Goal: Communication & Community: Answer question/provide support

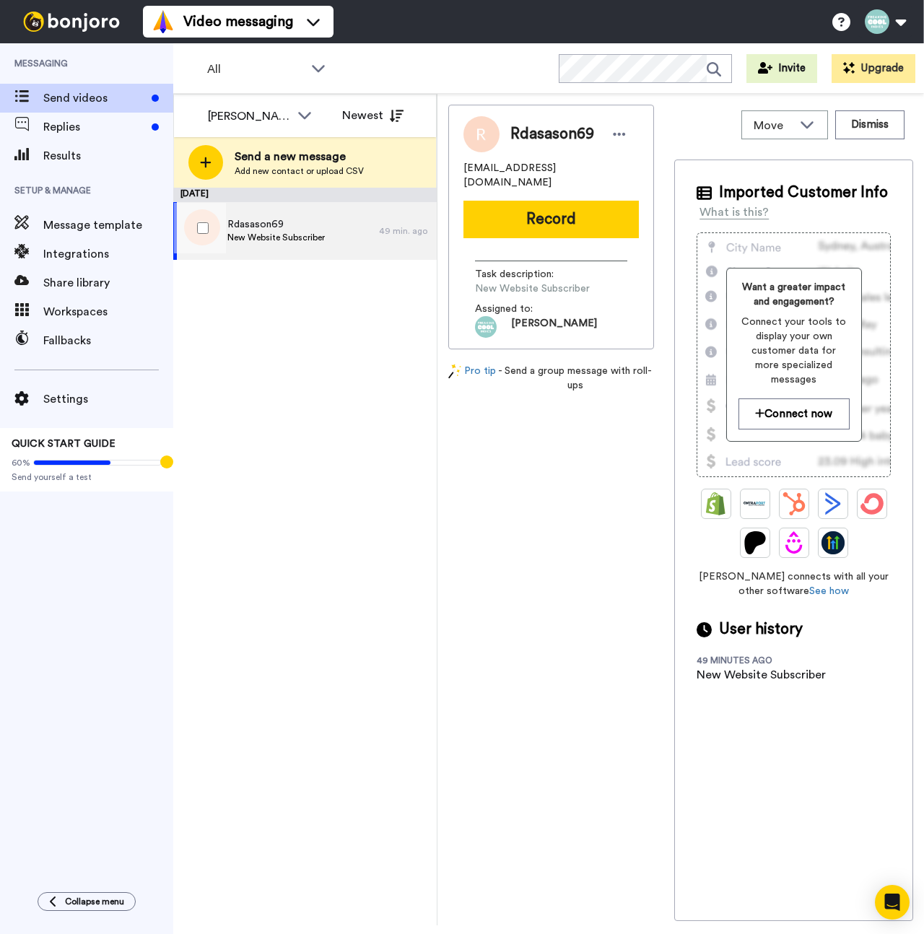
click at [277, 256] on div "Rdasason69 New Website Subscriber" at bounding box center [276, 231] width 206 height 58
click at [96, 129] on span "Replies" at bounding box center [94, 126] width 103 height 17
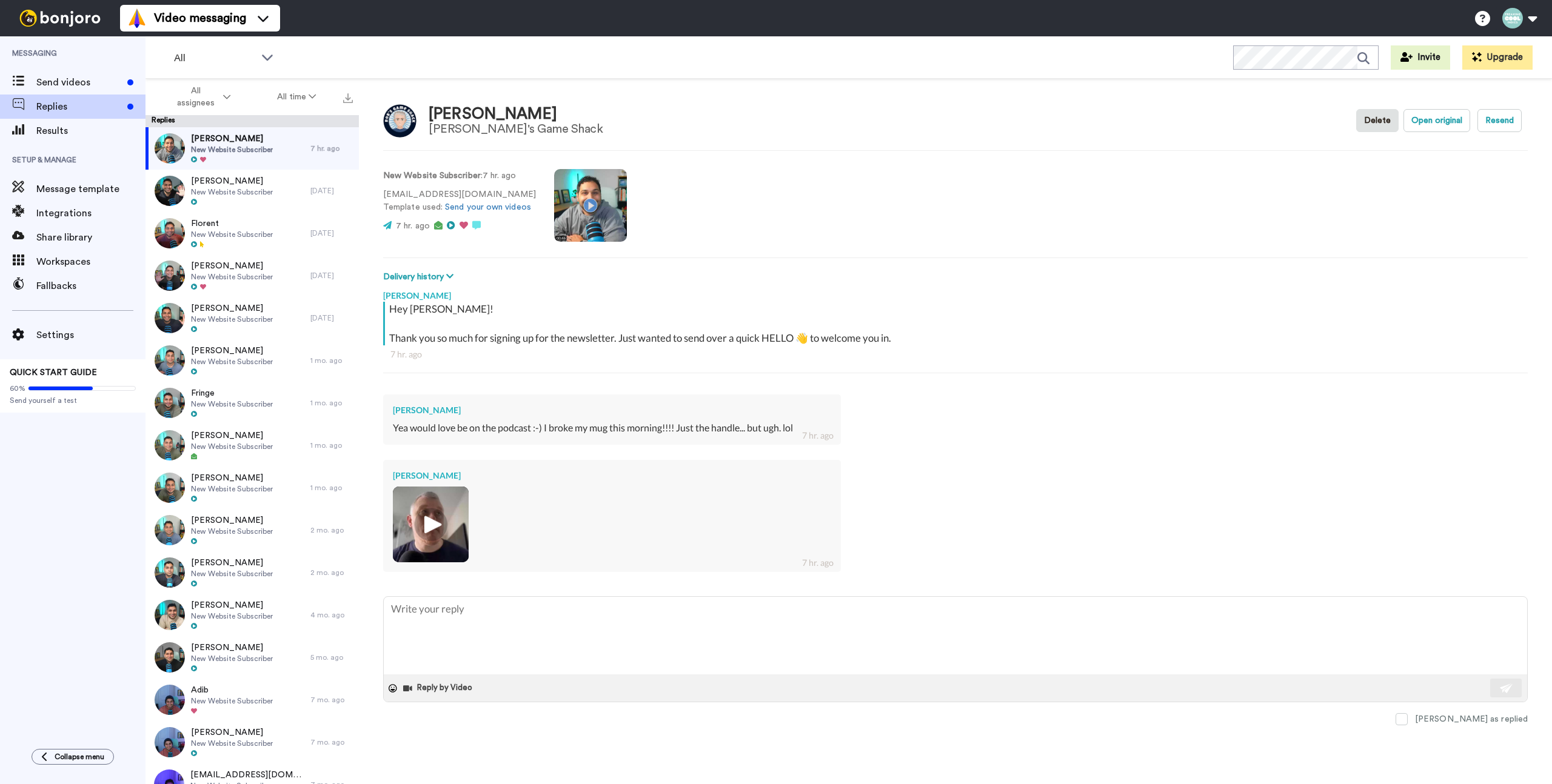
click at [424, 528] on img at bounding box center [431, 525] width 34 height 34
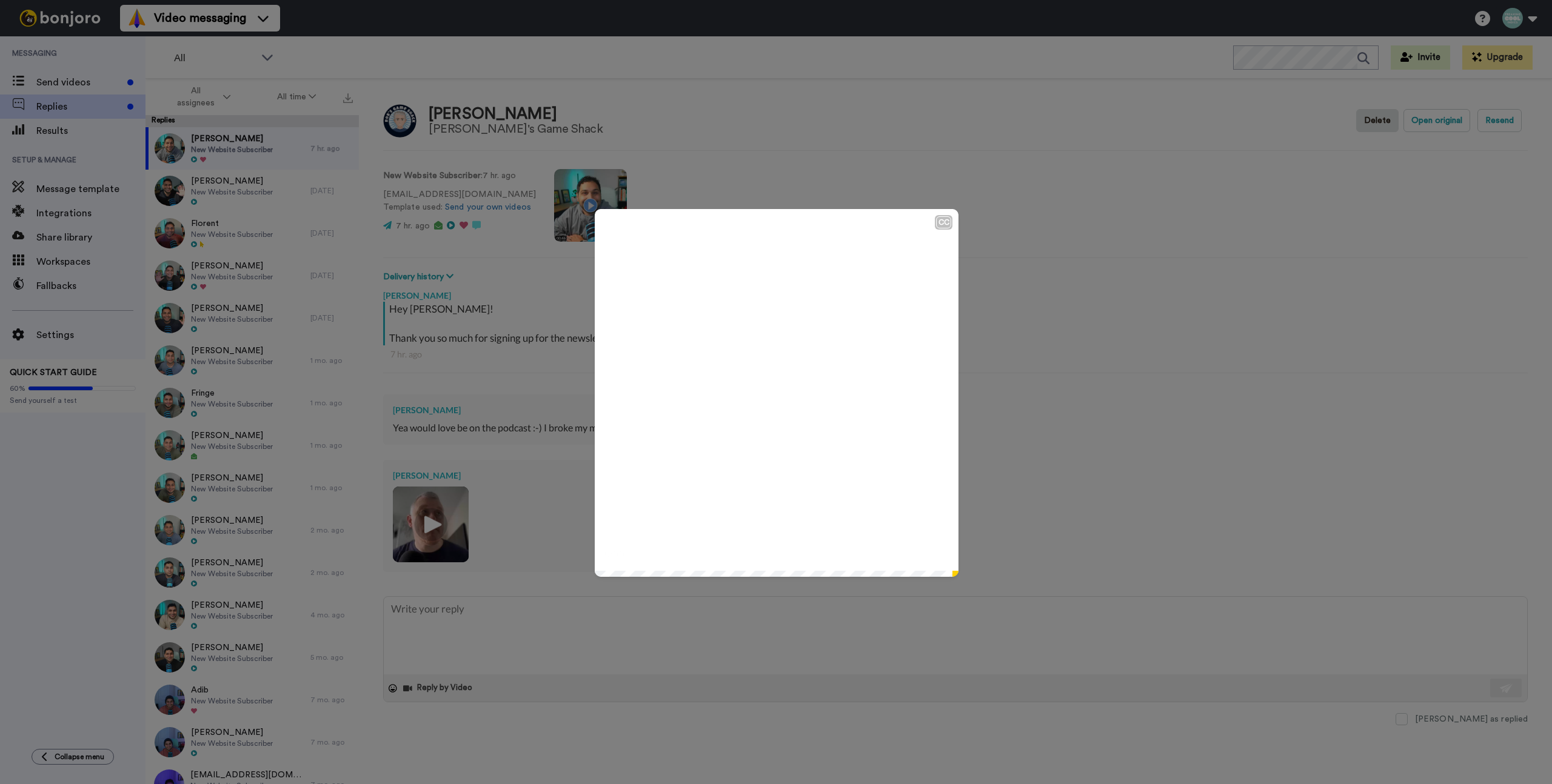
click at [769, 405] on icon at bounding box center [777, 393] width 32 height 32
click at [776, 229] on div "CC Play/Pause 0:32 / 0:34" at bounding box center [776, 392] width 1552 height 784
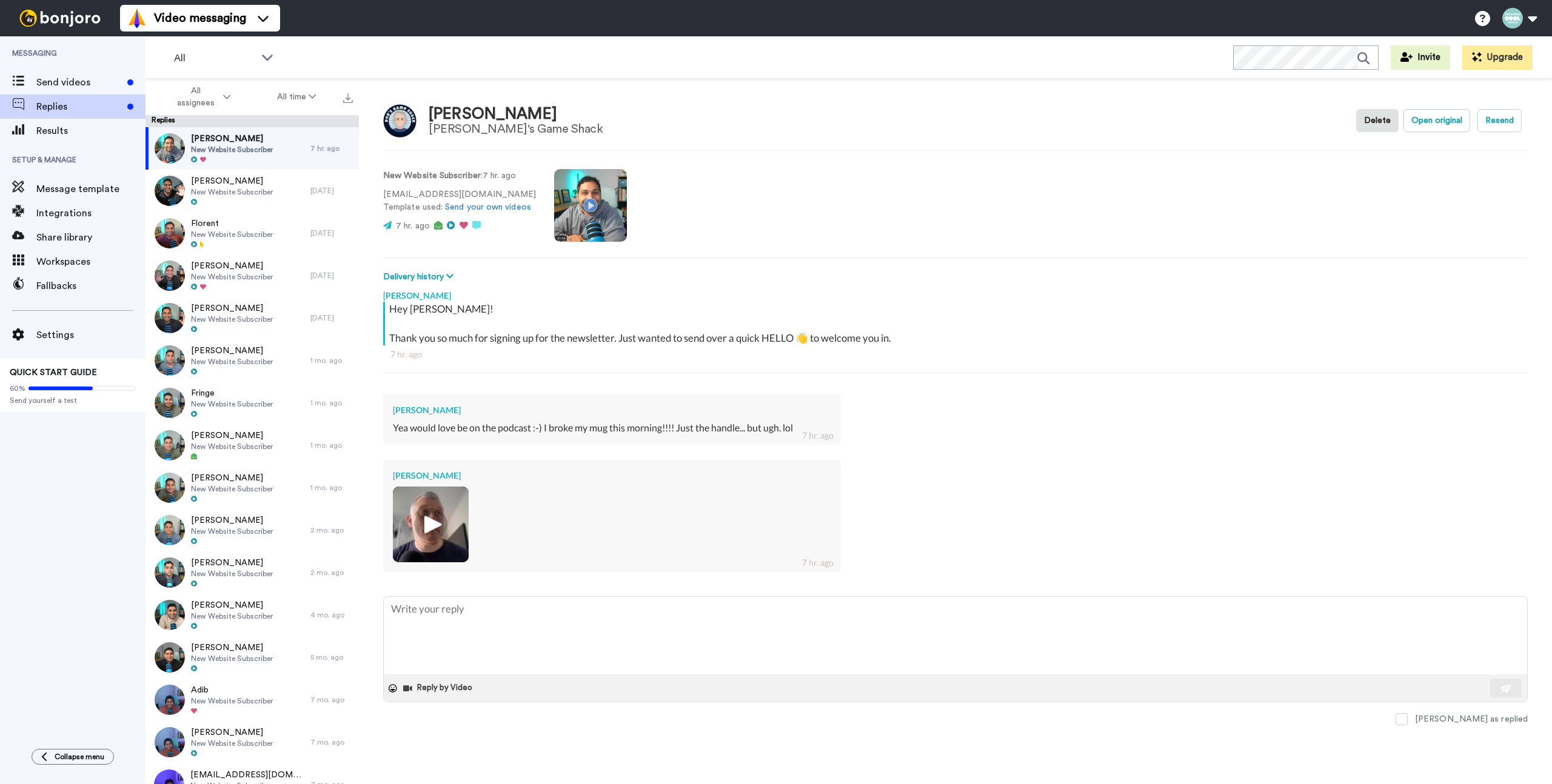
click at [776, 17] on ul "Help docs Settings My Profile Change Password Billing Affiliates Help Docs Sett…" at bounding box center [1511, 18] width 83 height 27
click at [776, 18] on button at bounding box center [1519, 18] width 46 height 27
click at [776, 136] on link "Affiliates" at bounding box center [1479, 128] width 128 height 24
click at [776, 128] on span "Affiliates" at bounding box center [1467, 128] width 40 height 14
click at [420, 616] on textarea at bounding box center [956, 635] width 1144 height 77
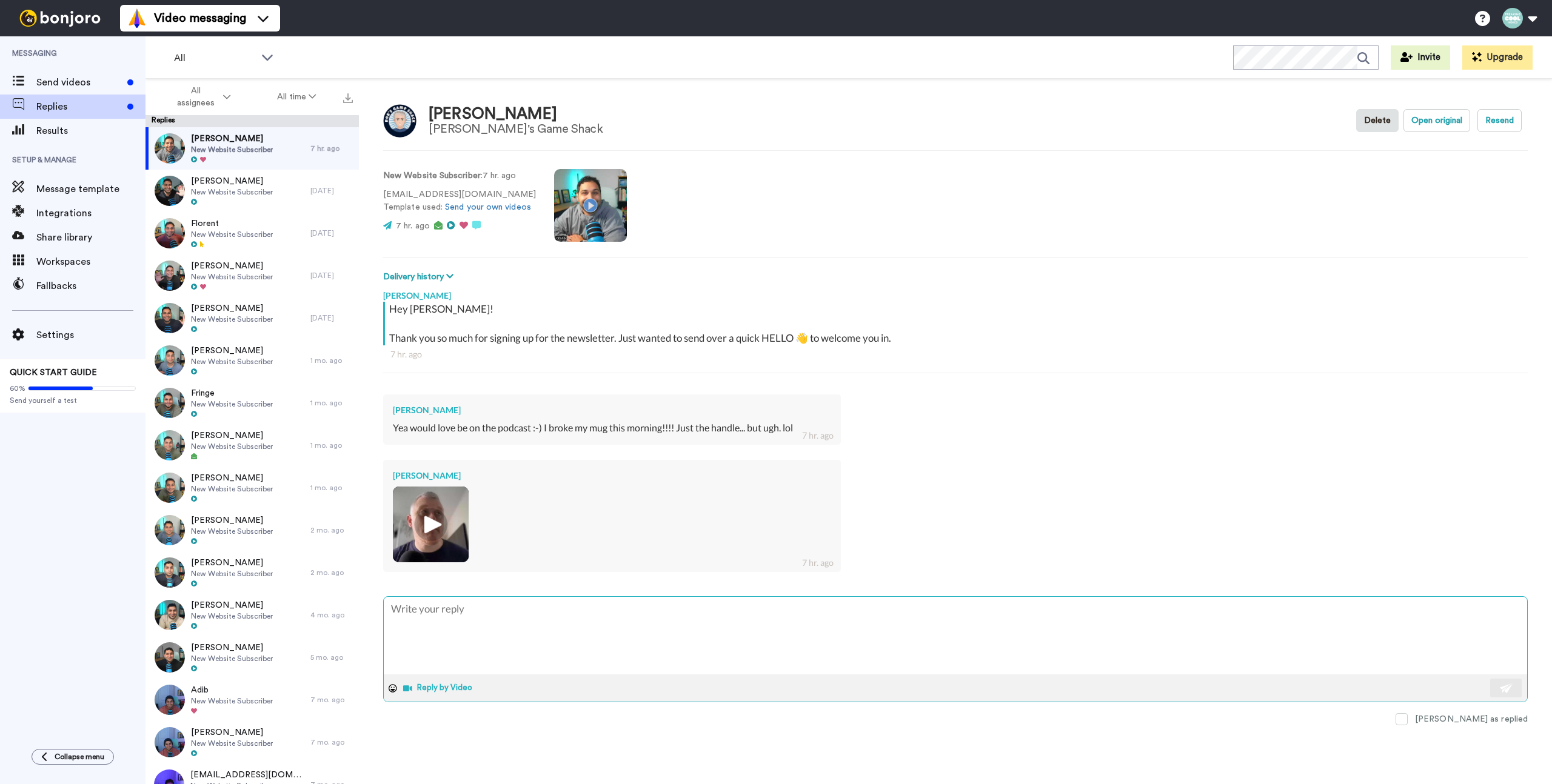
click at [419, 692] on button "Reply by Video" at bounding box center [439, 688] width 74 height 18
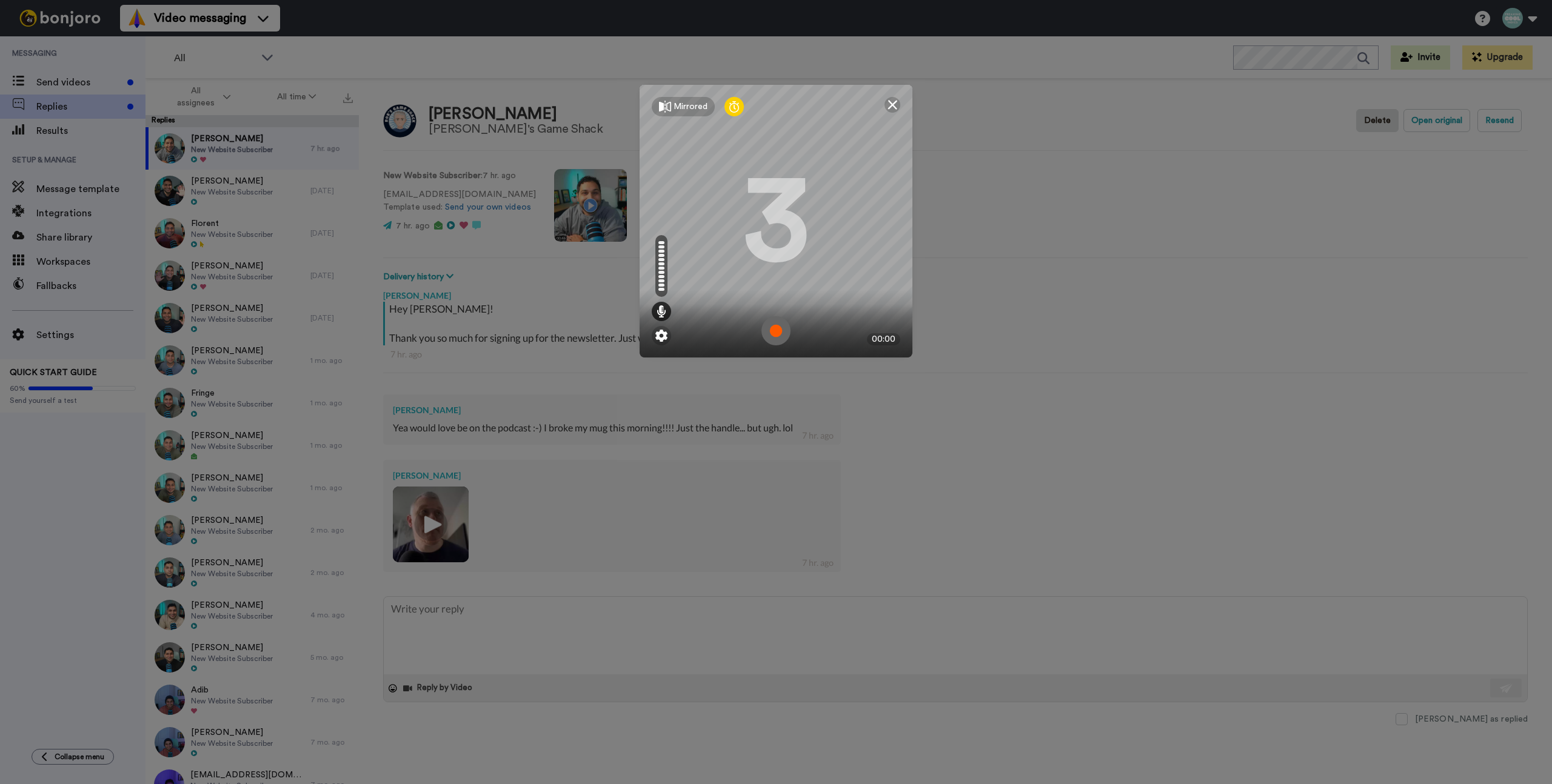
click at [771, 328] on img at bounding box center [776, 331] width 29 height 29
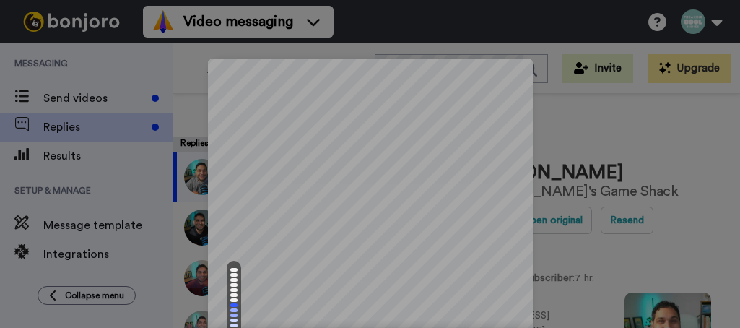
scroll to position [86, 0]
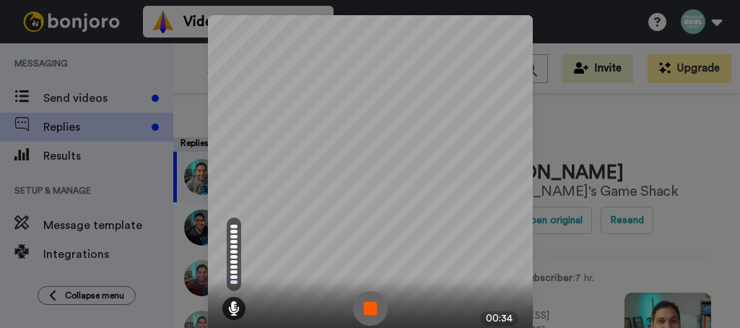
click at [365, 297] on img at bounding box center [370, 308] width 35 height 35
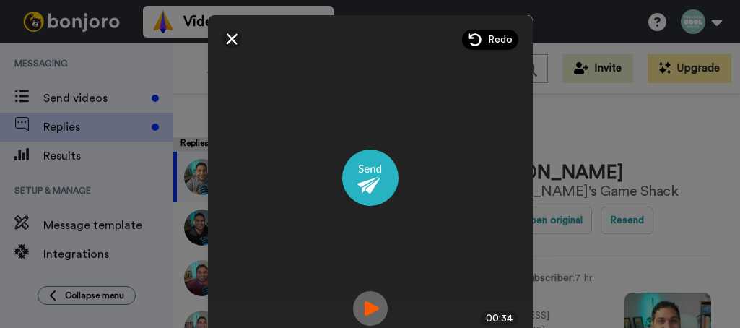
click at [492, 39] on span "Redo" at bounding box center [500, 39] width 25 height 14
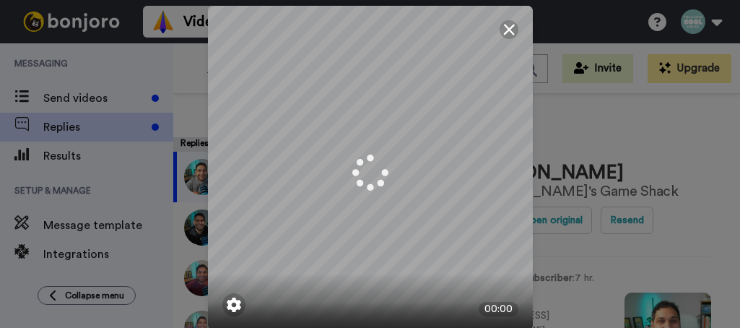
scroll to position [105, 0]
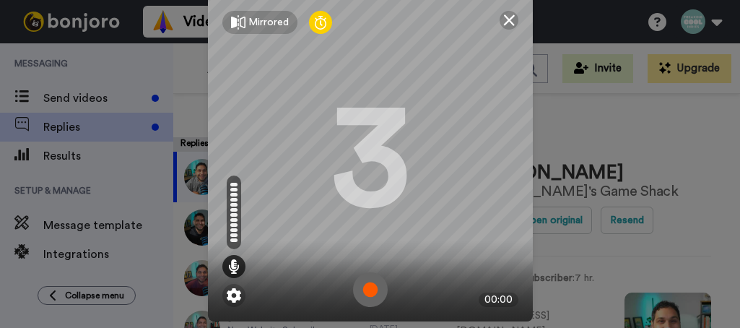
click at [372, 279] on img at bounding box center [370, 289] width 35 height 35
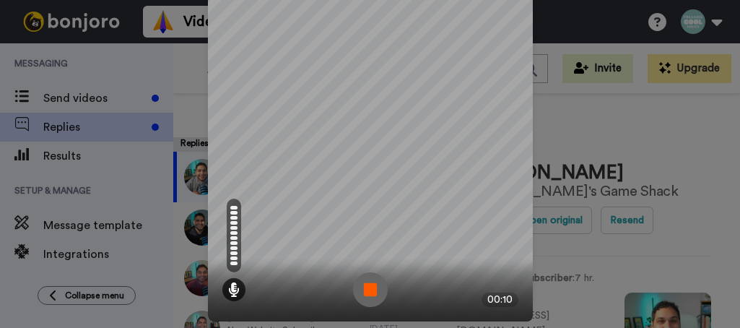
click at [369, 293] on img at bounding box center [370, 289] width 35 height 35
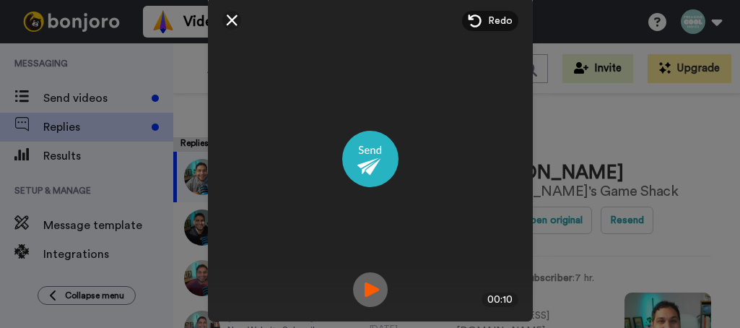
scroll to position [96, 0]
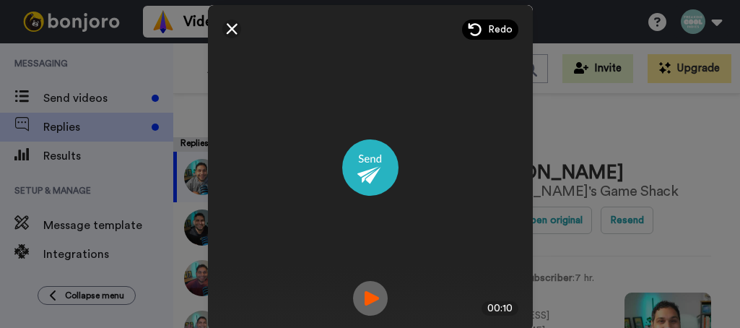
click at [471, 32] on icon at bounding box center [475, 29] width 14 height 14
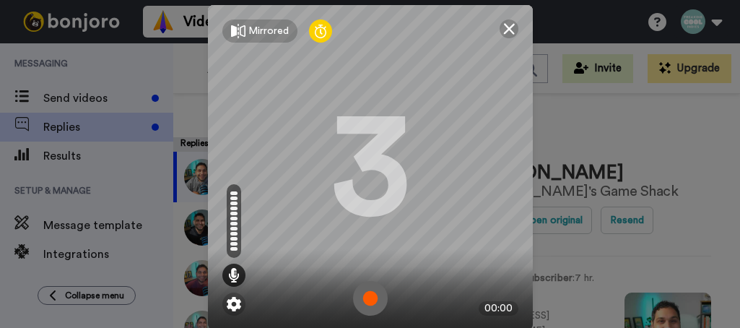
click at [366, 307] on img at bounding box center [370, 298] width 35 height 35
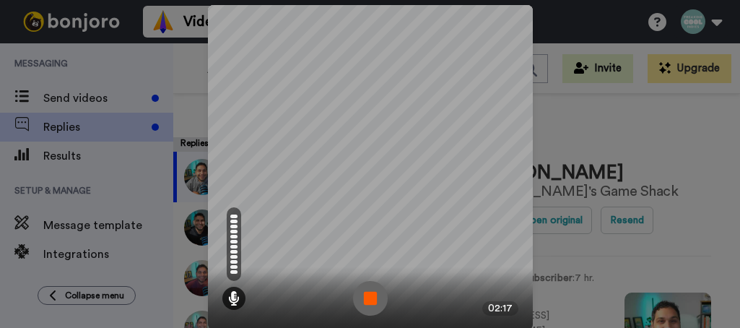
click at [377, 292] on img at bounding box center [370, 298] width 35 height 35
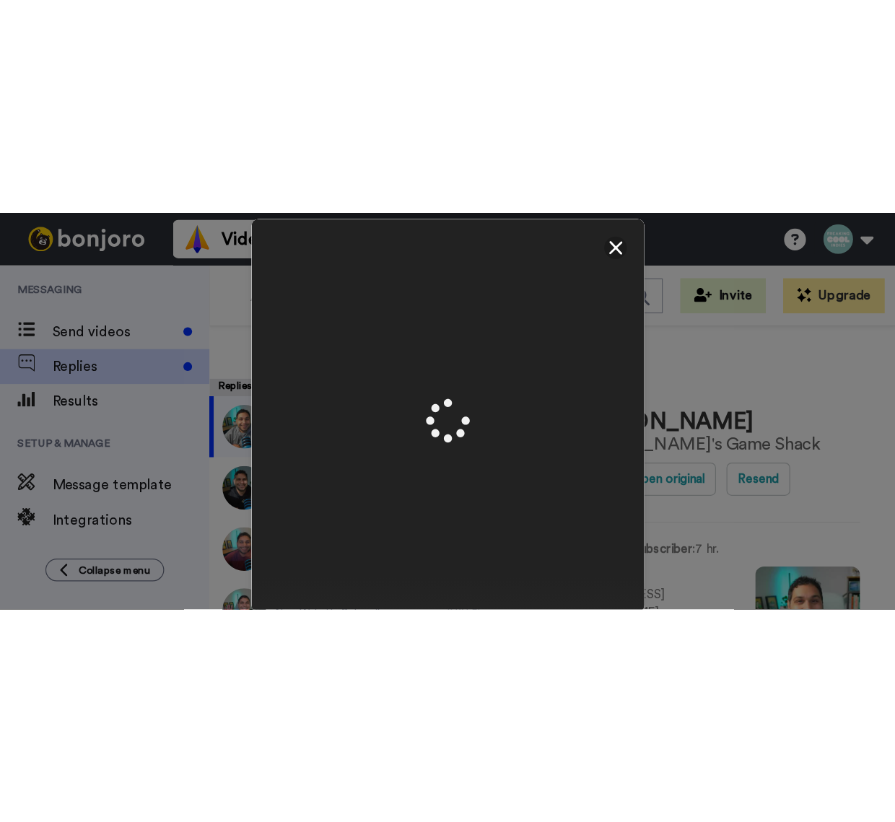
scroll to position [114, 0]
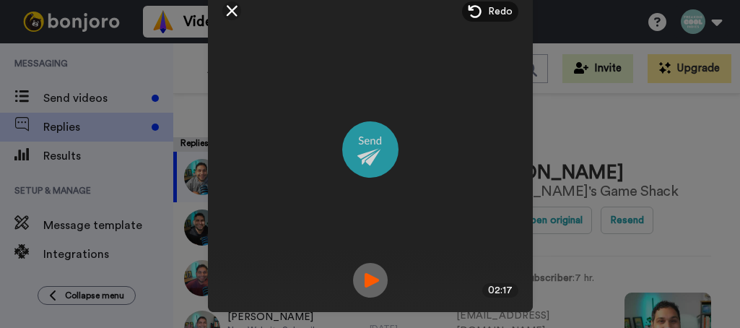
click at [361, 144] on img at bounding box center [370, 149] width 56 height 56
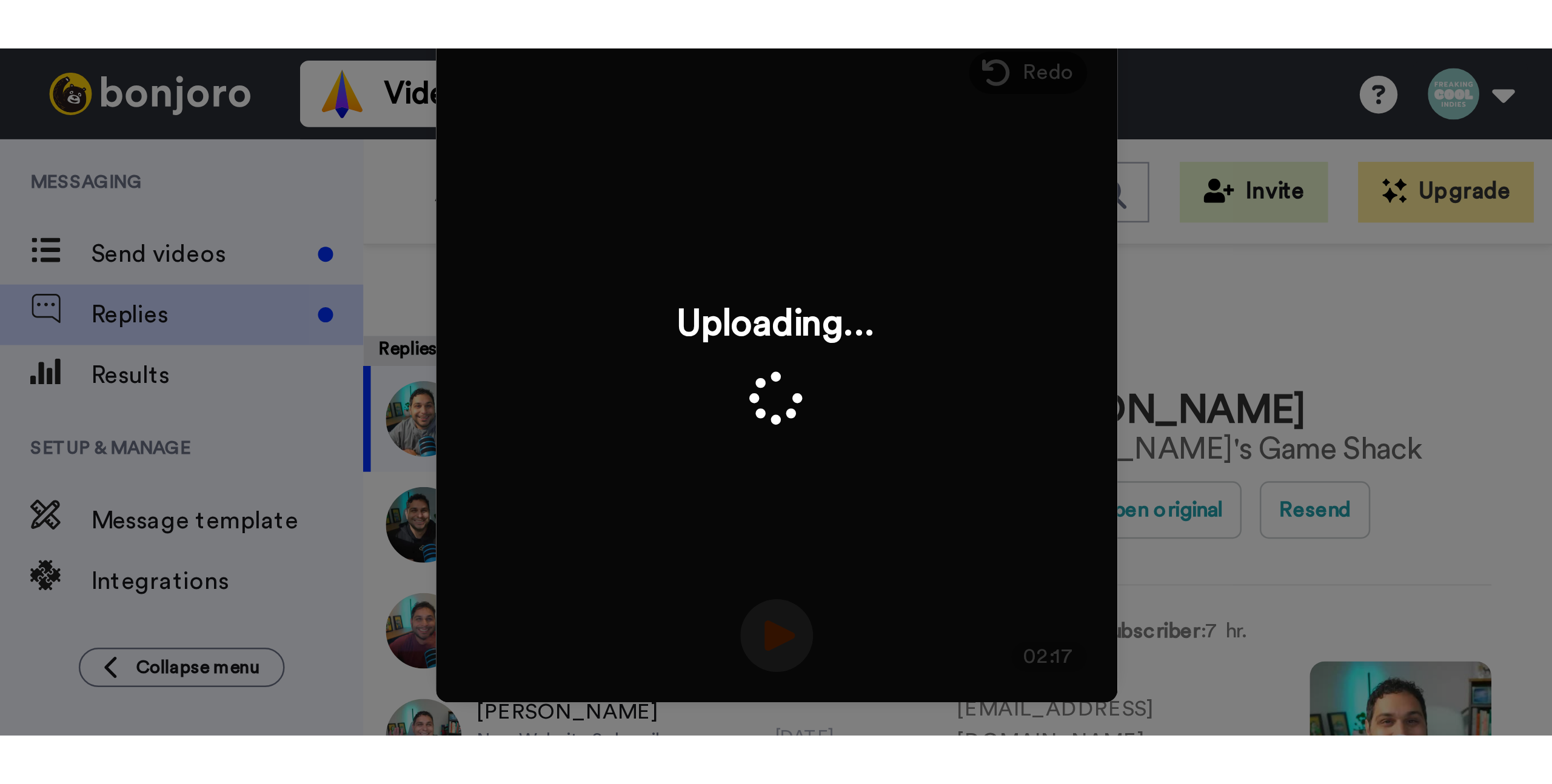
scroll to position [0, 0]
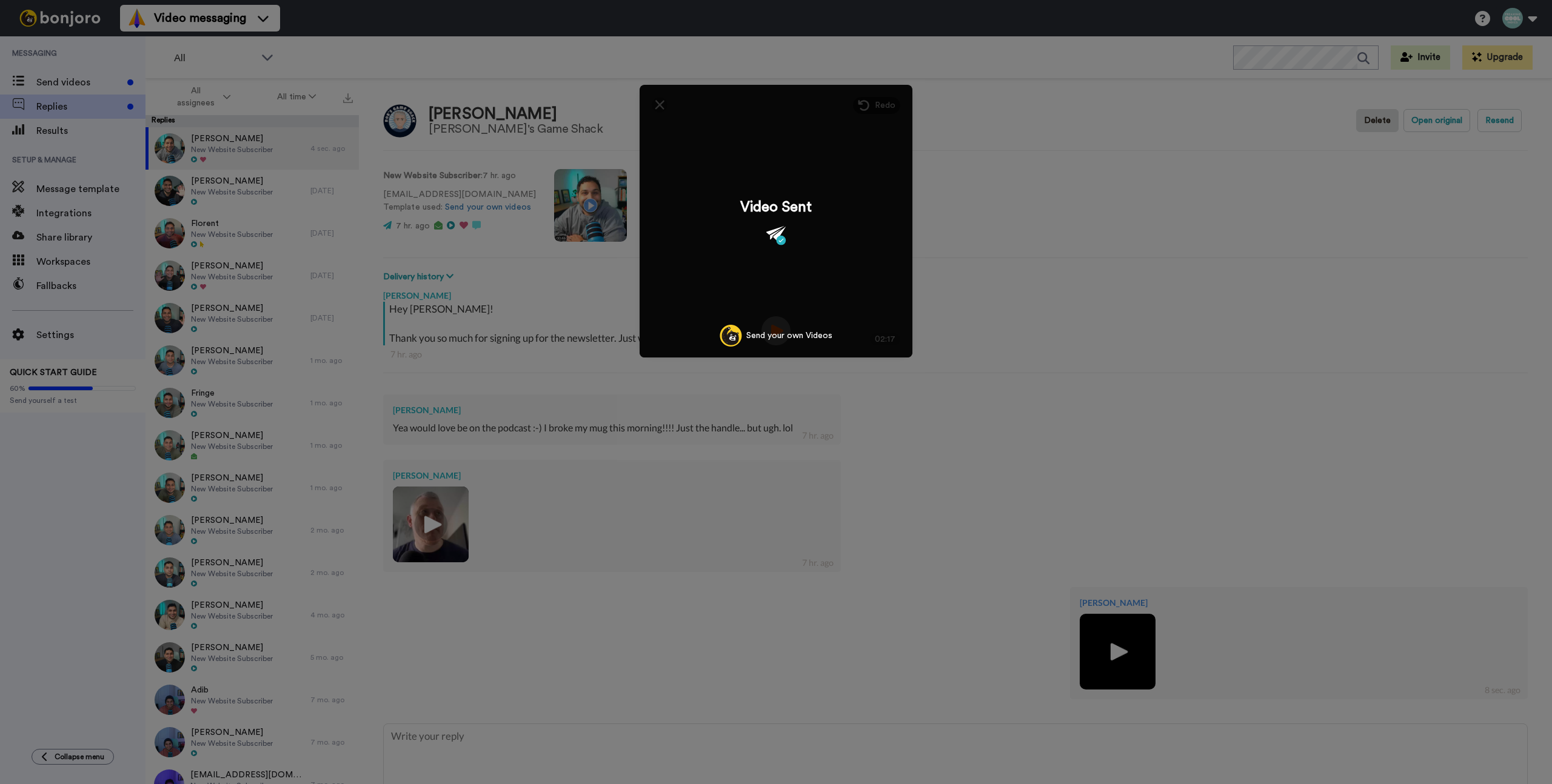
drag, startPoint x: 800, startPoint y: 609, endPoint x: 815, endPoint y: 656, distance: 49.3
click at [776, 609] on div "Mirrored Redo 3 02:17 Video Sent Send your own Videos" at bounding box center [776, 392] width 1552 height 784
type textarea "x"
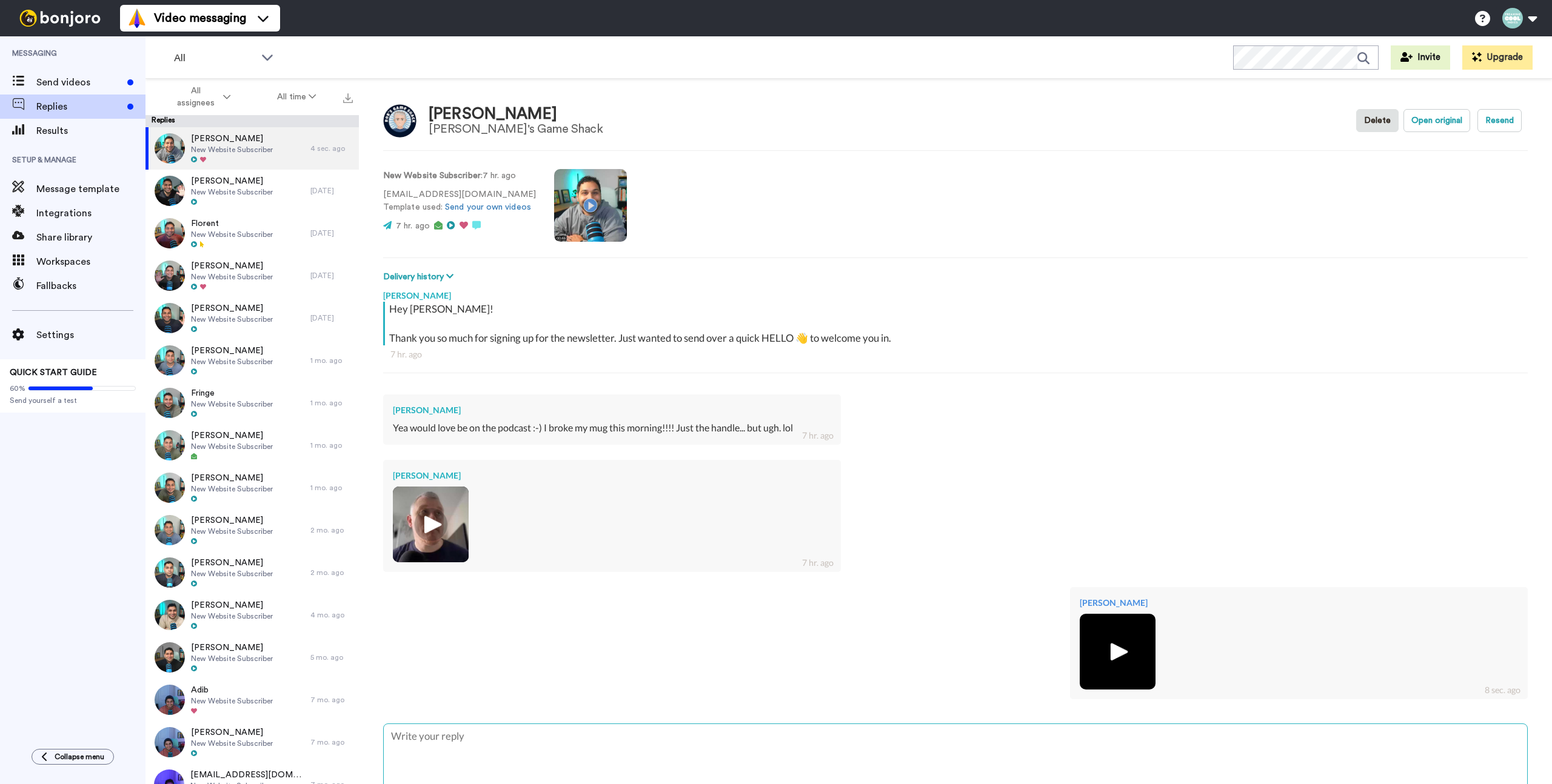
scroll to position [43, 0]
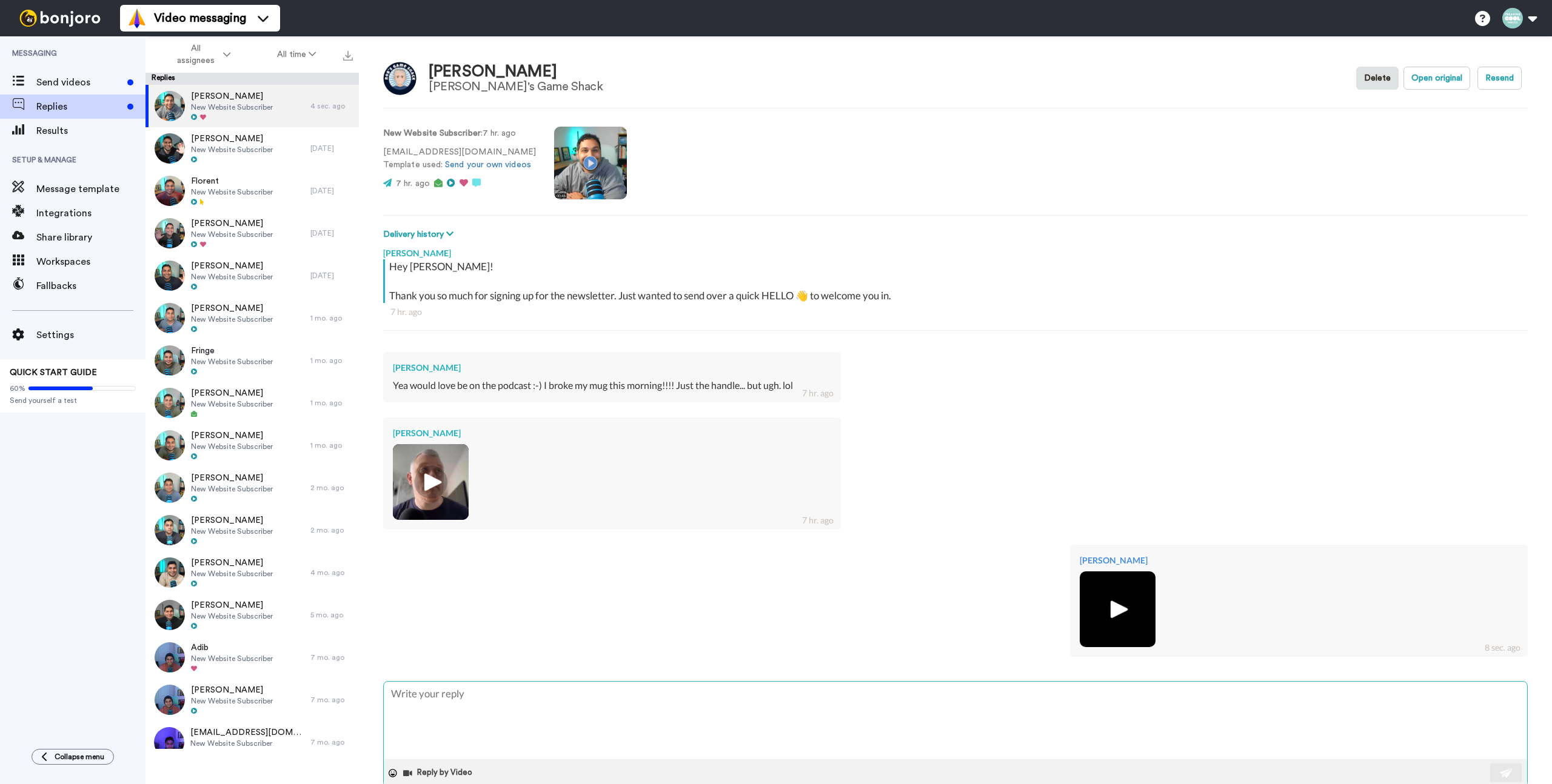
click at [776, 744] on textarea at bounding box center [956, 720] width 1144 height 77
type textarea "B"
type textarea "x"
type textarea "Bo"
type textarea "x"
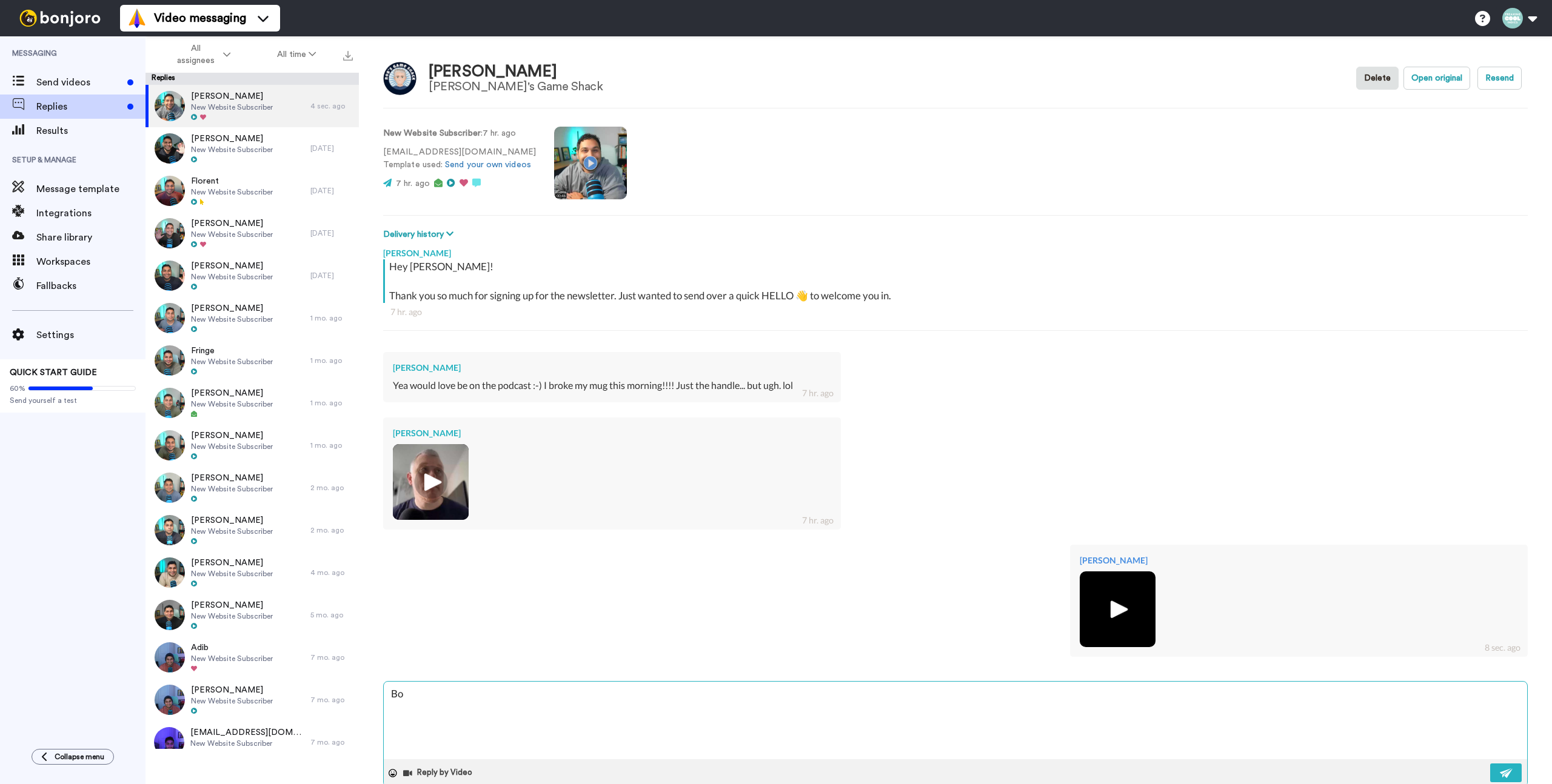
type textarea "Bon"
type textarea "x"
type textarea "Bonj"
type textarea "x"
type textarea "Bonjo"
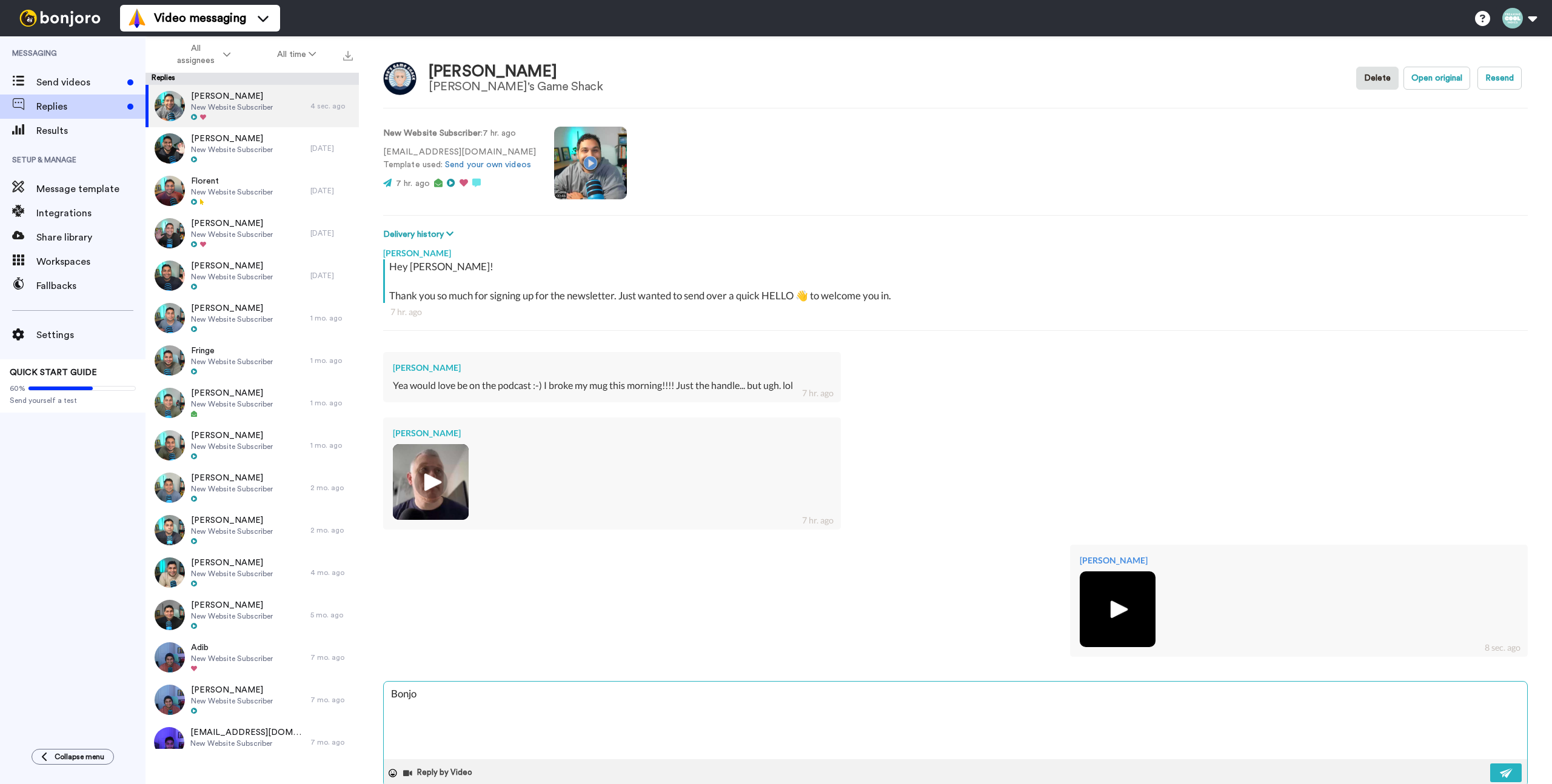
type textarea "x"
type textarea "Bonjor"
type textarea "x"
type textarea "Bonjoro"
type textarea "x"
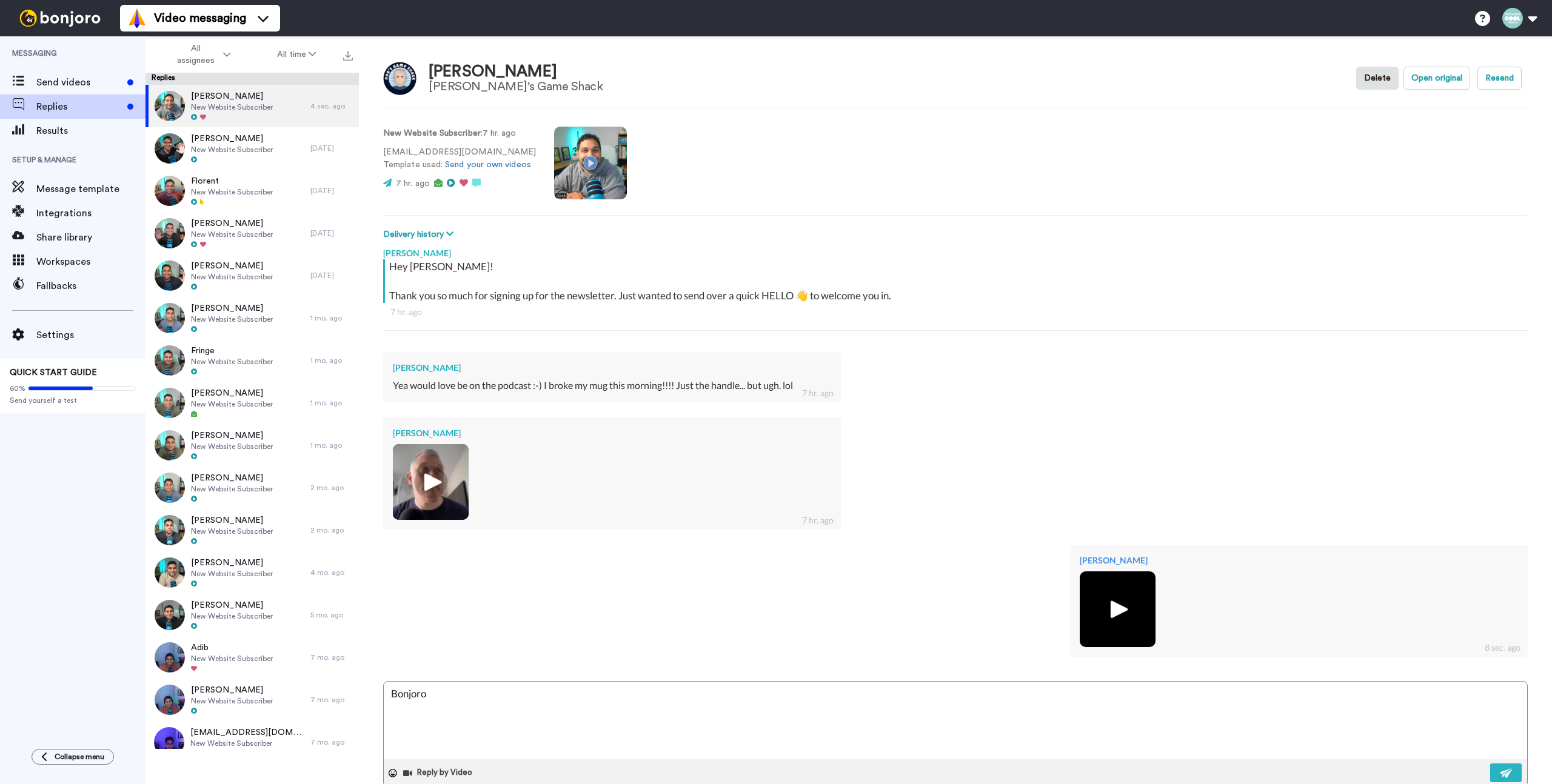
type textarea "Bonjoro"
type textarea "x"
type textarea "Bonjoro a"
type textarea "x"
type textarea "Bonjoro af"
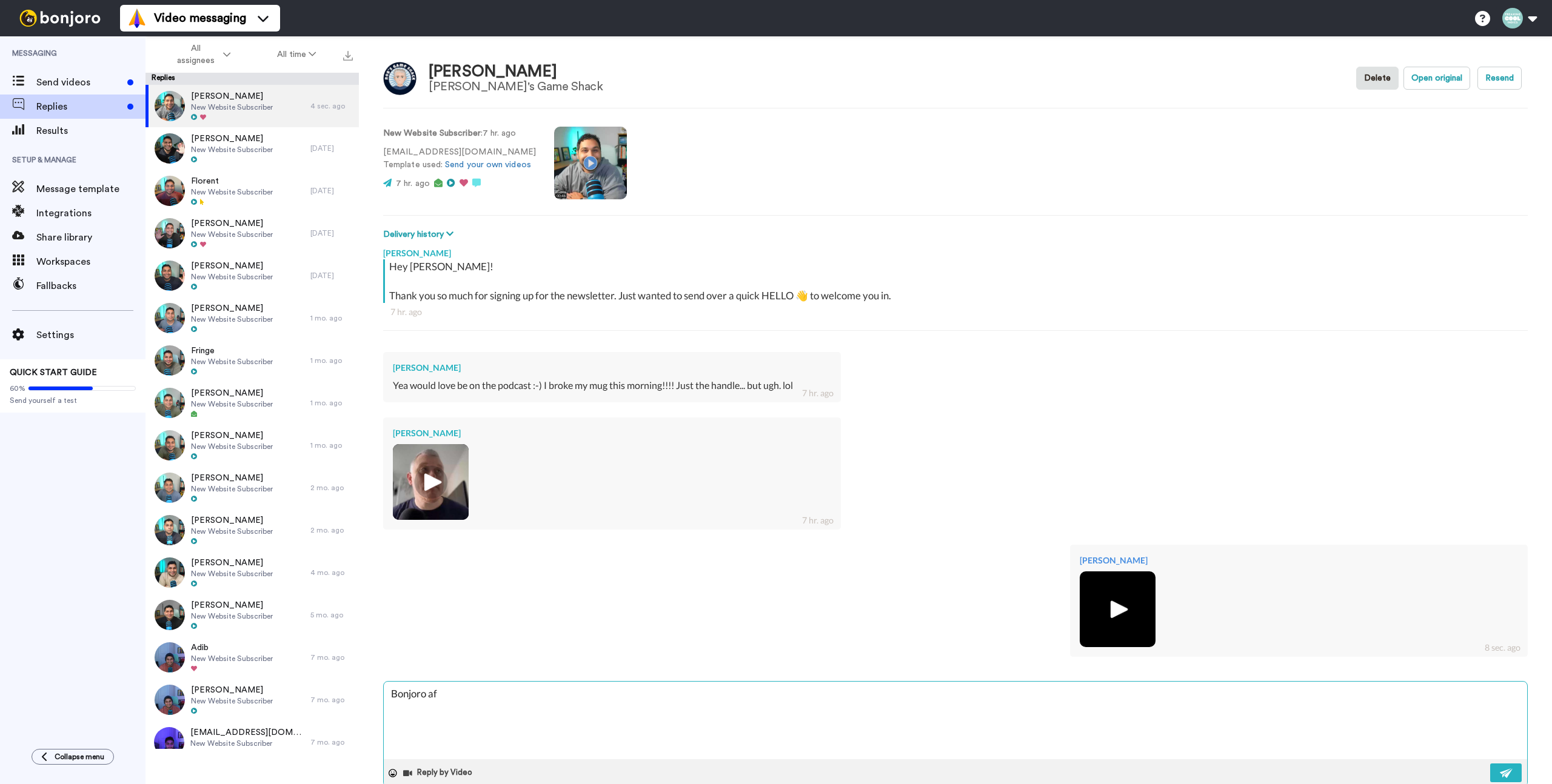
type textarea "x"
type textarea "Bonjoro aff"
type textarea "x"
type textarea "Bonjoro affi"
type textarea "x"
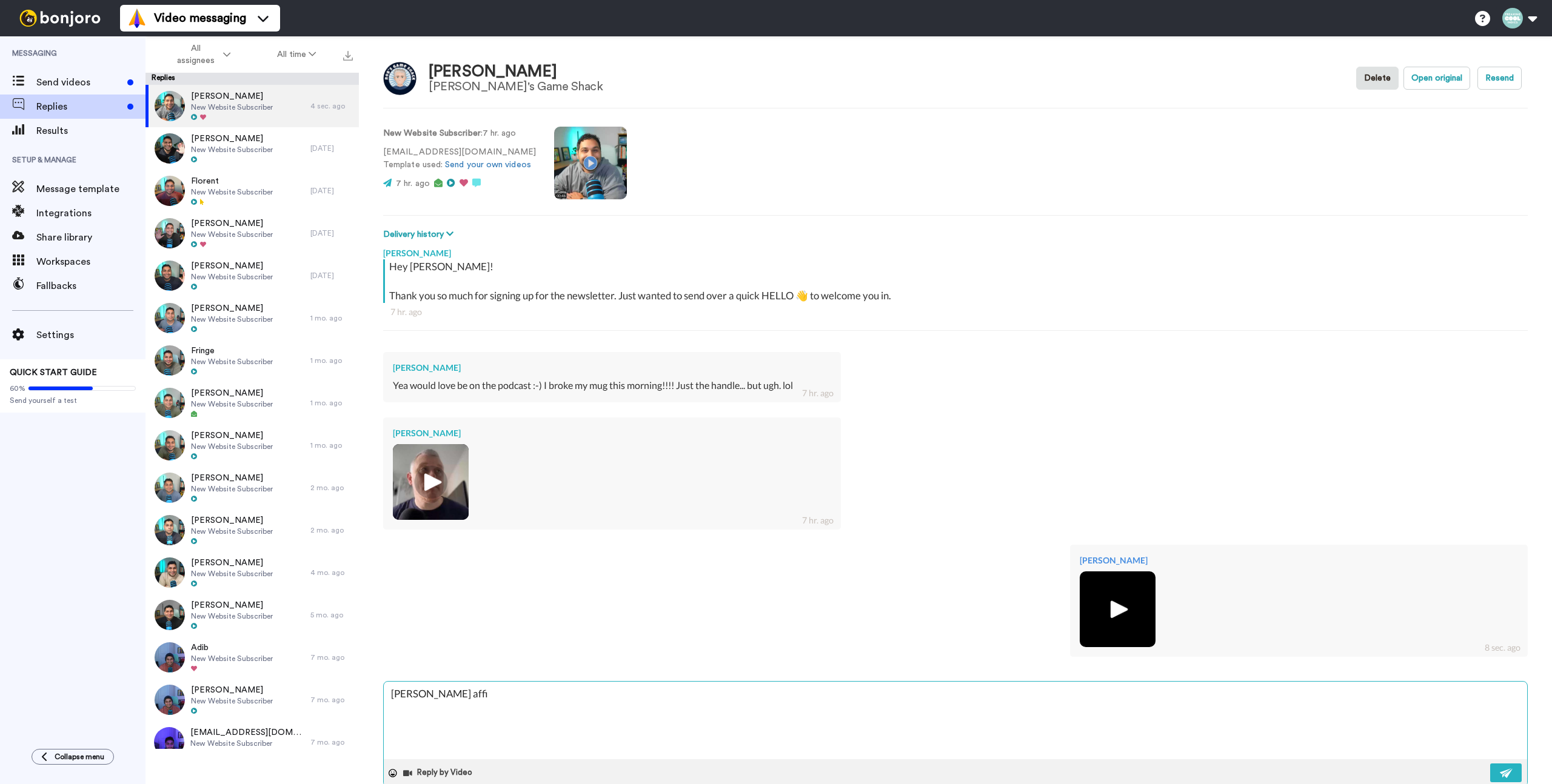
type textarea "Bonjoro affil"
type textarea "x"
type textarea "Bonjoro affili"
type textarea "x"
type textarea "Bonjoro affilia"
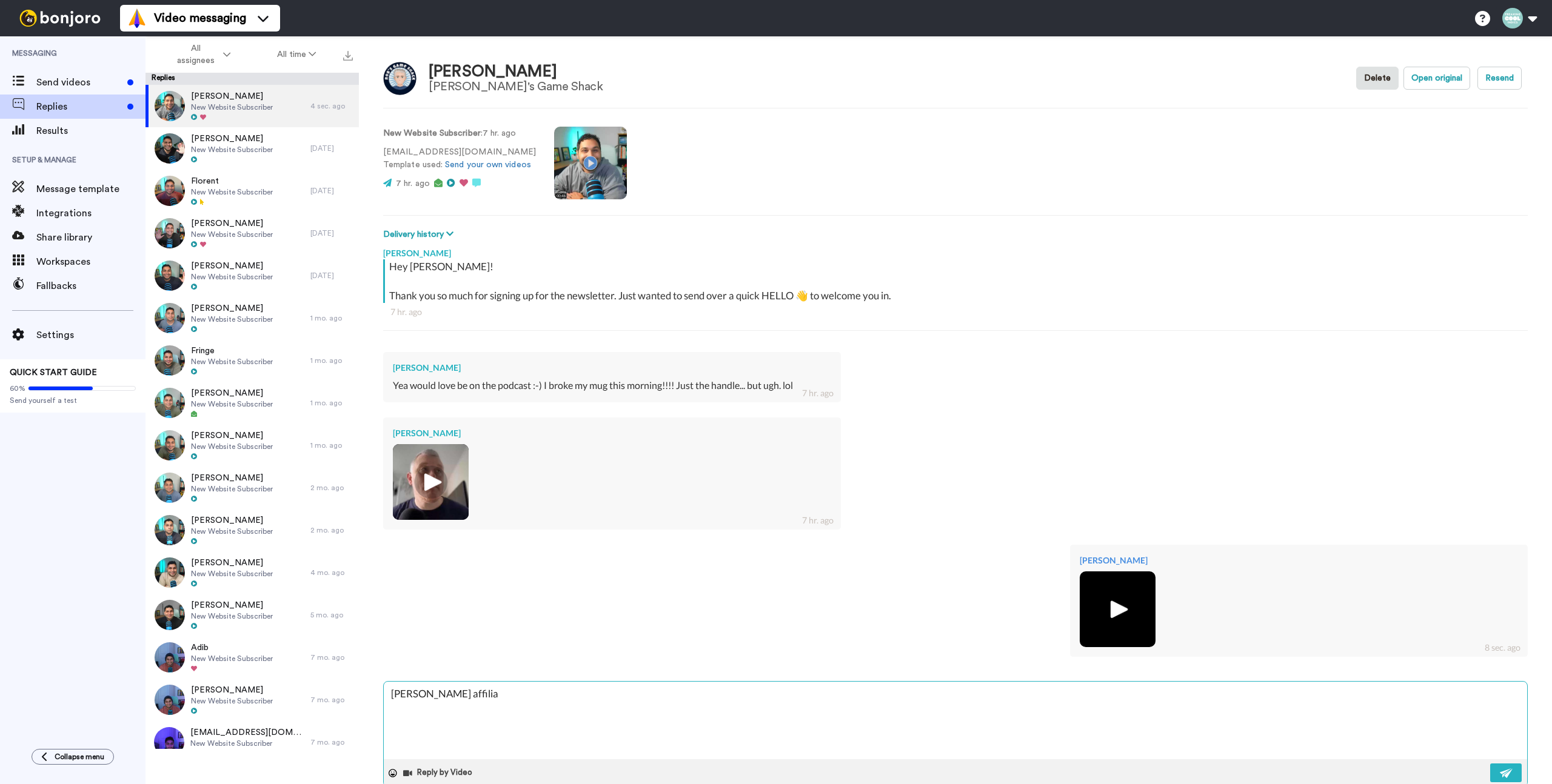
type textarea "x"
type textarea "Bonjoro affiliat"
type textarea "x"
type textarea "Bonjoro affiliate"
type textarea "x"
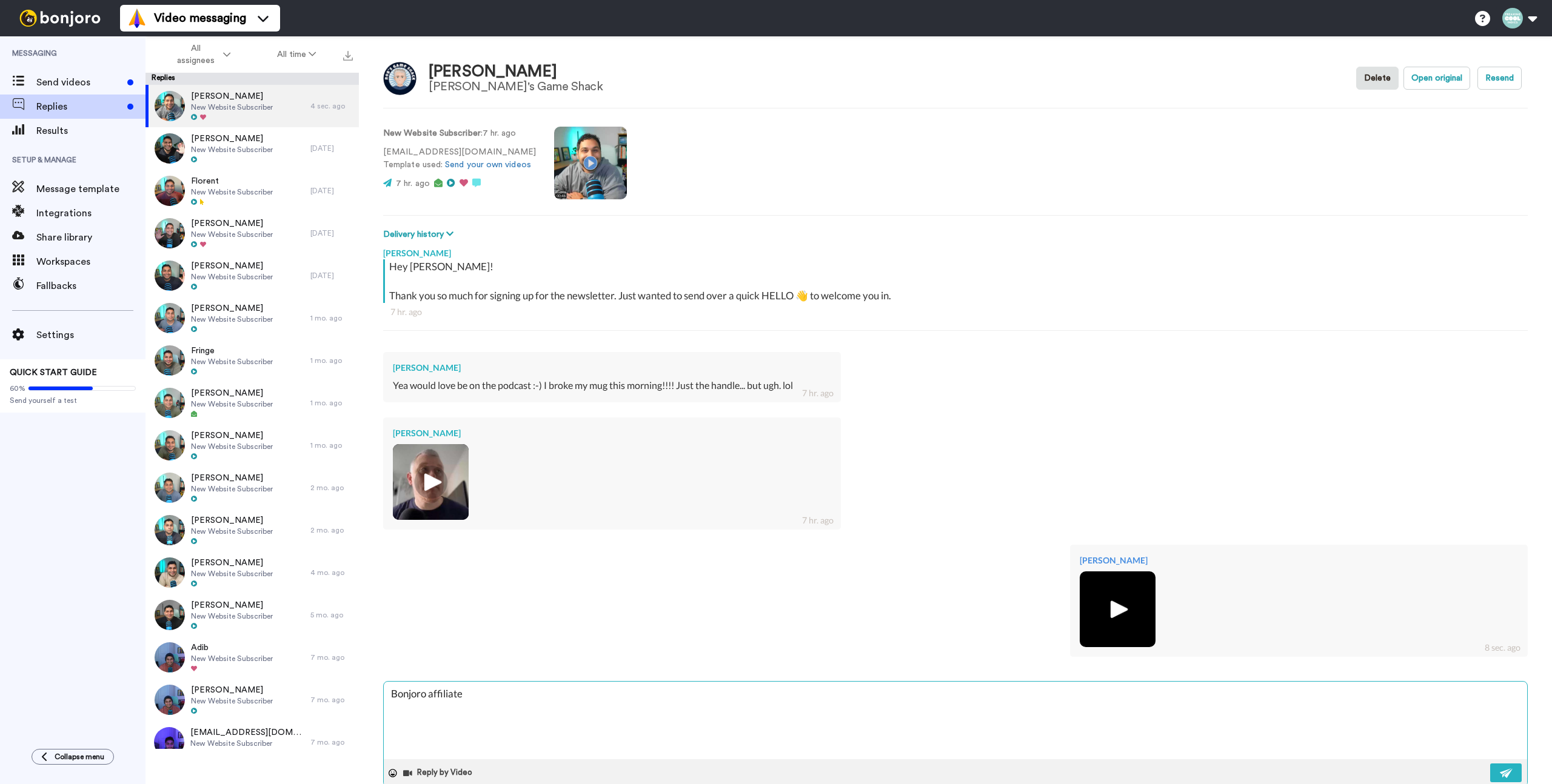
type textarea "Bonjoro affiliate"
type textarea "x"
type textarea "Bonjoro affiliate l"
type textarea "x"
type textarea "Bonjoro affiliate lin"
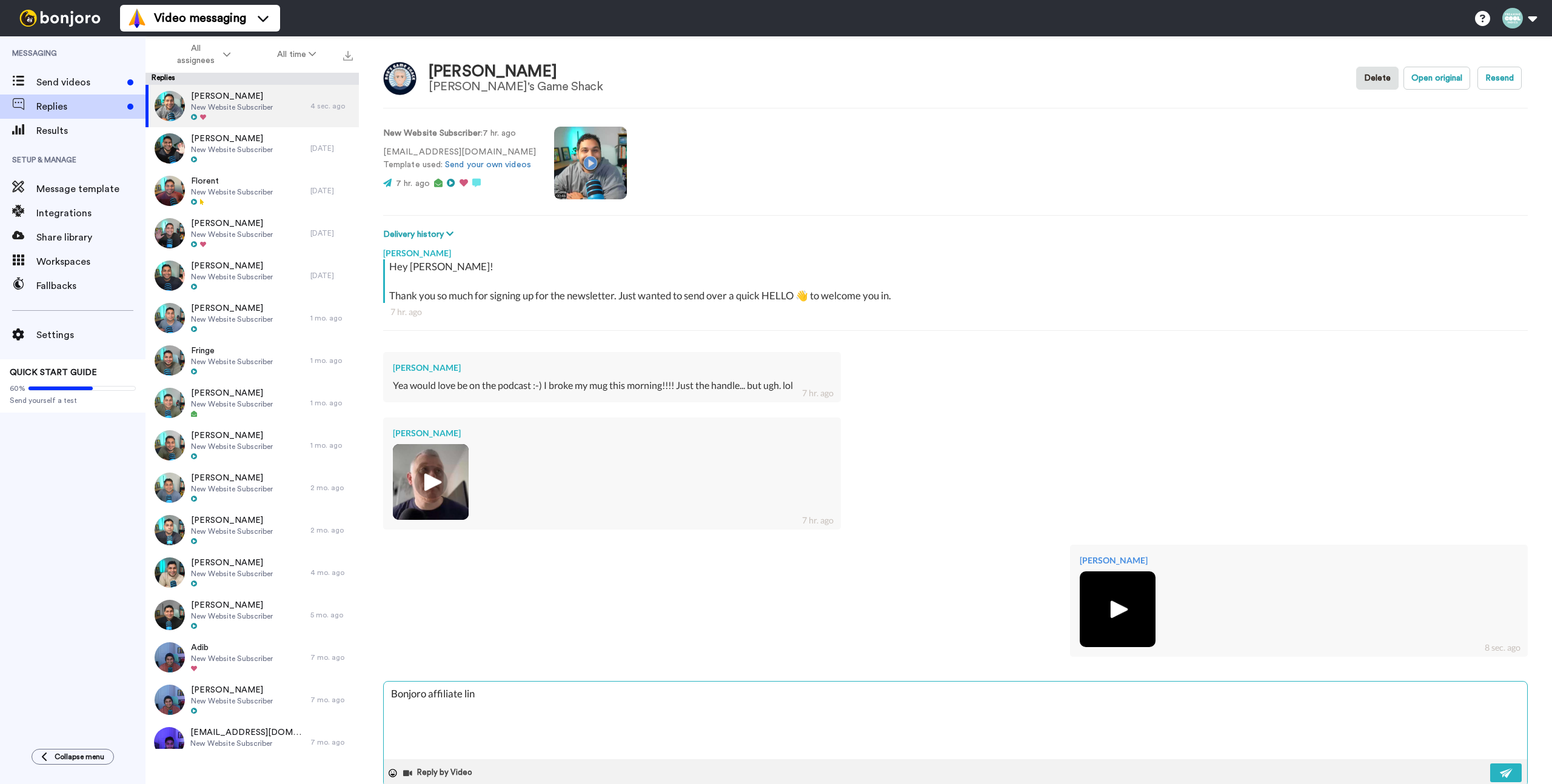
type textarea "x"
type textarea "Bonjoro affiliate link"
type textarea "x"
type textarea "Bonjoro affiliate link"
type textarea "x"
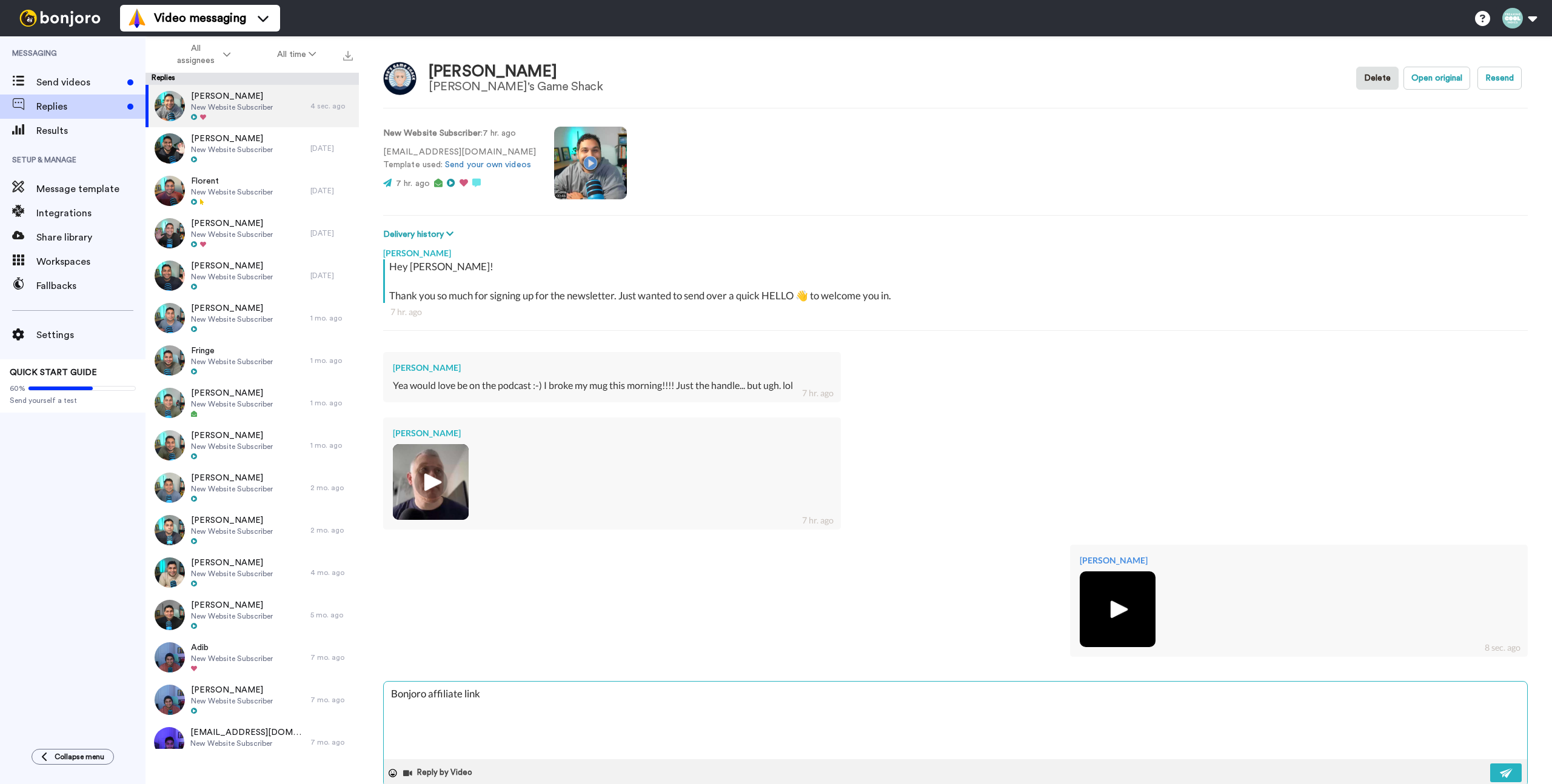
type textarea "Bonjoro affiliate link i"
type textarea "x"
type textarea "Bonjoro affiliate link if"
type textarea "x"
type textarea "Bonjoro affiliate link if y"
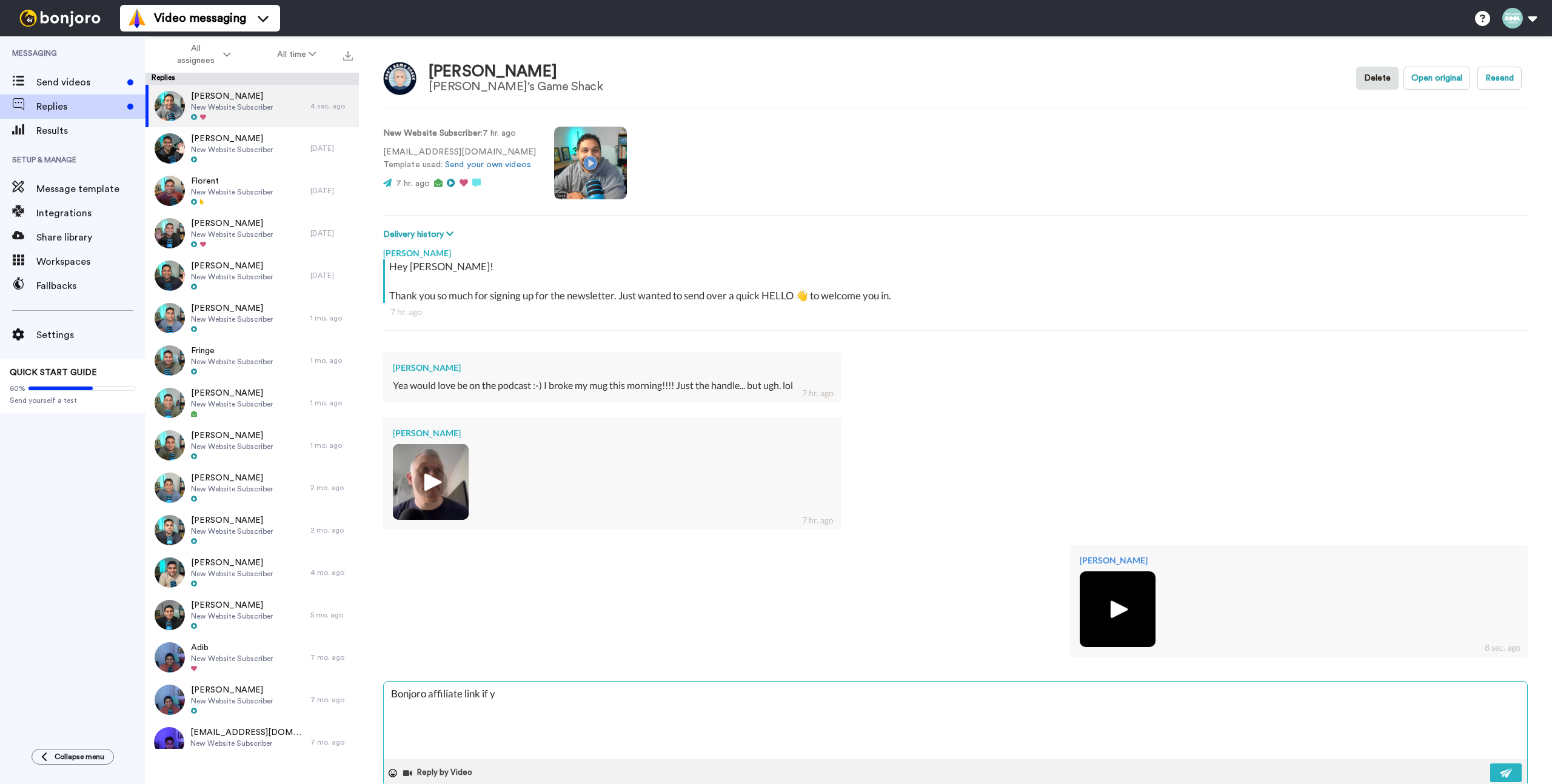
type textarea "x"
type textarea "Bonjoro affiliate link if yo"
type textarea "x"
type textarea "Bonjoro affiliate link if you"
type textarea "x"
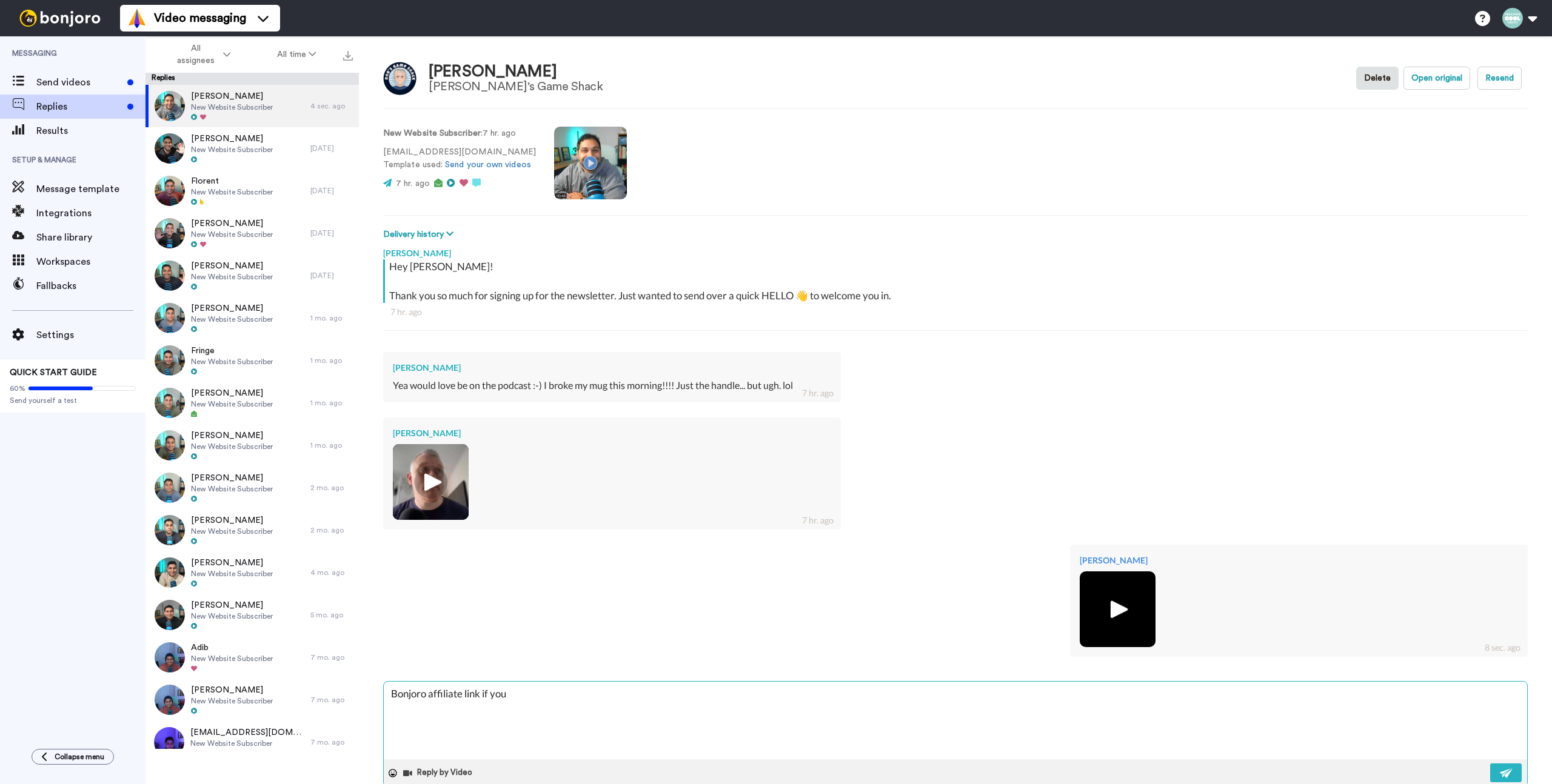
type textarea "Bonjoro affiliate link if you w"
type textarea "x"
type textarea "Bonjoro affiliate link if you wa"
type textarea "x"
type textarea "Bonjoro affiliate link if you wan"
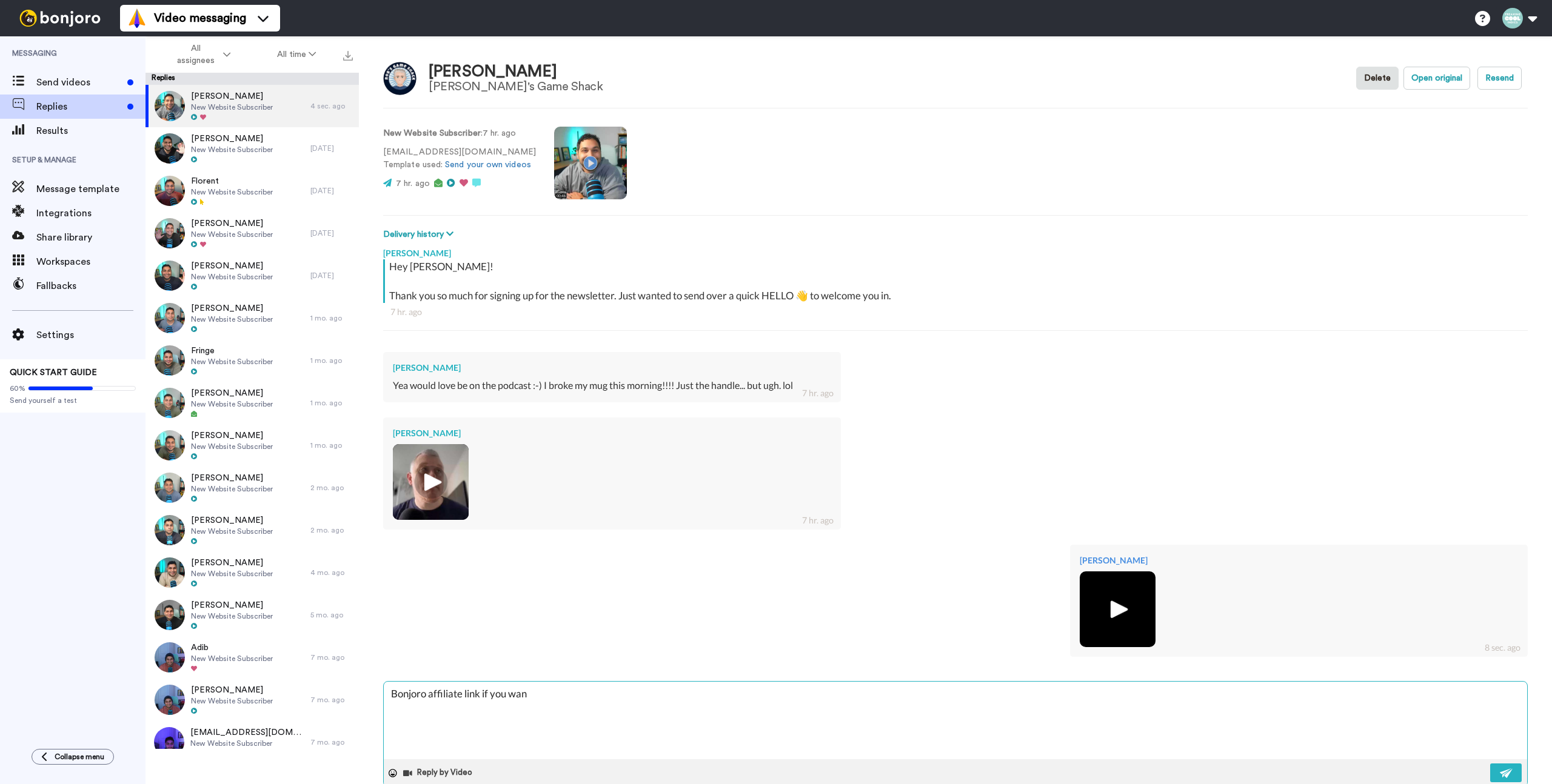
type textarea "x"
type textarea "Bonjoro affiliate link if you want"
type textarea "x"
type textarea "Bonjoro affiliate link if you wante"
type textarea "x"
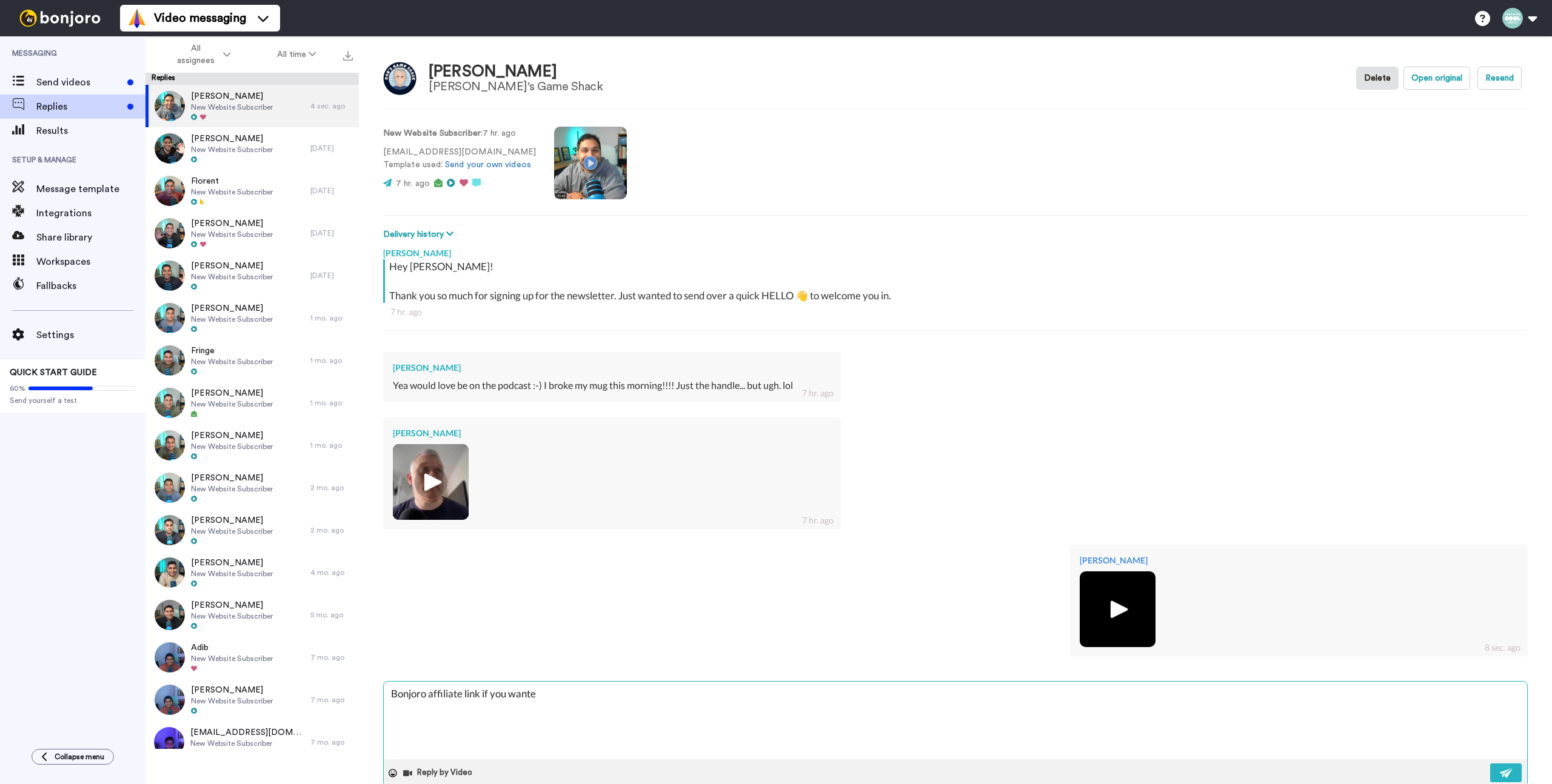
type textarea "Bonjoro affiliate link if you wanted"
type textarea "x"
type textarea "Bonjoro affiliate link if you wanted"
type textarea "x"
type textarea "Bonjoro affiliate link if you wanted t"
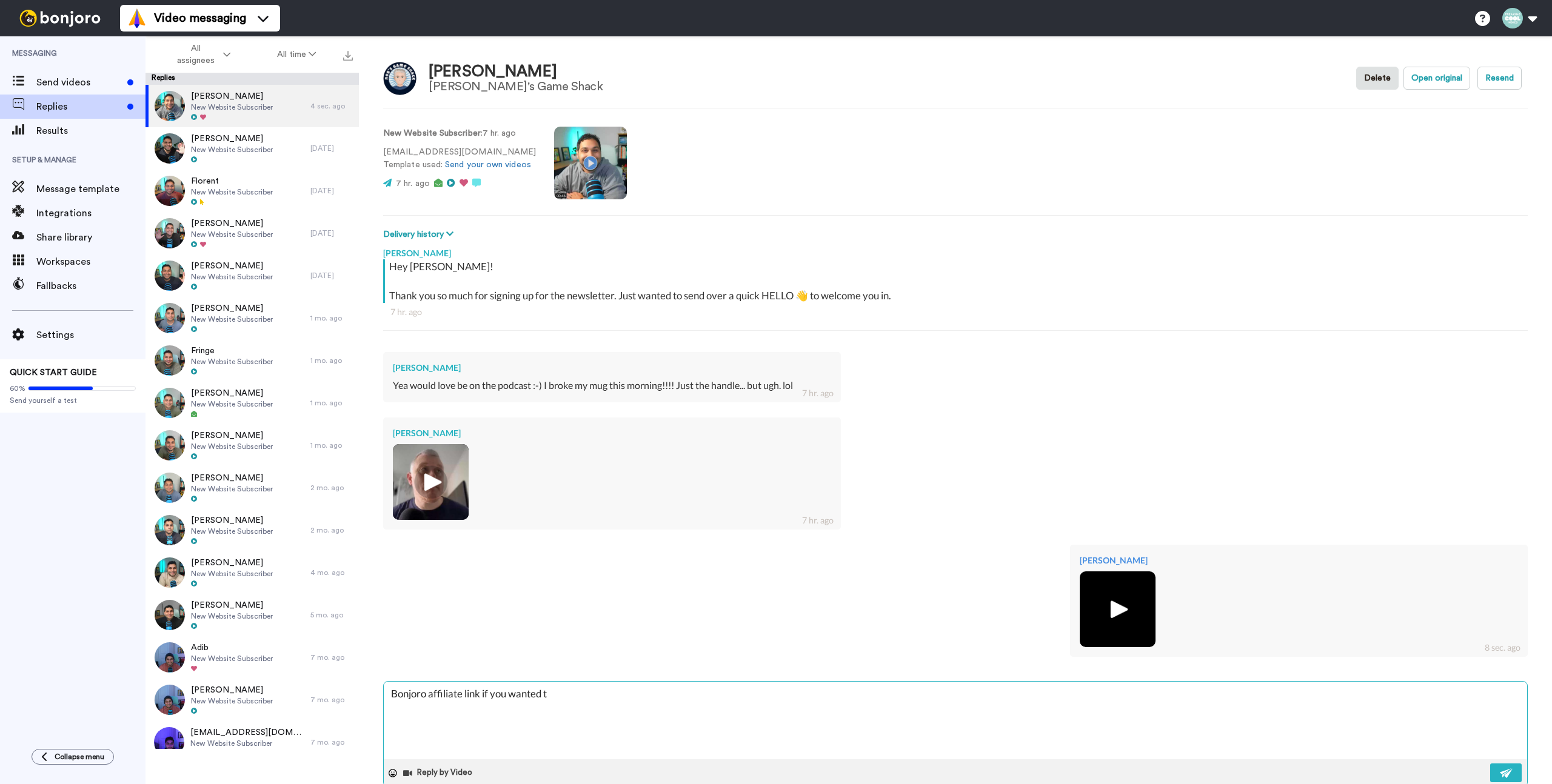
type textarea "x"
type textarea "Bonjoro affiliate link if you wanted to"
type textarea "x"
type textarea "Bonjoro affiliate link if you wanted to ch"
type textarea "x"
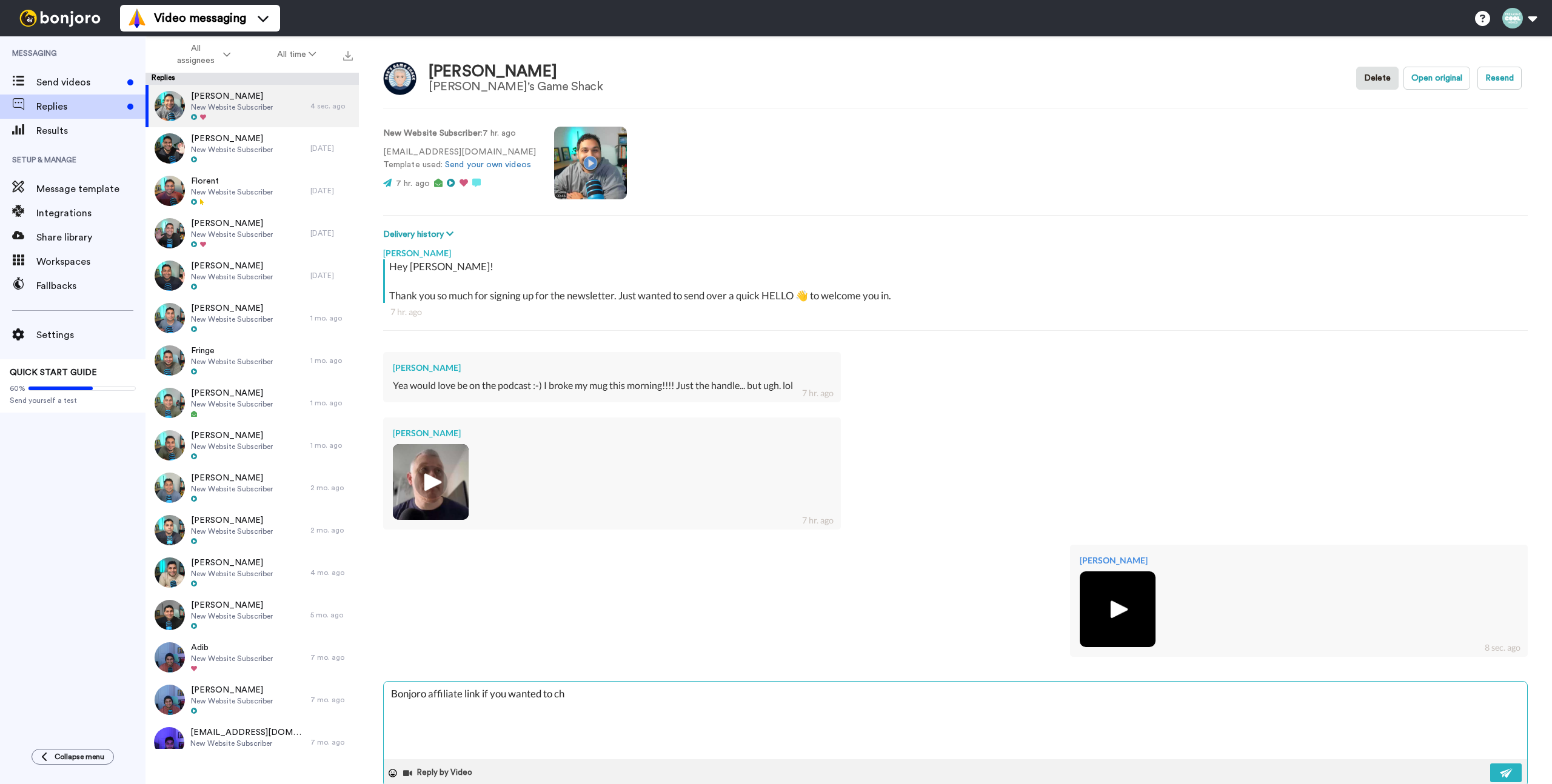
type textarea "Bonjoro affiliate link if you wanted to che"
type textarea "x"
type textarea "Bonjoro affiliate link if you wanted to ch"
type textarea "x"
type textarea "Bonjoro affiliate link if you wanted to chc"
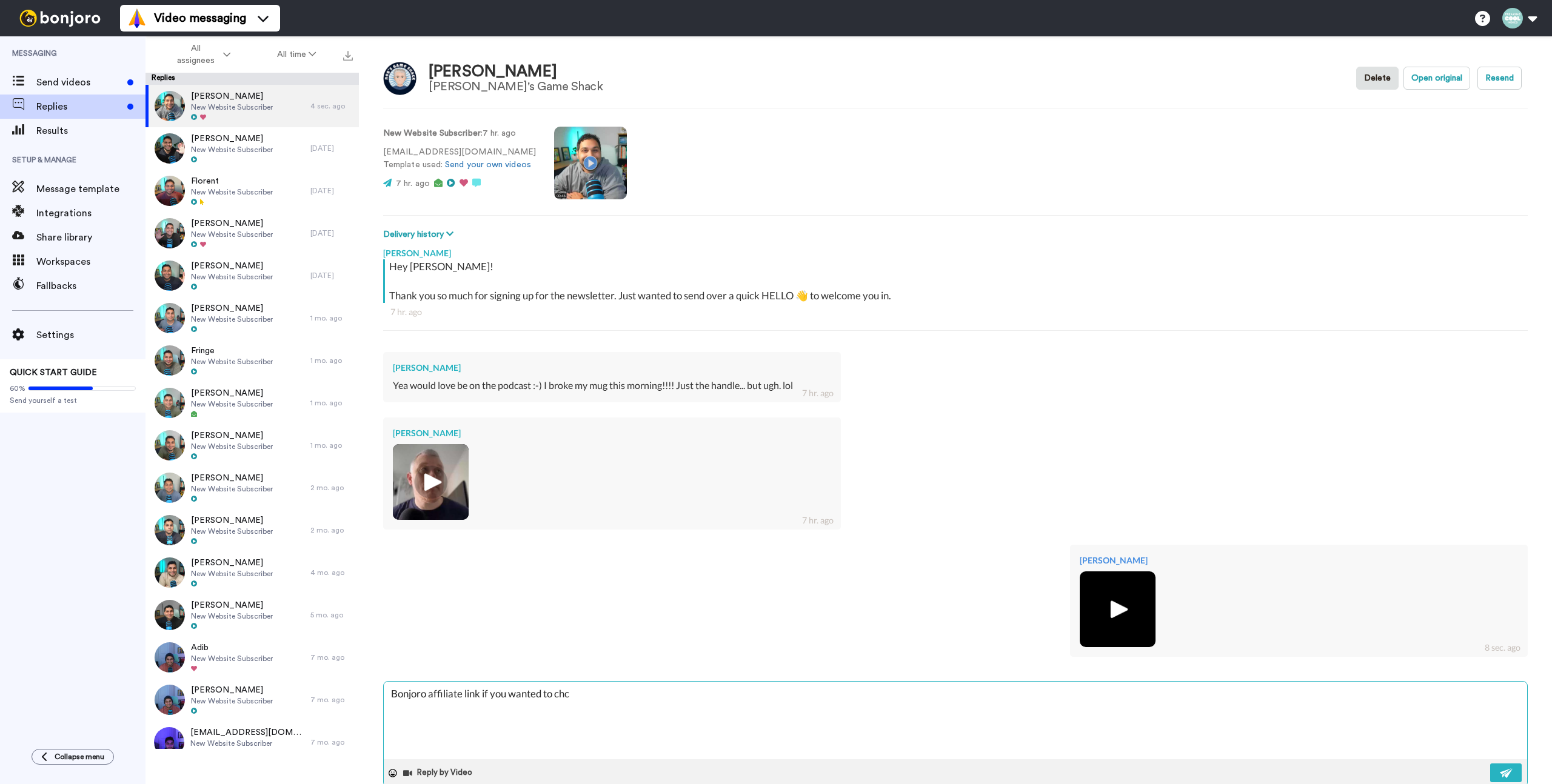
type textarea "x"
type textarea "Bonjoro affiliate link if you wanted to chck"
type textarea "x"
type textarea "Bonjoro affiliate link if you wanted to chc"
type textarea "x"
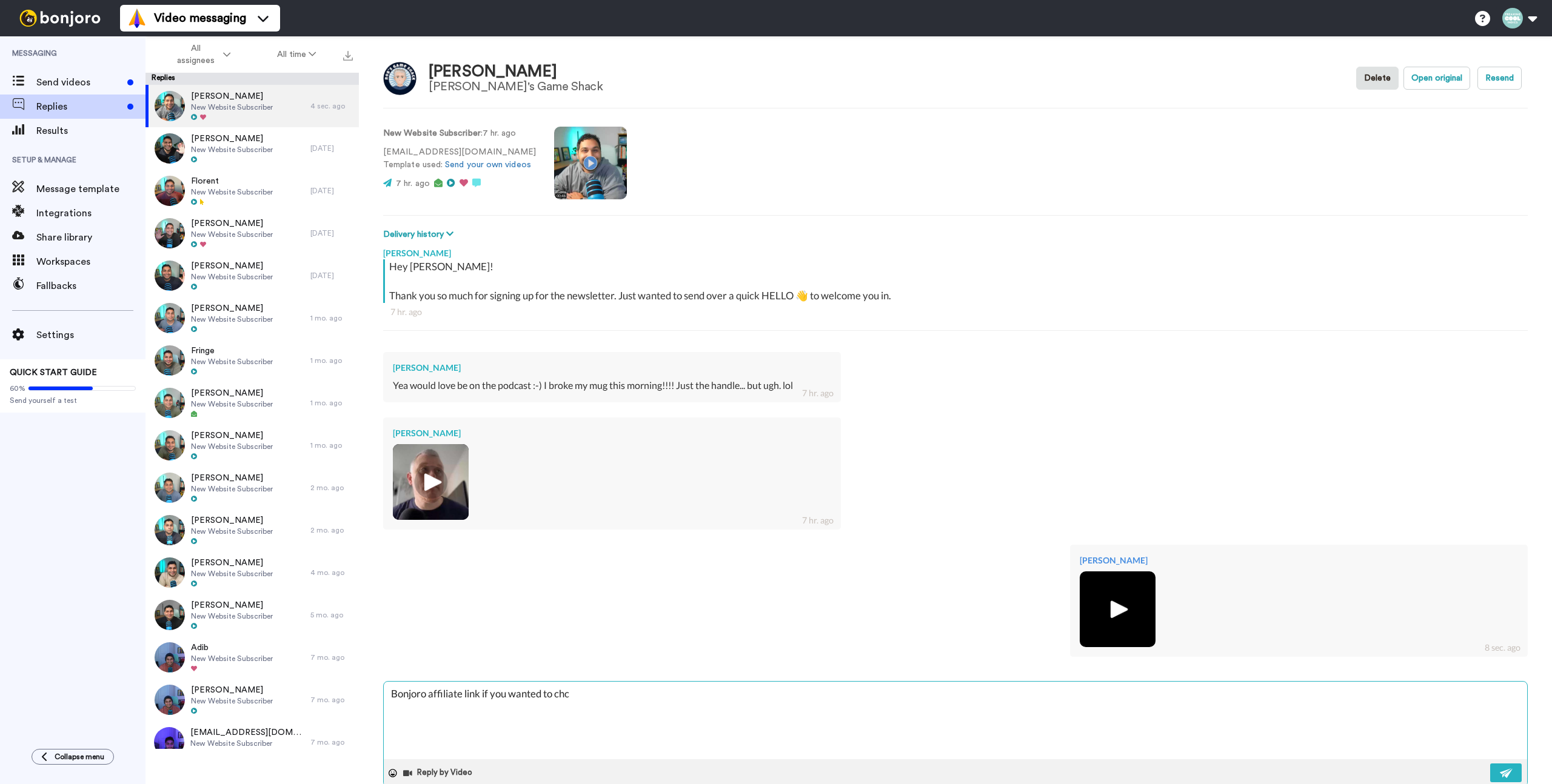
type textarea "Bonjoro affiliate link if you wanted to ch"
type textarea "x"
type textarea "Bonjoro affiliate link if you wanted to che"
type textarea "x"
type textarea "Bonjoro affiliate link if you wanted to chec"
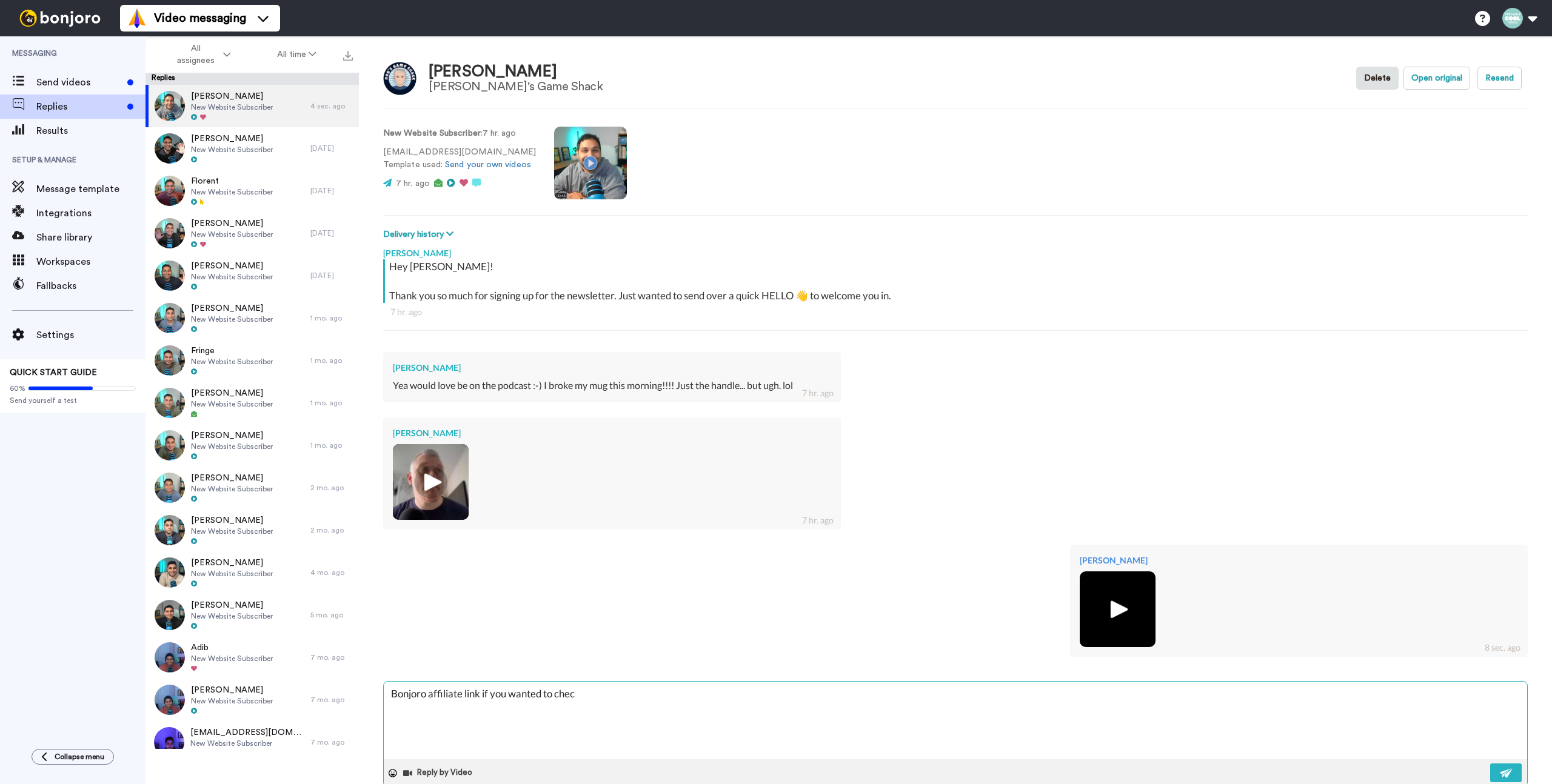
type textarea "x"
type textarea "Bonjoro affiliate link if you wanted to check"
type textarea "x"
type textarea "Bonjoro affiliate link if you wanted to check"
type textarea "x"
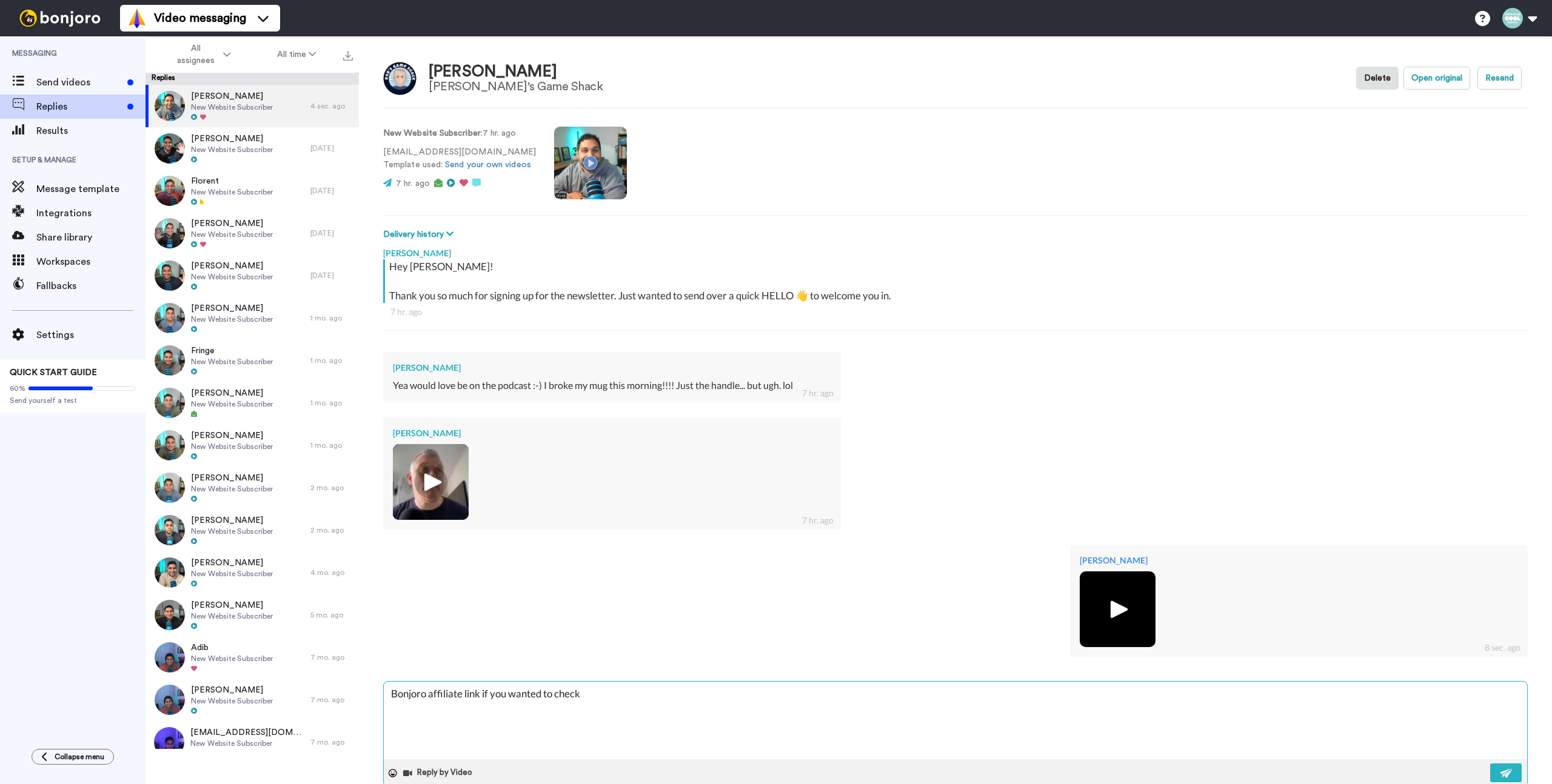
type textarea "Bonjoro affiliate link if you wanted to check e"
type textarea "x"
type textarea "Bonjoro affiliate link if you wanted to check er"
type textarea "x"
type textarea "Bonjoro affiliate link if you wanted to check er'"
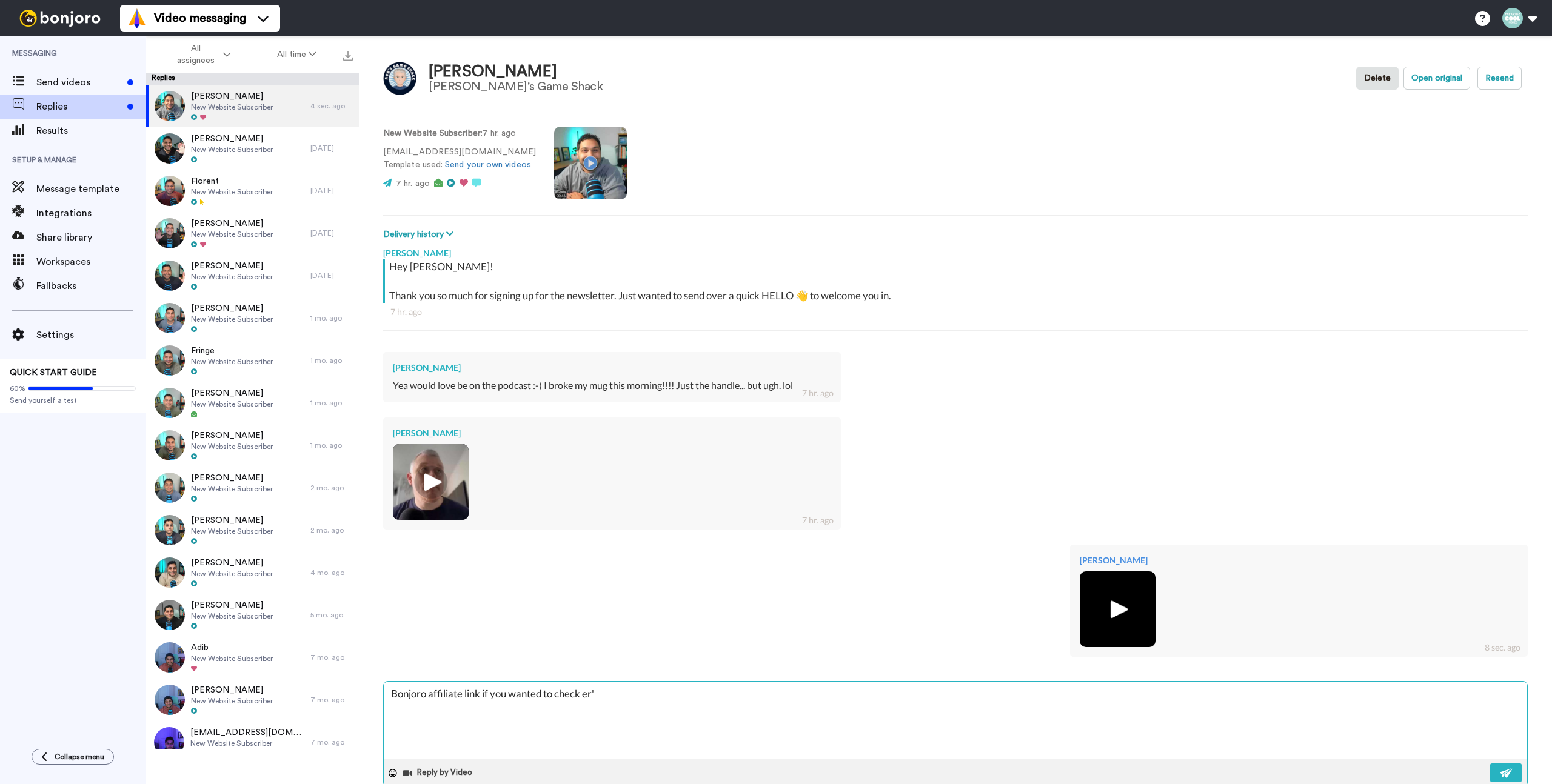
type textarea "x"
type textarea "Bonjoro affiliate link if you wanted to check er''"
type textarea "x"
type textarea "Bonjoro affiliate link if you wanted to check er'"
type textarea "x"
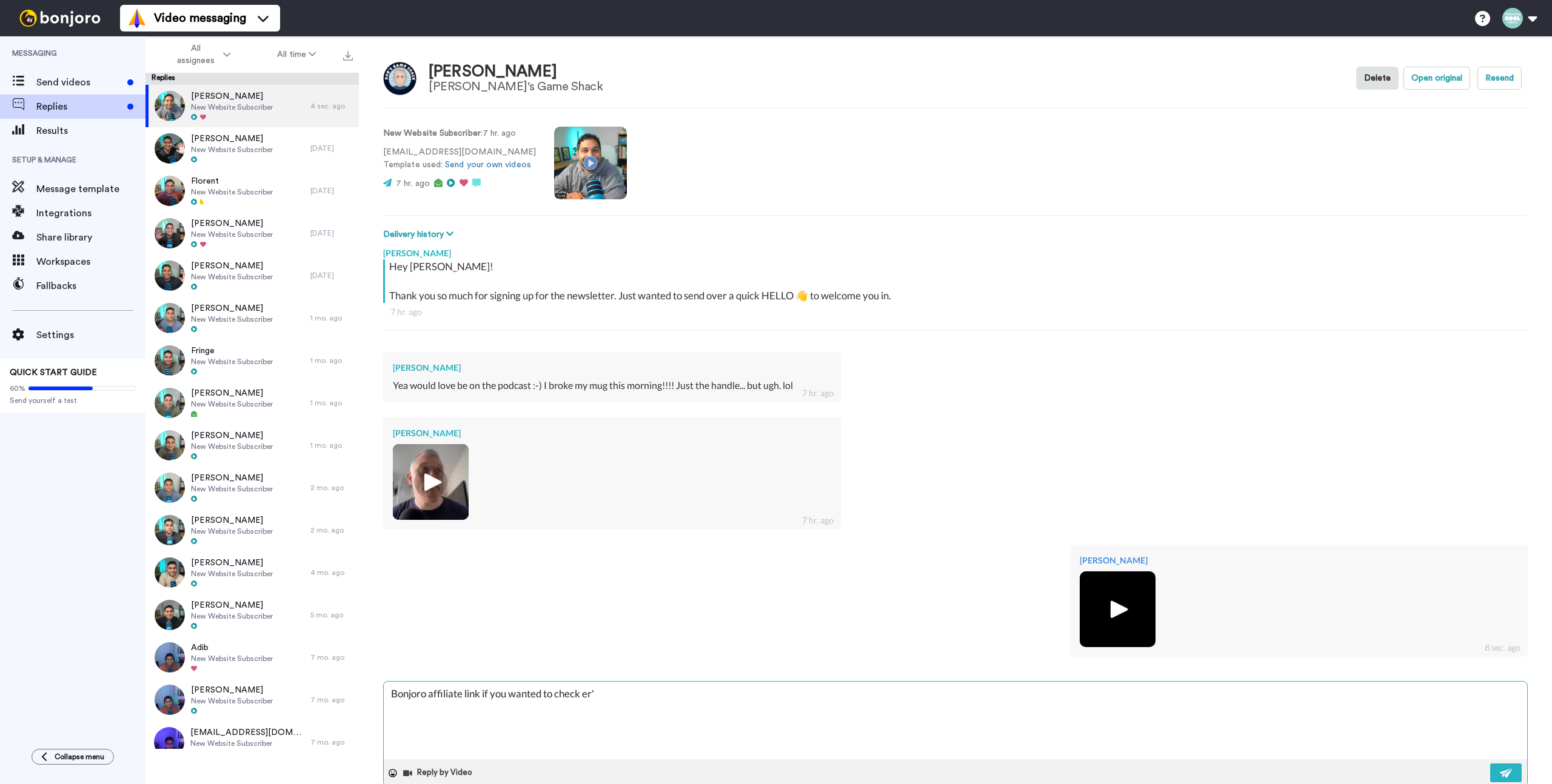
type textarea "Bonjoro affiliate link if you wanted to check er'"
type textarea "x"
type textarea "Bonjoro affiliate link if you wanted to check er' o"
type textarea "x"
type textarea "Bonjoro affiliate link if you wanted to check er' ou"
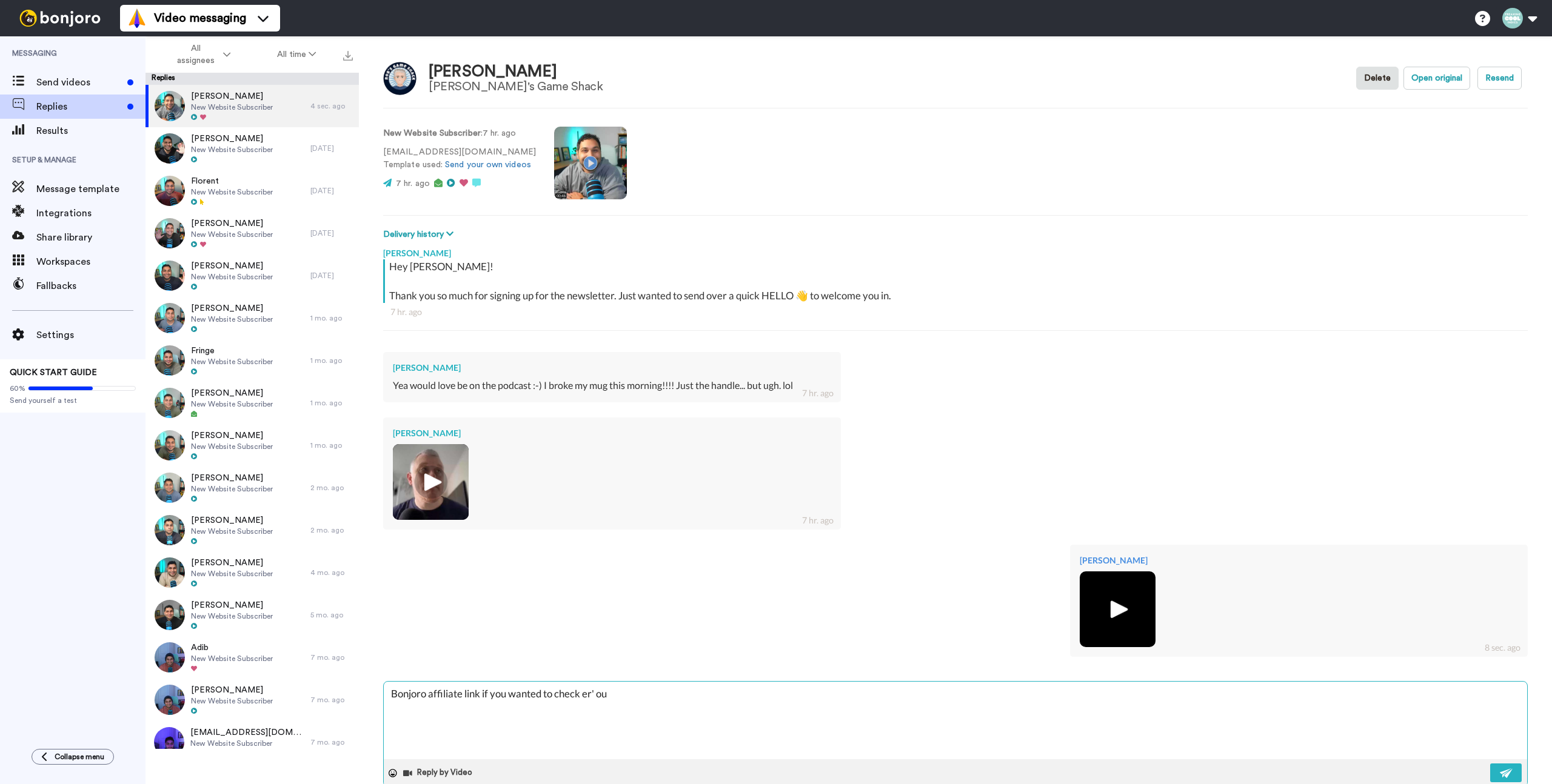
type textarea "x"
type textarea "Bonjoro affiliate link if you wanted to check er' out"
type textarea "x"
type textarea "Bonjoro affiliate link if you wanted to check er' out"
click at [393, 771] on icon at bounding box center [393, 773] width 8 height 8
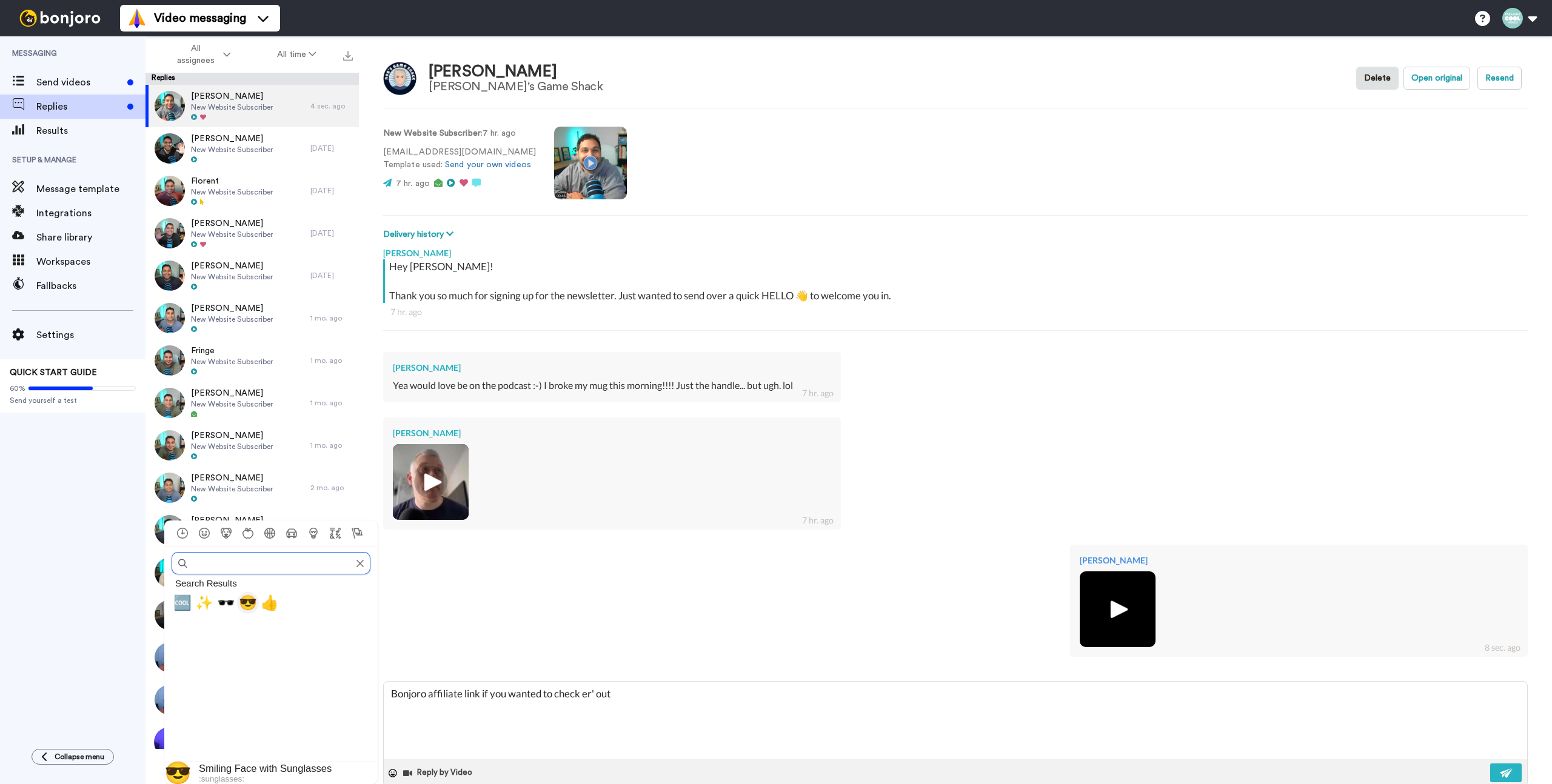
click at [241, 605] on span "😎" at bounding box center [248, 603] width 18 height 17
type textarea "x"
type textarea "Bonjoro affiliate link if you wanted to check er' out 😎"
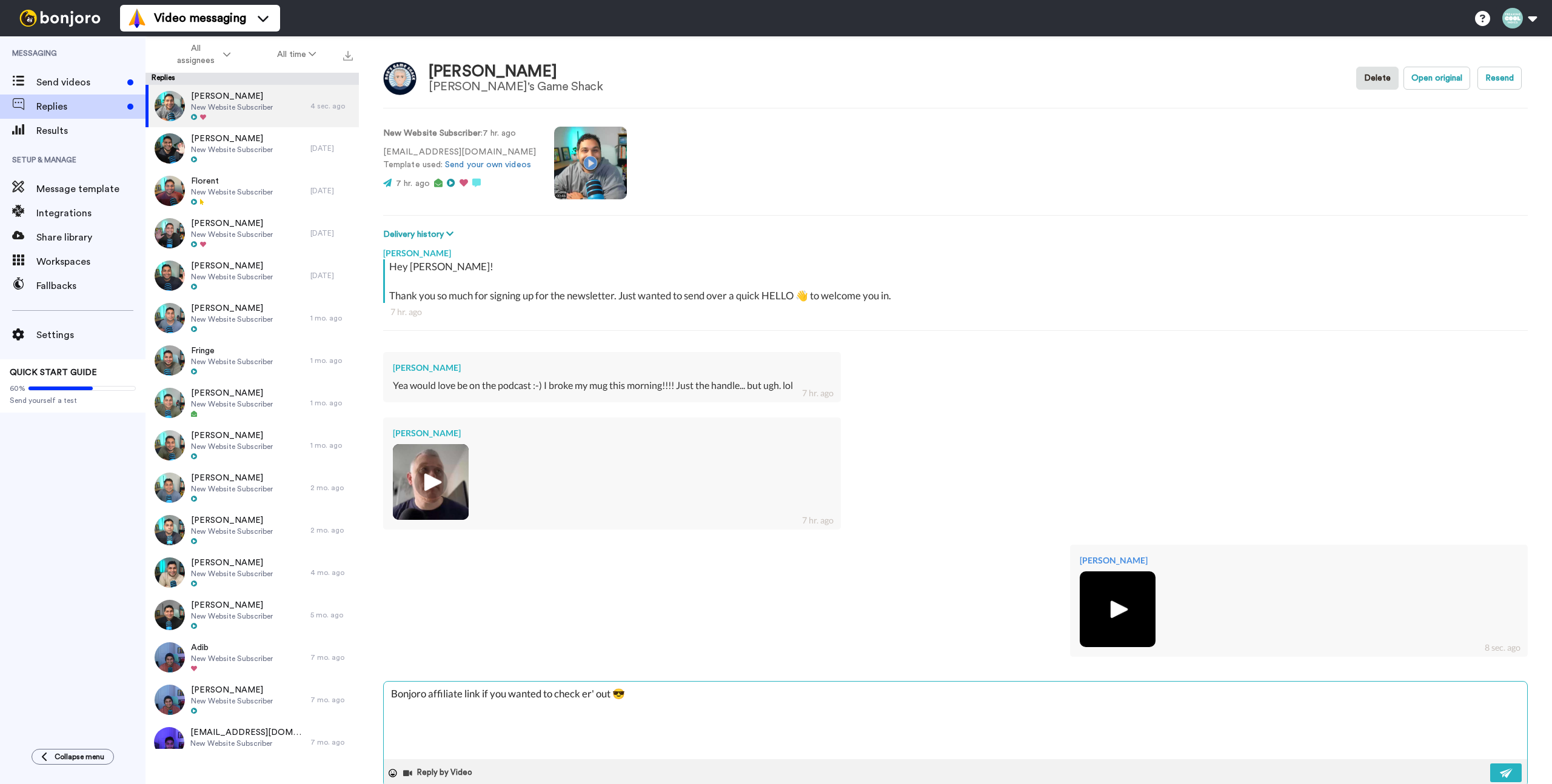
click at [689, 709] on textarea "Bonjoro affiliate link if you wanted to check er' out 😎" at bounding box center [956, 720] width 1144 height 77
type textarea "x"
type textarea "Bonjoro affiliate link if you wanted to check er' out 😎"
type textarea "x"
type textarea "Bonjoro affiliate link if you wanted to check er' out 😎 ("
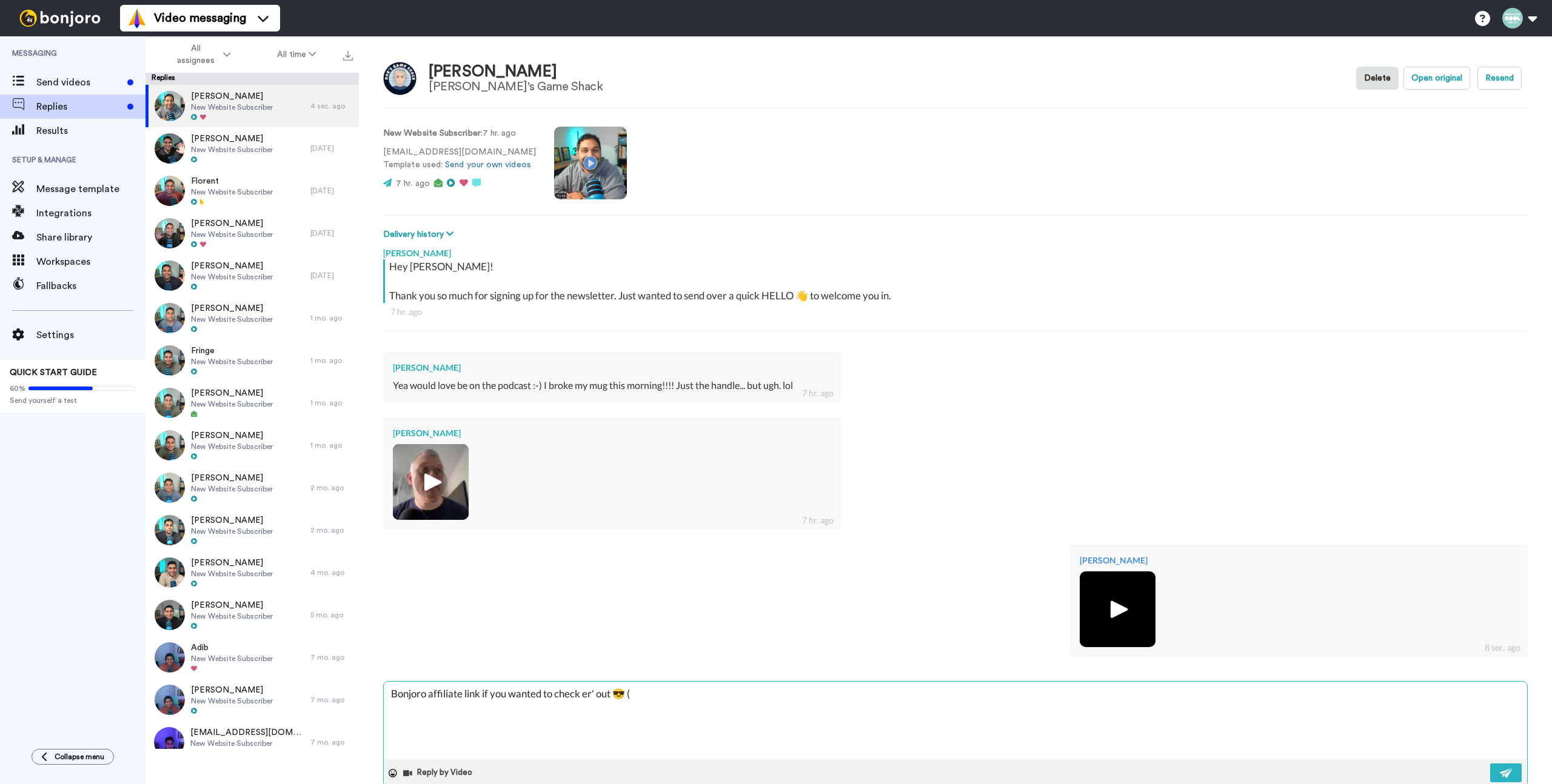
type textarea "x"
type textarea "Bonjoro affiliate link if you wanted to check er' out 😎 (y"
type textarea "x"
type textarea "Bonjoro affiliate link if you wanted to check er' out 😎 (ye"
type textarea "x"
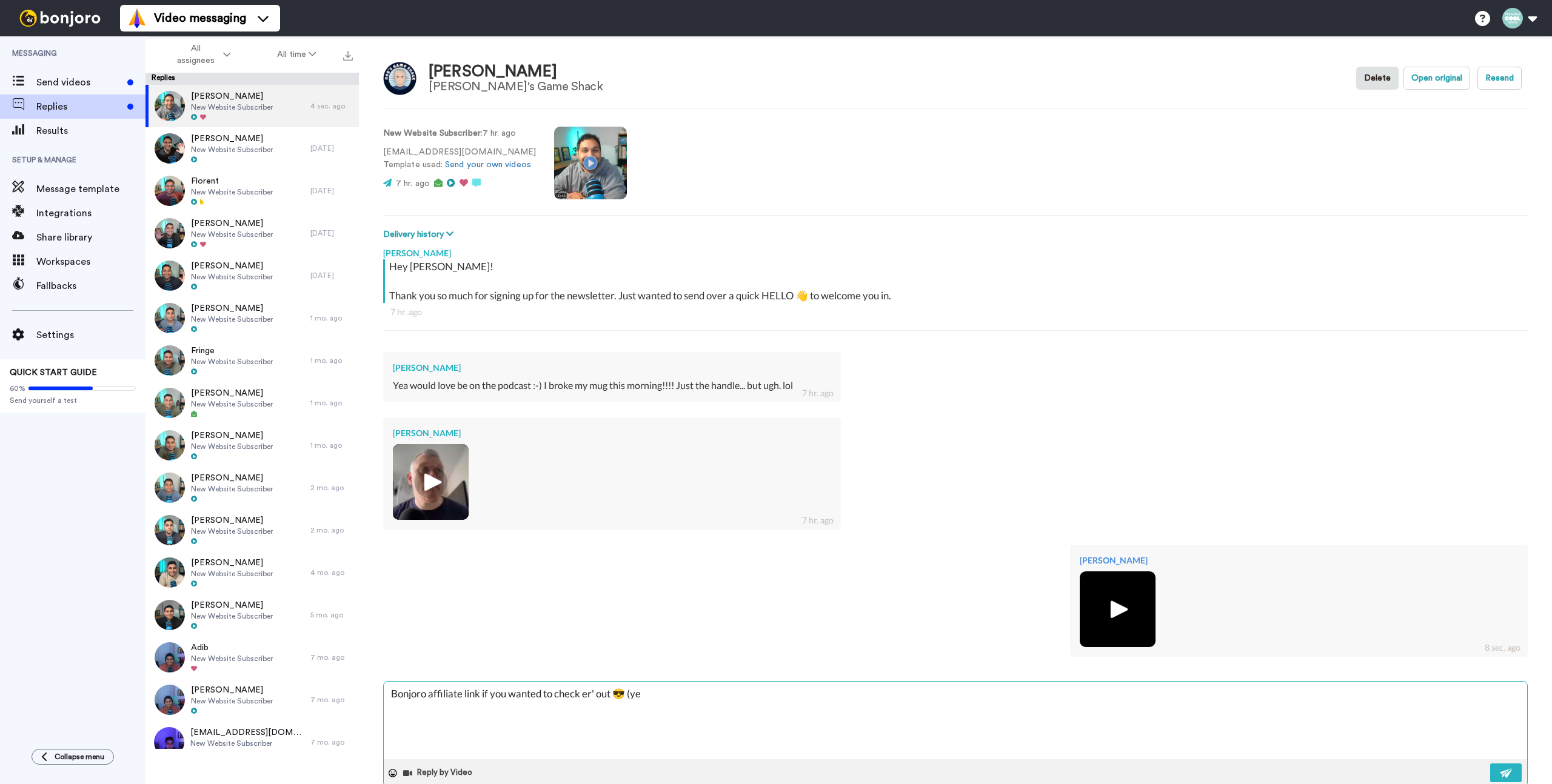
type textarea "Bonjoro affiliate link if you wanted to check er' out 😎 (yes"
type textarea "x"
type textarea "Bonjoro affiliate link if you wanted to check er' out 😎 (yes,"
type textarea "x"
type textarea "Bonjoro affiliate link if you wanted to check er' out 😎 (yes, t"
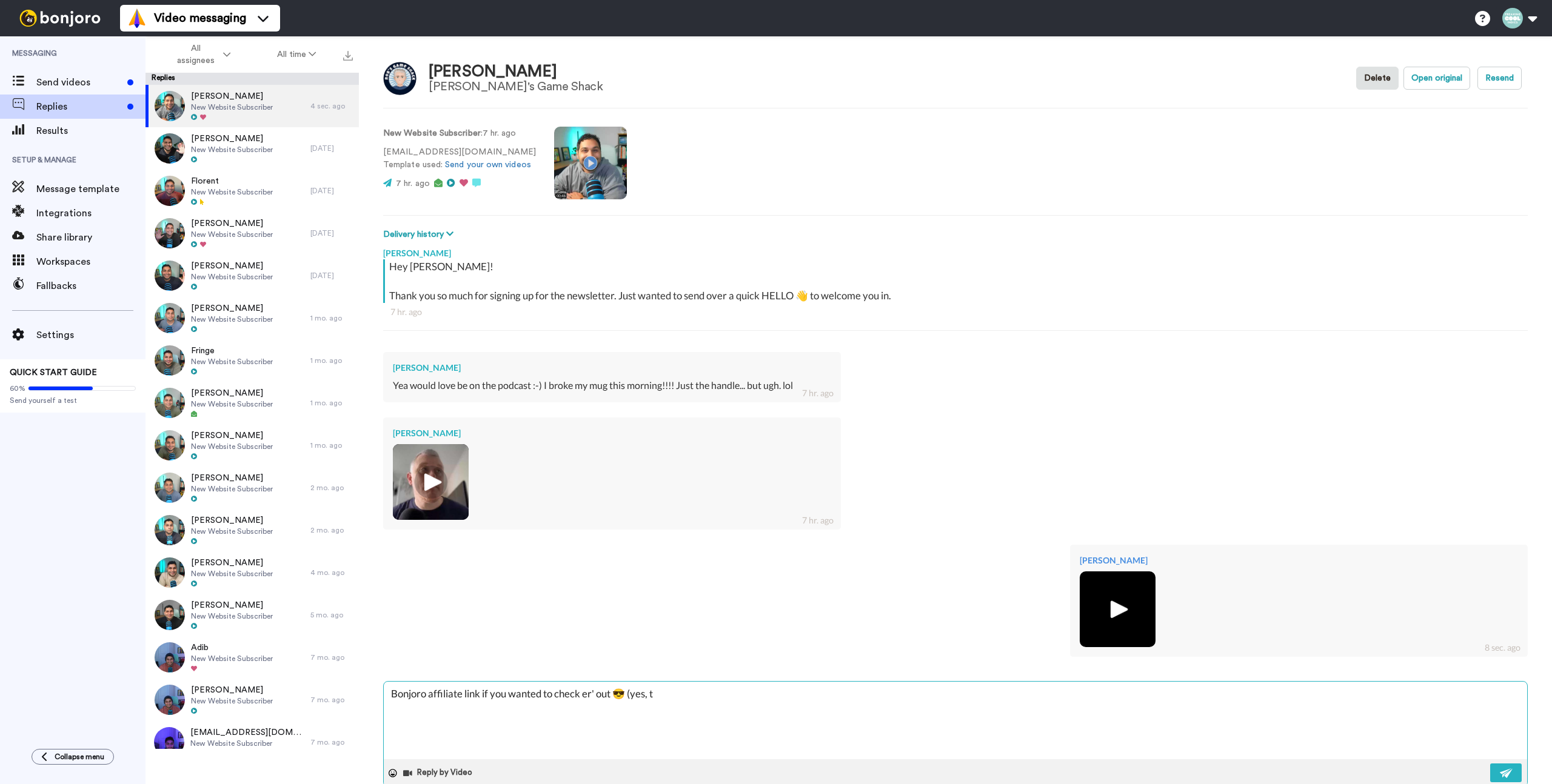
type textarea "x"
type textarea "Bonjoro affiliate link if you wanted to check er' out 😎 (yes, th"
type textarea "x"
type textarea "Bonjoro affiliate link if you wanted to check er' out 😎 (yes, thi"
type textarea "x"
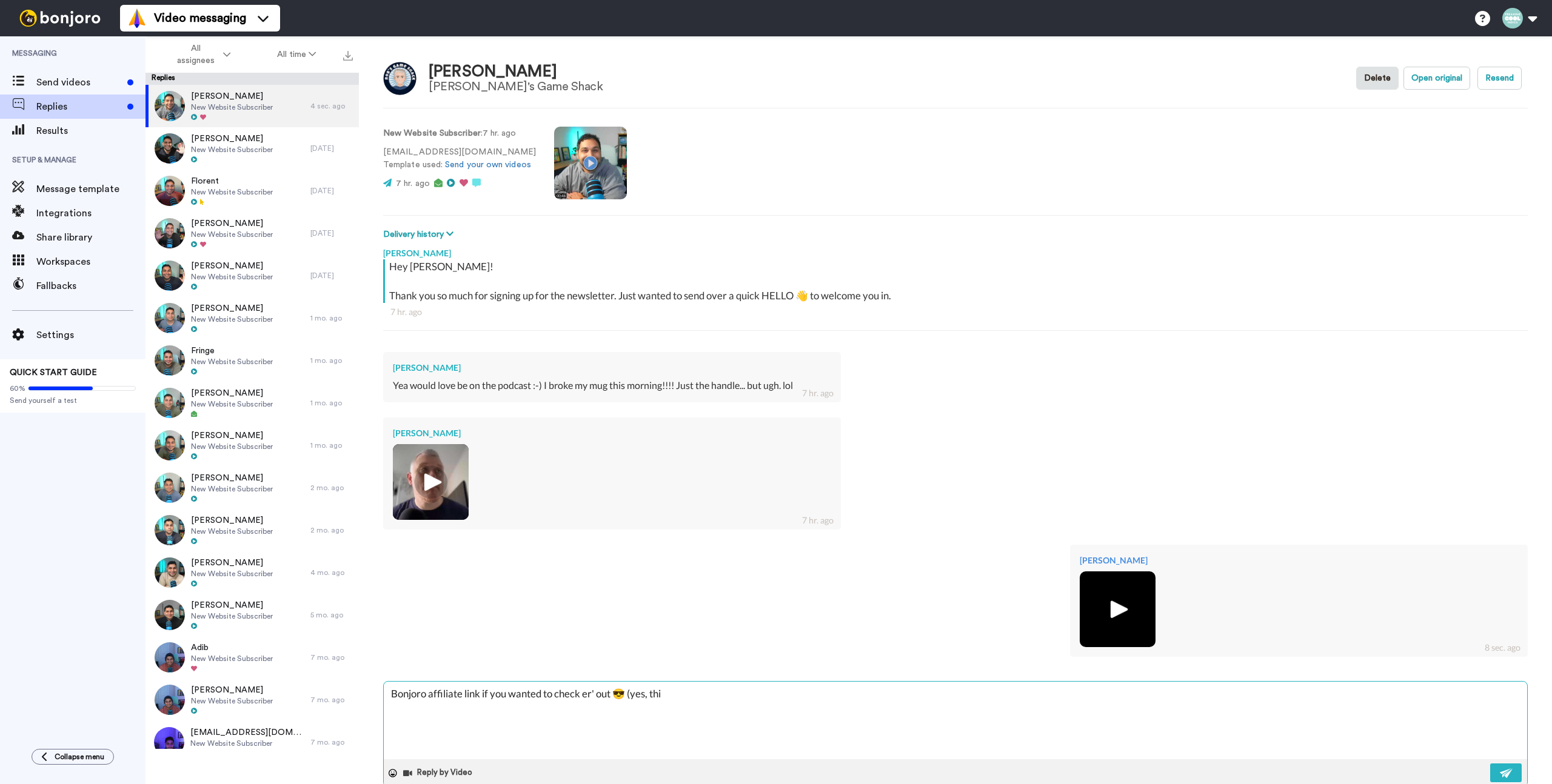
type textarea "Bonjoro affiliate link if you wanted to check er' out 😎 (yes, this"
type textarea "x"
type textarea "Bonjoro affiliate link if you wanted to check er' out 😎 (yes, this"
type textarea "x"
type textarea "Bonjoro affiliate link if you wanted to check er' out 😎 (yes, this o"
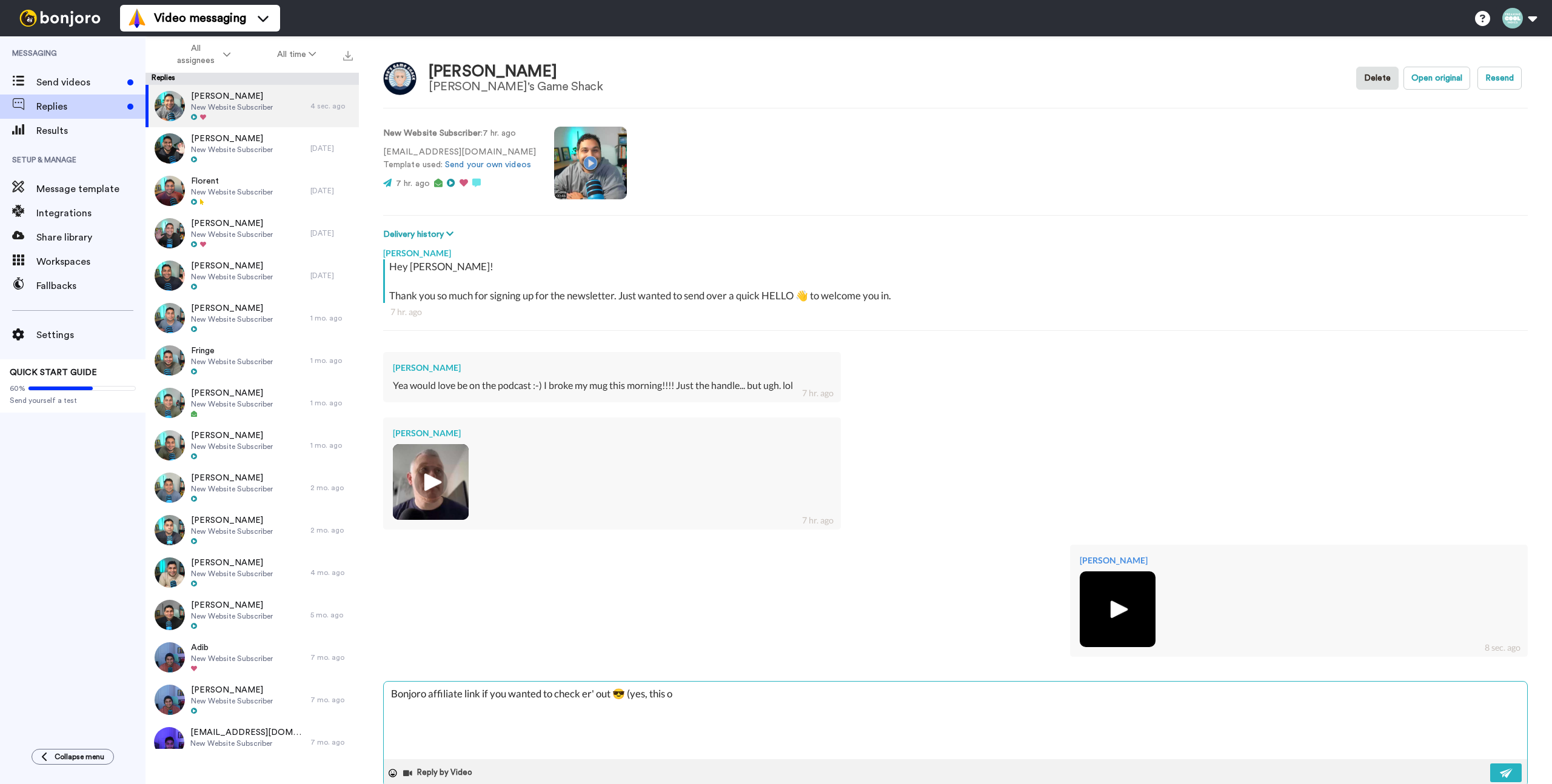
type textarea "x"
type textarea "Bonjoro affiliate link if you wanted to check er' out 😎 (yes, this of"
type textarea "x"
type textarea "Bonjoro affiliate link if you wanted to check er' out 😎 (yes, this off"
type textarea "x"
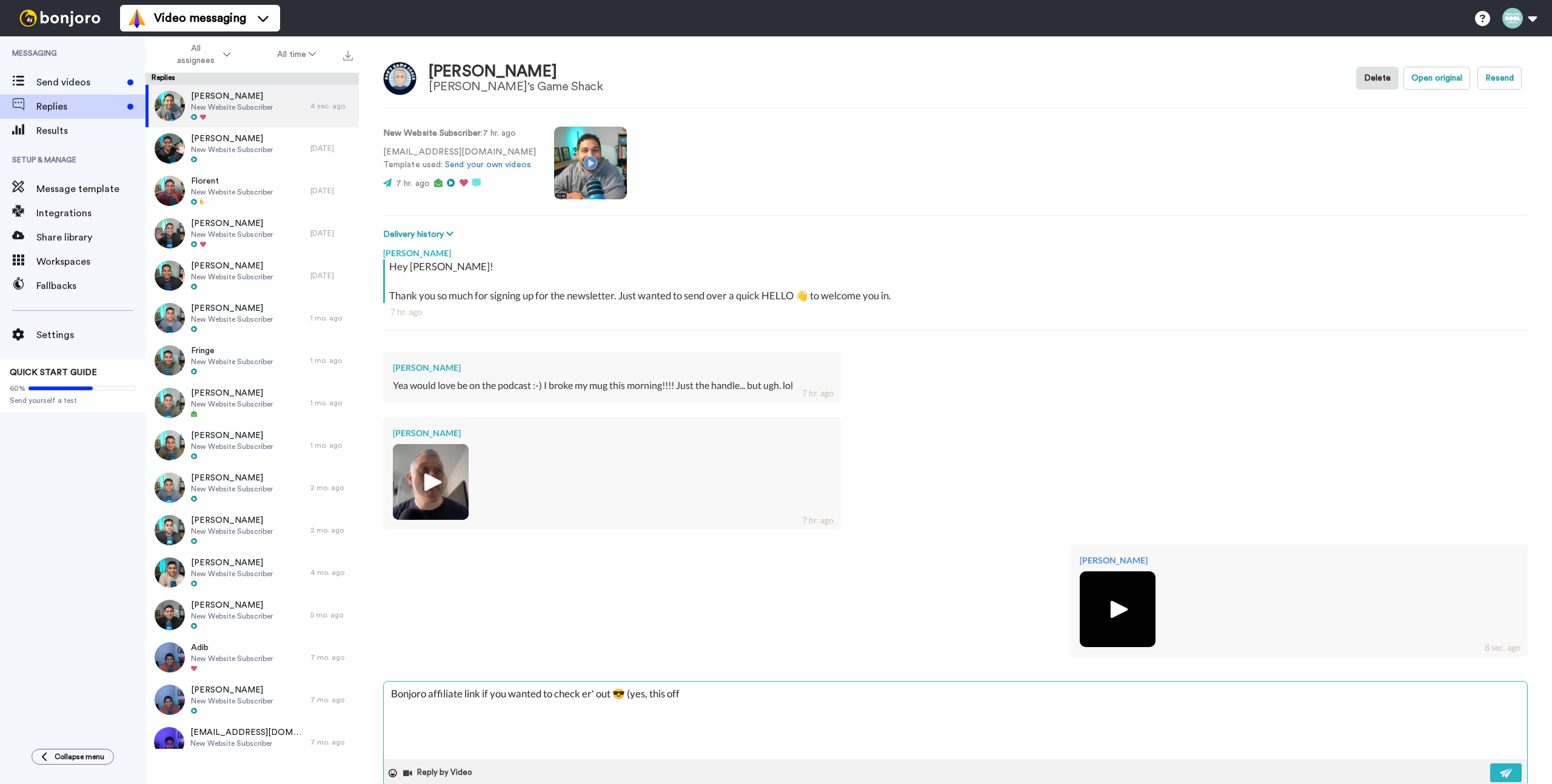
type textarea "Bonjoro affiliate link if you wanted to check er' out 😎 (yes, this offi"
type textarea "x"
type textarea "Bonjoro affiliate link if you wanted to check er' out 😎 (yes, this offic"
type textarea "x"
type textarea "Bonjoro affiliate link if you wanted to check er' out 😎 (yes, this offica"
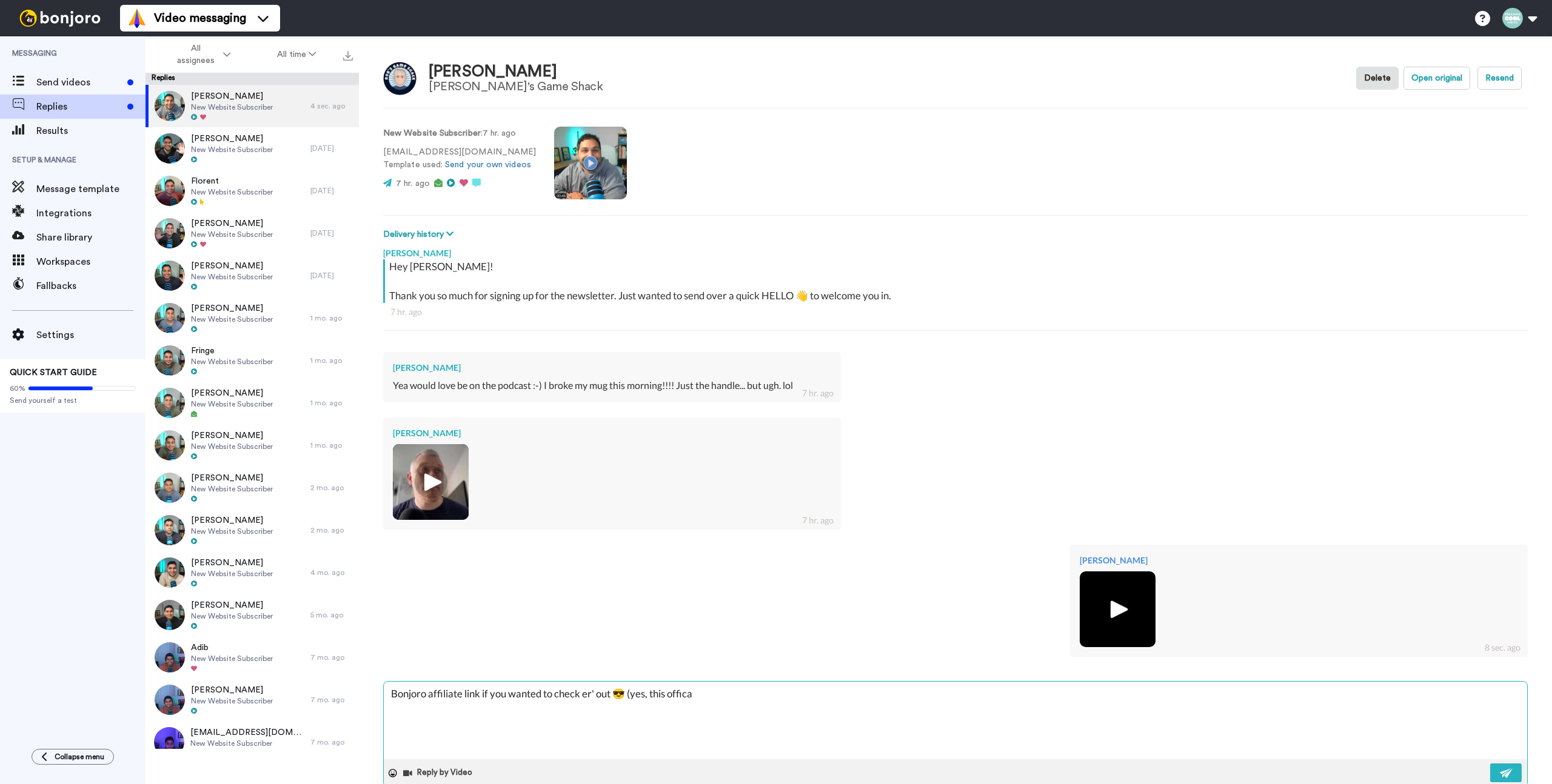
type textarea "x"
type textarea "Bonjoro affiliate link if you wanted to check er' out 😎 (yes, this offical"
type textarea "x"
type textarea "Bonjoro affiliate link if you wanted to check er' out 😎 (yes, this officall"
type textarea "x"
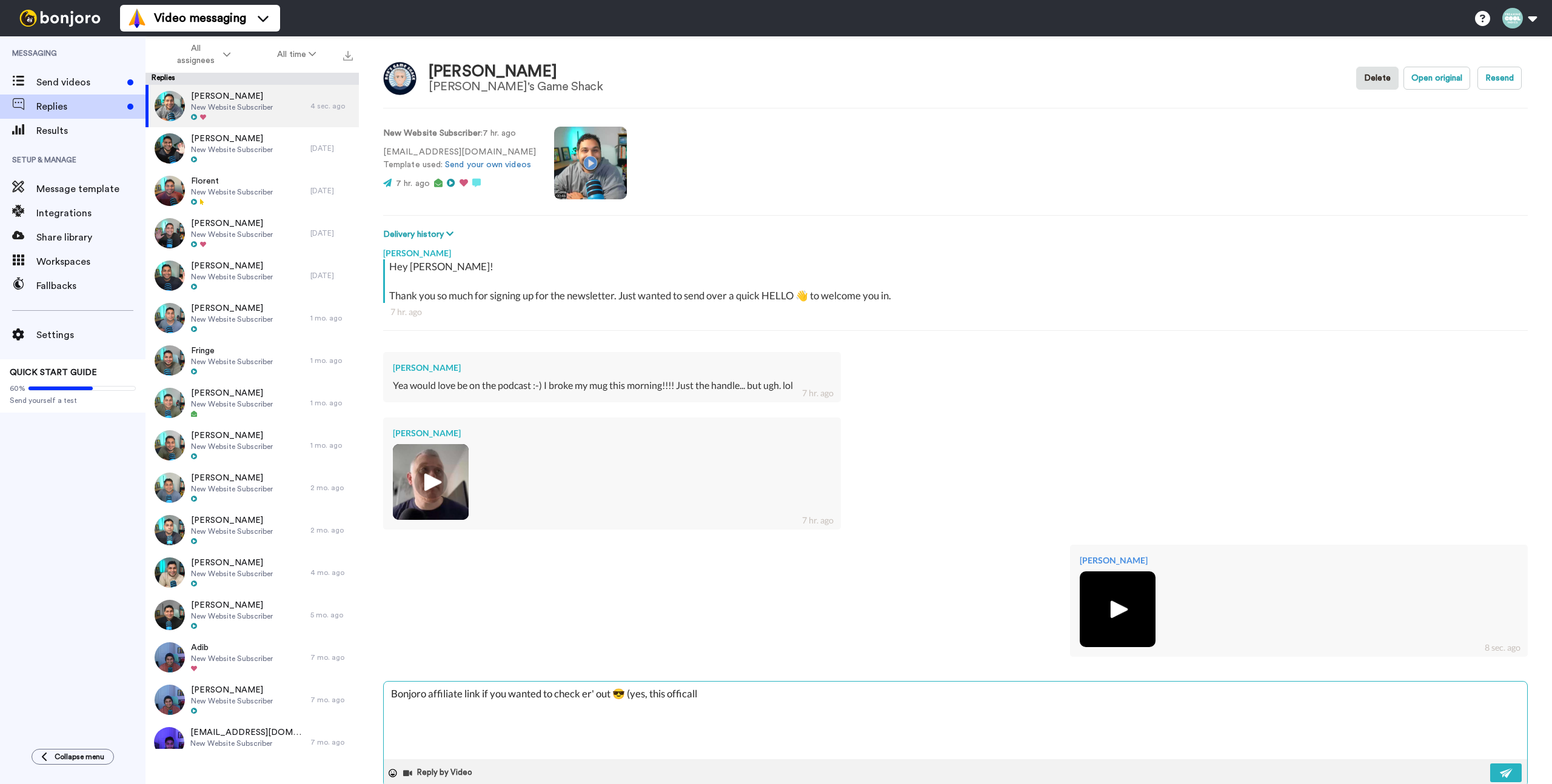
type textarea "Bonjoro affiliate link if you wanted to check er' out 😎 (yes, this offically"
type textarea "x"
type textarea "Bonjoro affiliate link if you wanted to check er' out 😎 (yes, this offically"
type textarea "x"
type textarea "Bonjoro affiliate link if you wanted to check er' out 😎 (yes, this offically ma"
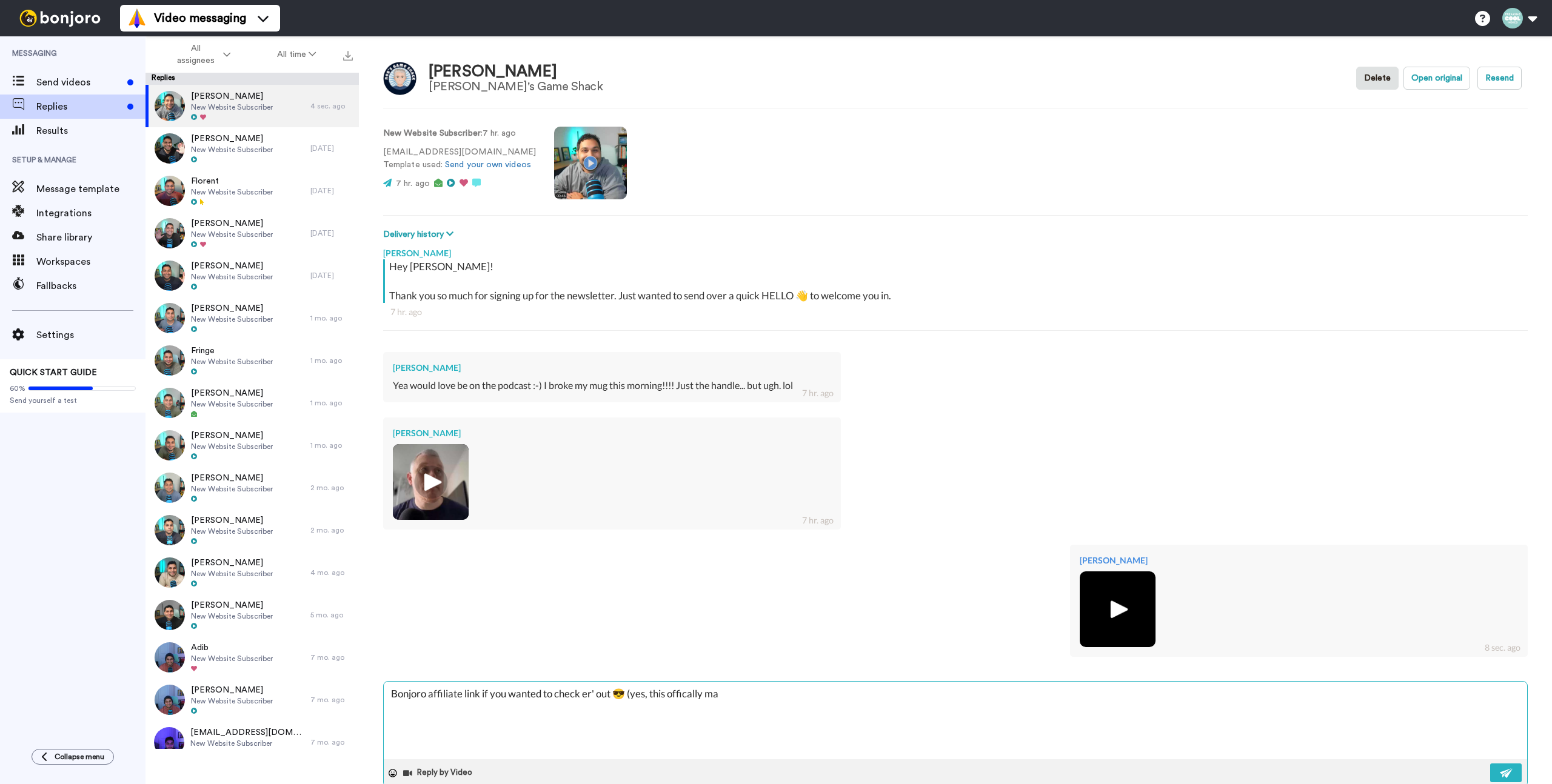
type textarea "x"
type textarea "Bonjoro affiliate link if you wanted to check er' out 😎 (yes, this offically mak"
type textarea "x"
type textarea "Bonjoro affiliate link if you wanted to check er' out 😎 (yes, this offically ma…"
type textarea "x"
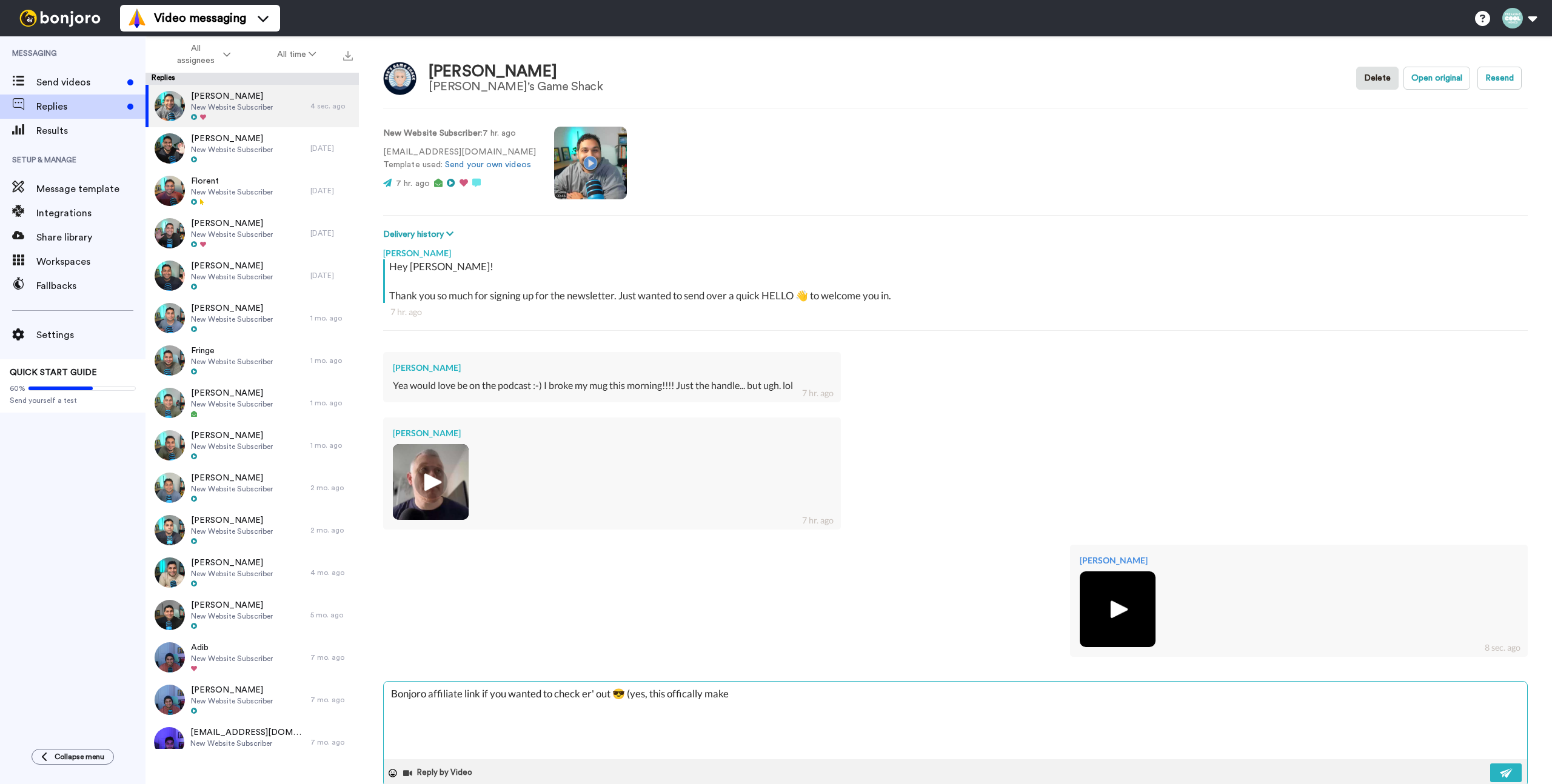
type textarea "Bonjoro affiliate link if you wanted to check er' out 😎 (yes, this offically ma…"
type textarea "x"
type textarea "Bonjoro affiliate link if you wanted to check er' out 😎 (yes, this offically ma…"
type textarea "x"
type textarea "Bonjoro affiliate link if you wanted to check er' out 😎 (yes, this offically ma…"
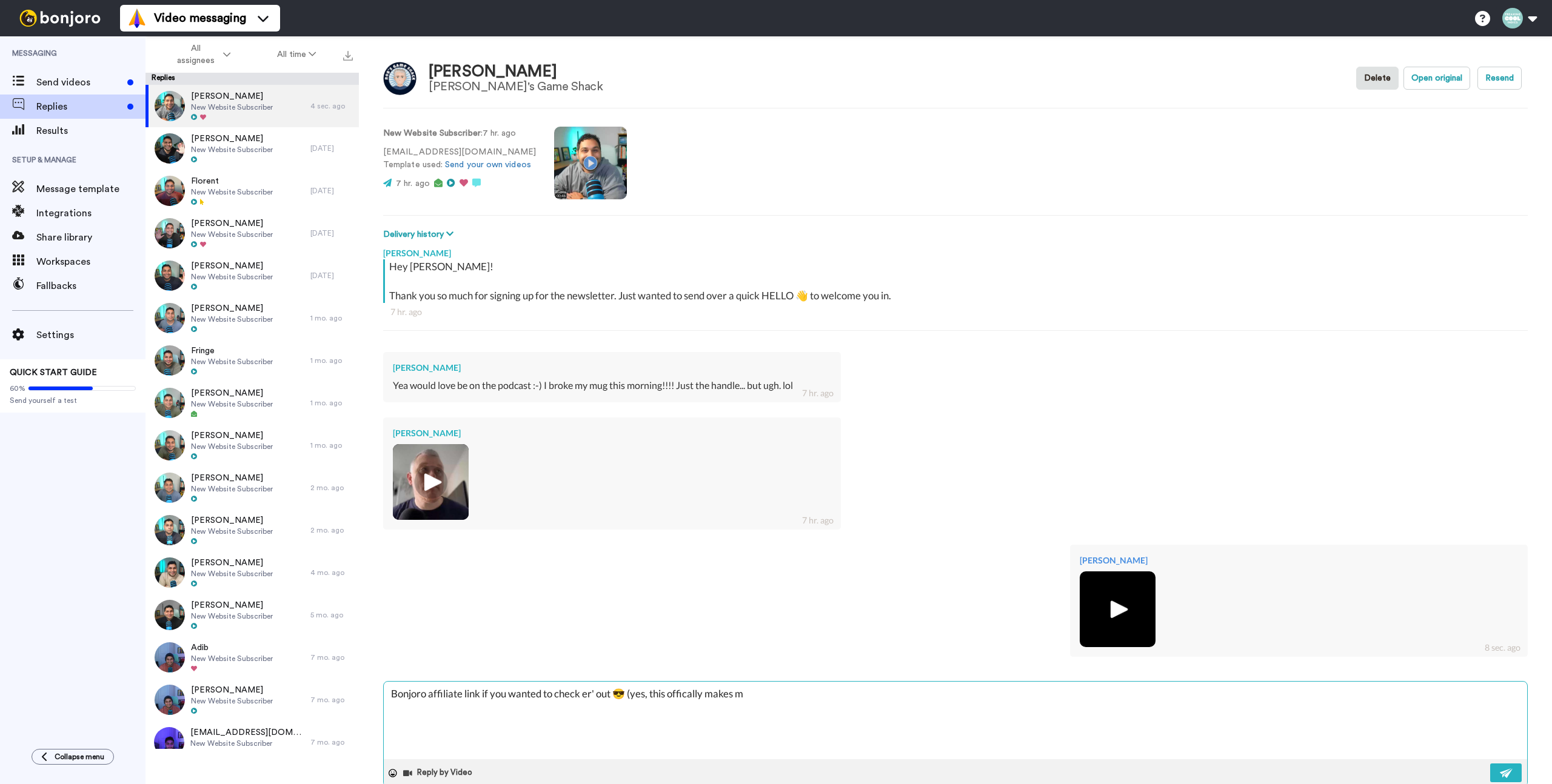
type textarea "x"
type textarea "Bonjoro affiliate link if you wanted to check er' out 😎 (yes, this offically ma…"
type textarea "x"
type textarea "Bonjoro affiliate link if you wanted to check er' out 😎 (yes, this offically ma…"
type textarea "x"
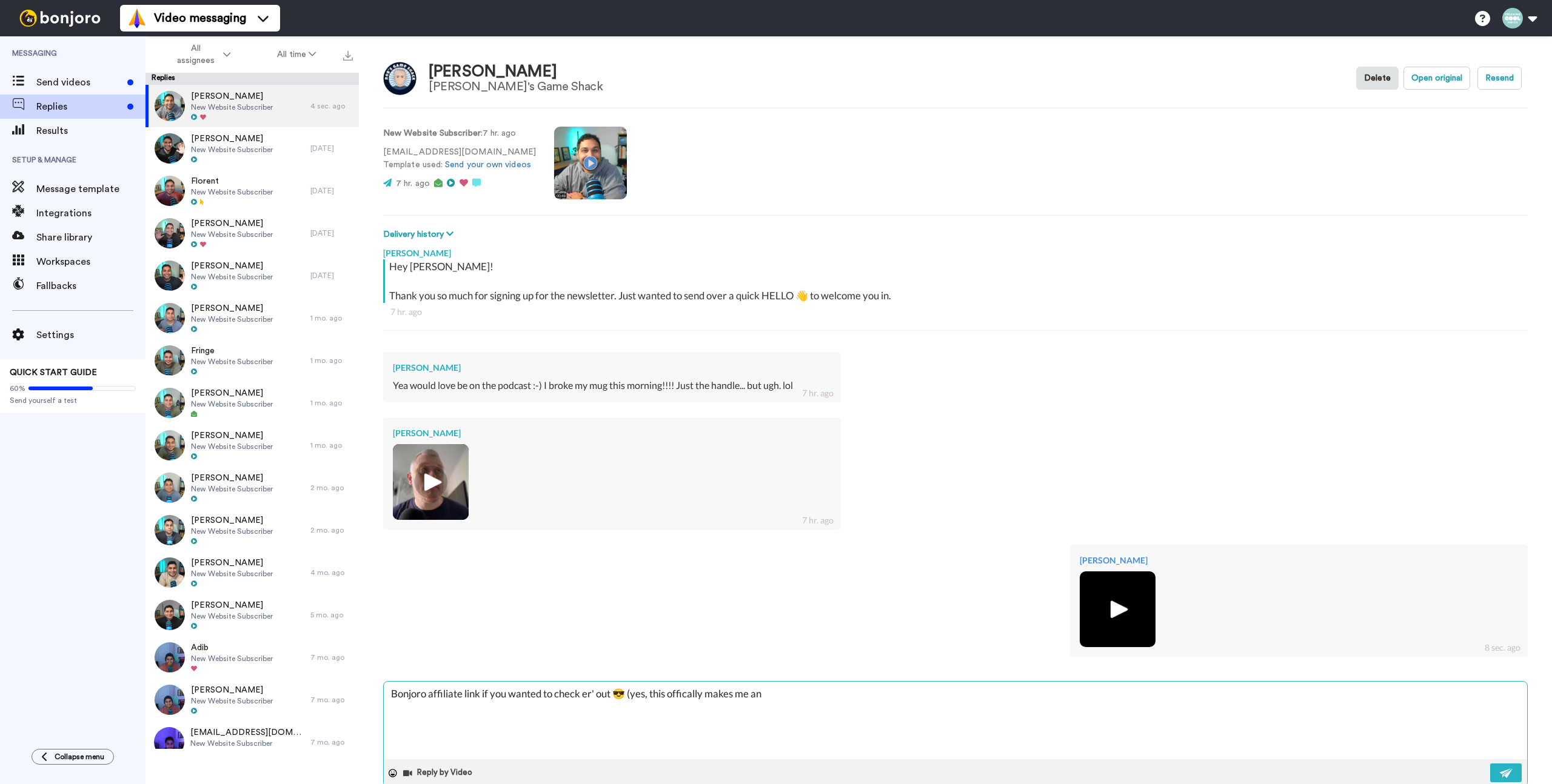
type textarea "Bonjoro affiliate link if you wanted to check er' out 😎 (yes, this offically ma…"
type textarea "x"
type textarea "Bonjoro affiliate link if you wanted to check er' out 😎 (yes, this offically ma…"
type textarea "x"
type textarea "Bonjoro affiliate link if you wanted to check er' out 😎 (yes, this offically ma…"
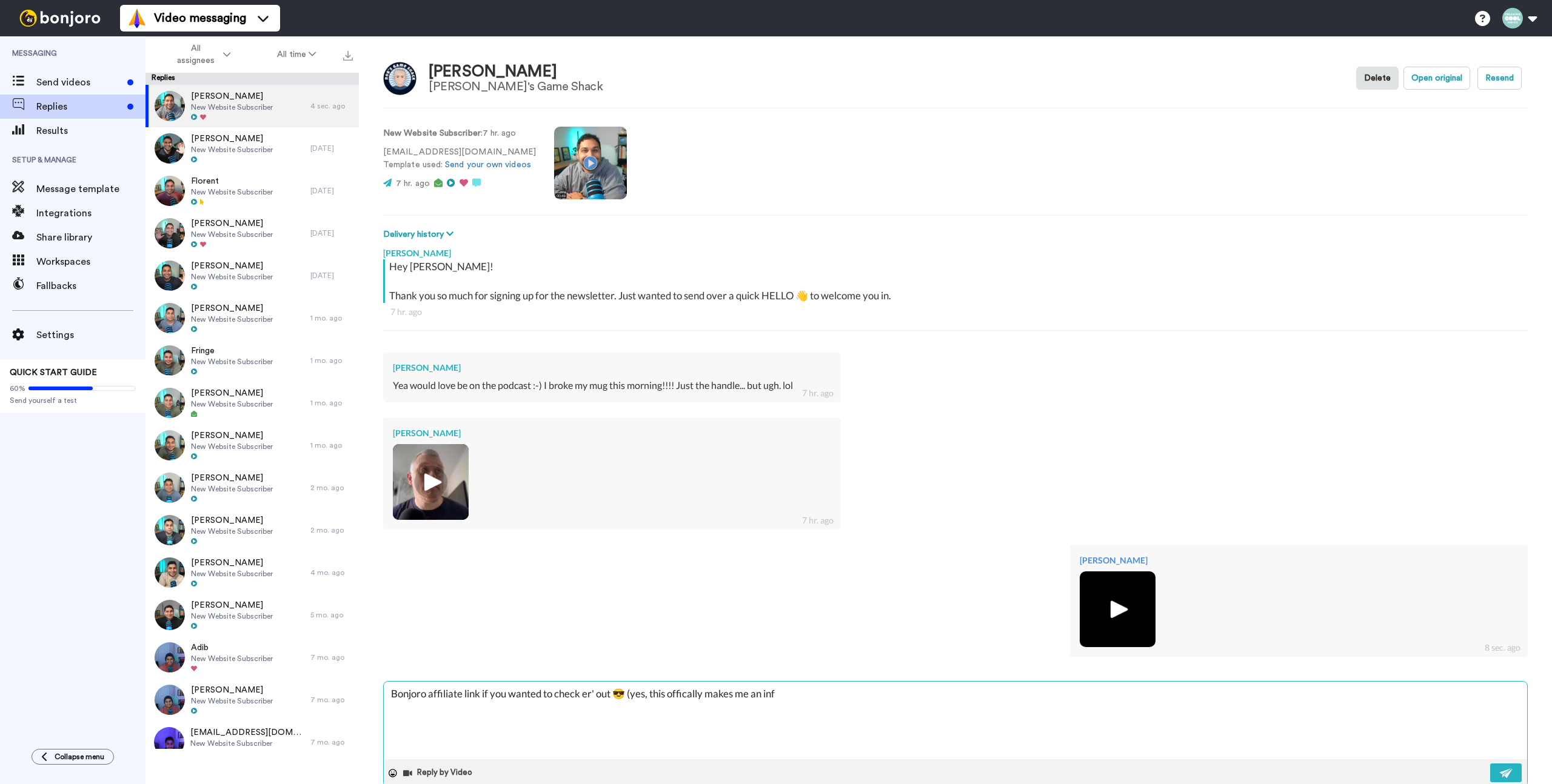
type textarea "x"
type textarea "Bonjoro affiliate link if you wanted to check er' out 😎 (yes, this offically ma…"
type textarea "x"
type textarea "Bonjoro affiliate link if you wanted to check er' out 😎 (yes, this offically ma…"
type textarea "x"
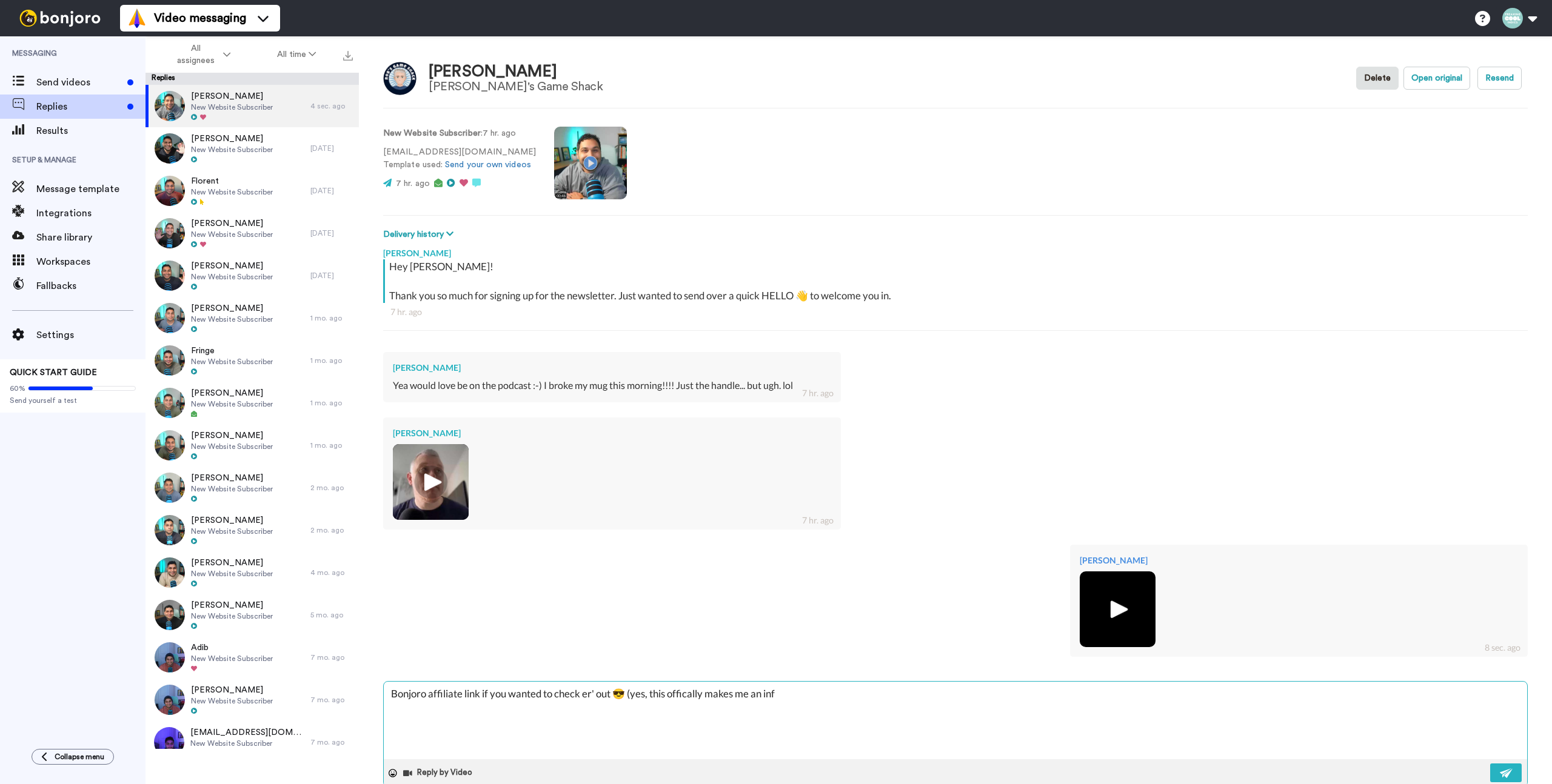
type textarea "Bonjoro affiliate link if you wanted to check er' out 😎 (yes, this offically ma…"
type textarea "x"
type textarea "Bonjoro affiliate link if you wanted to check er' out 😎 (yes, this offically ma…"
type textarea "x"
type textarea "Bonjoro affiliate link if you wanted to check er' out 😎 (yes, this offically ma…"
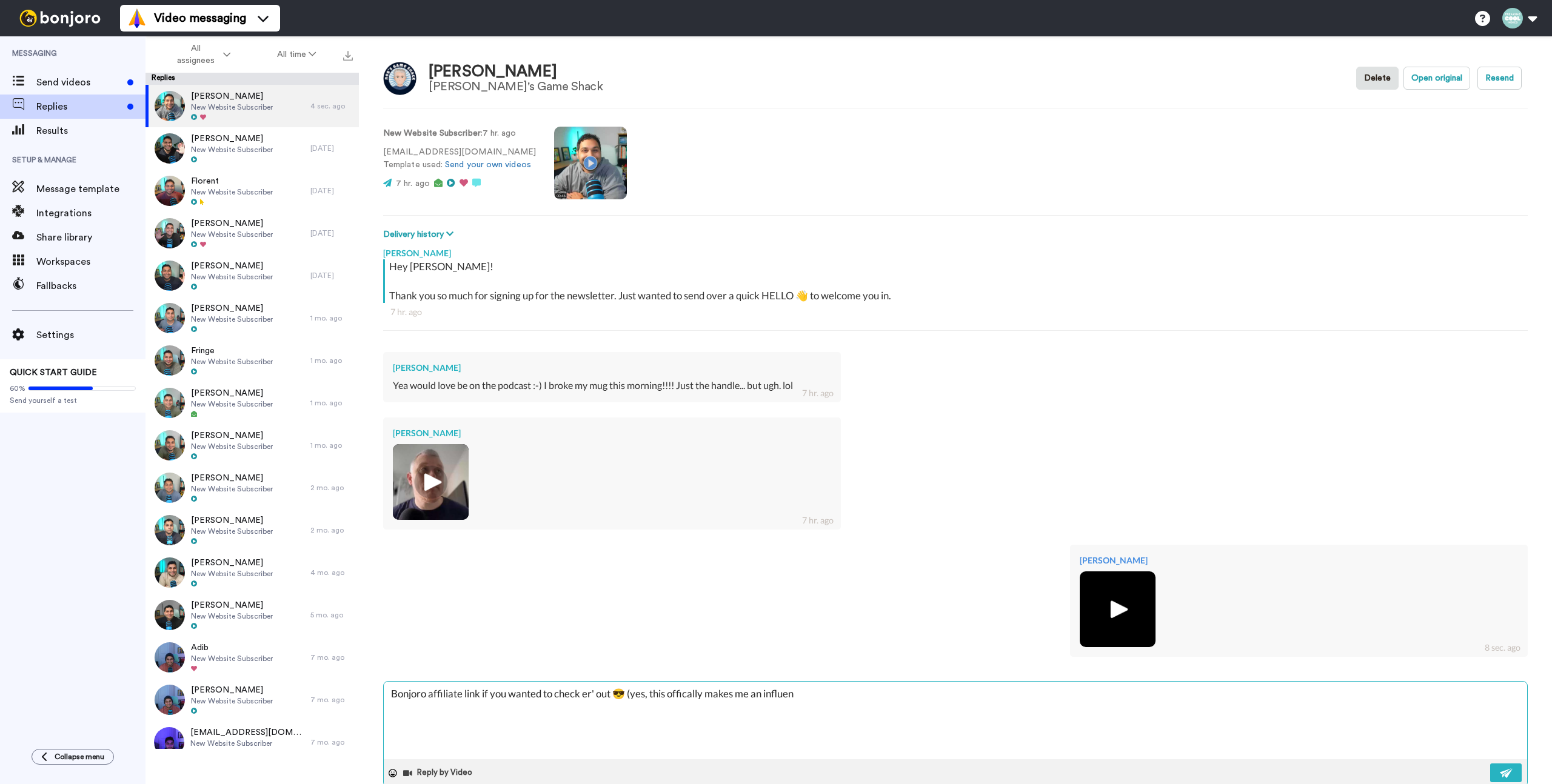
type textarea "x"
type textarea "Bonjoro affiliate link if you wanted to check er' out 😎 (yes, this offically ma…"
type textarea "x"
type textarea "Bonjoro affiliate link if you wanted to check er' out 😎 (yes, this offically ma…"
type textarea "x"
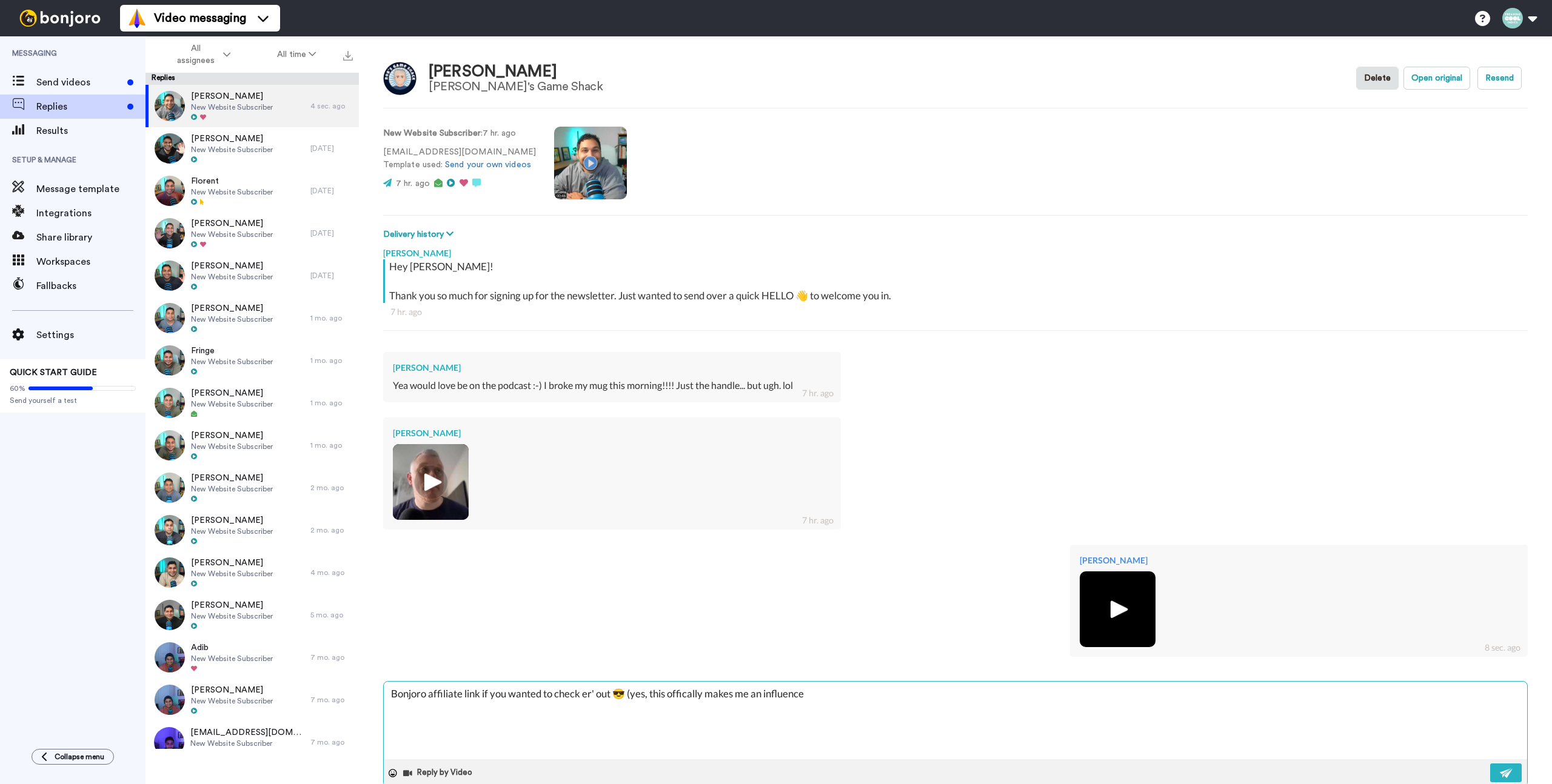
type textarea "Bonjoro affiliate link if you wanted to check er' out 😎 (yes, this offically ma…"
type textarea "x"
type textarea "Bonjoro affiliate link if you wanted to check er' out 😎 (yes, this offically ma…"
type textarea "x"
type textarea "Bonjoro affiliate link if you wanted to check er' out 😎 (yes, this offically ma…"
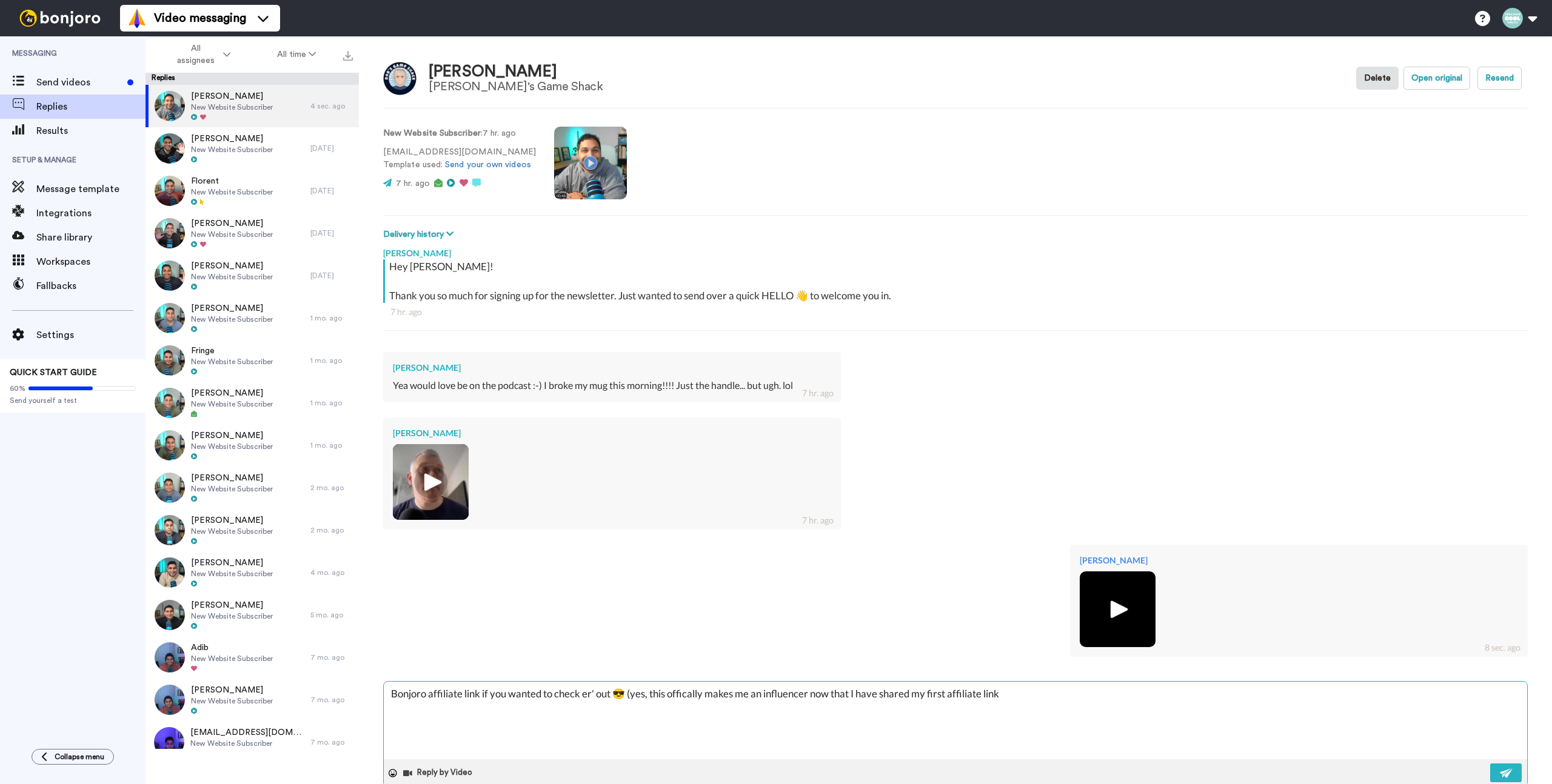
paste textarea "🌟"
click at [776, 771] on img at bounding box center [1507, 774] width 13 height 10
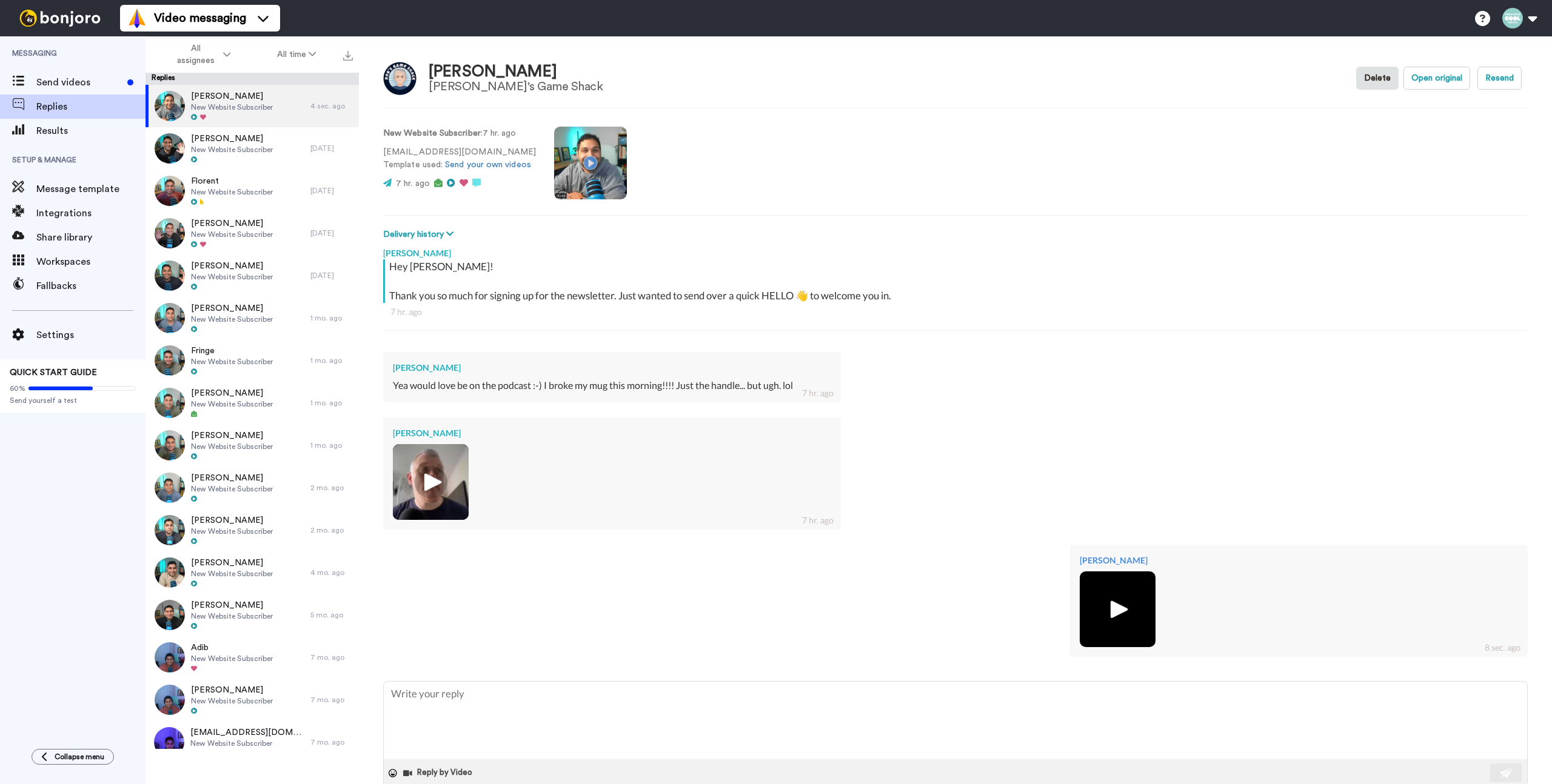
scroll to position [69, 0]
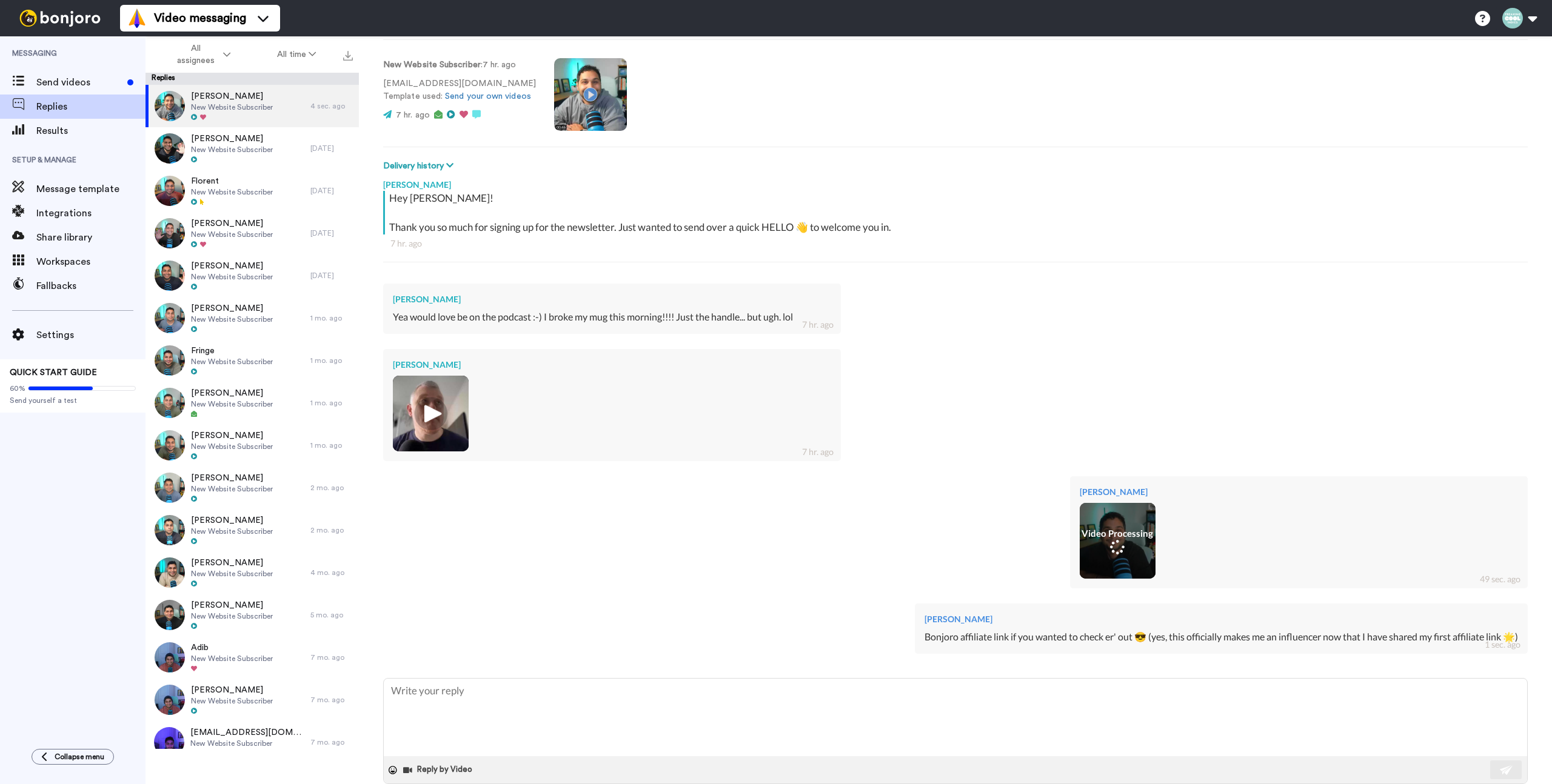
click at [106, 54] on span "Messaging" at bounding box center [72, 53] width 145 height 34
click at [84, 90] on div "Send videos" at bounding box center [72, 82] width 145 height 24
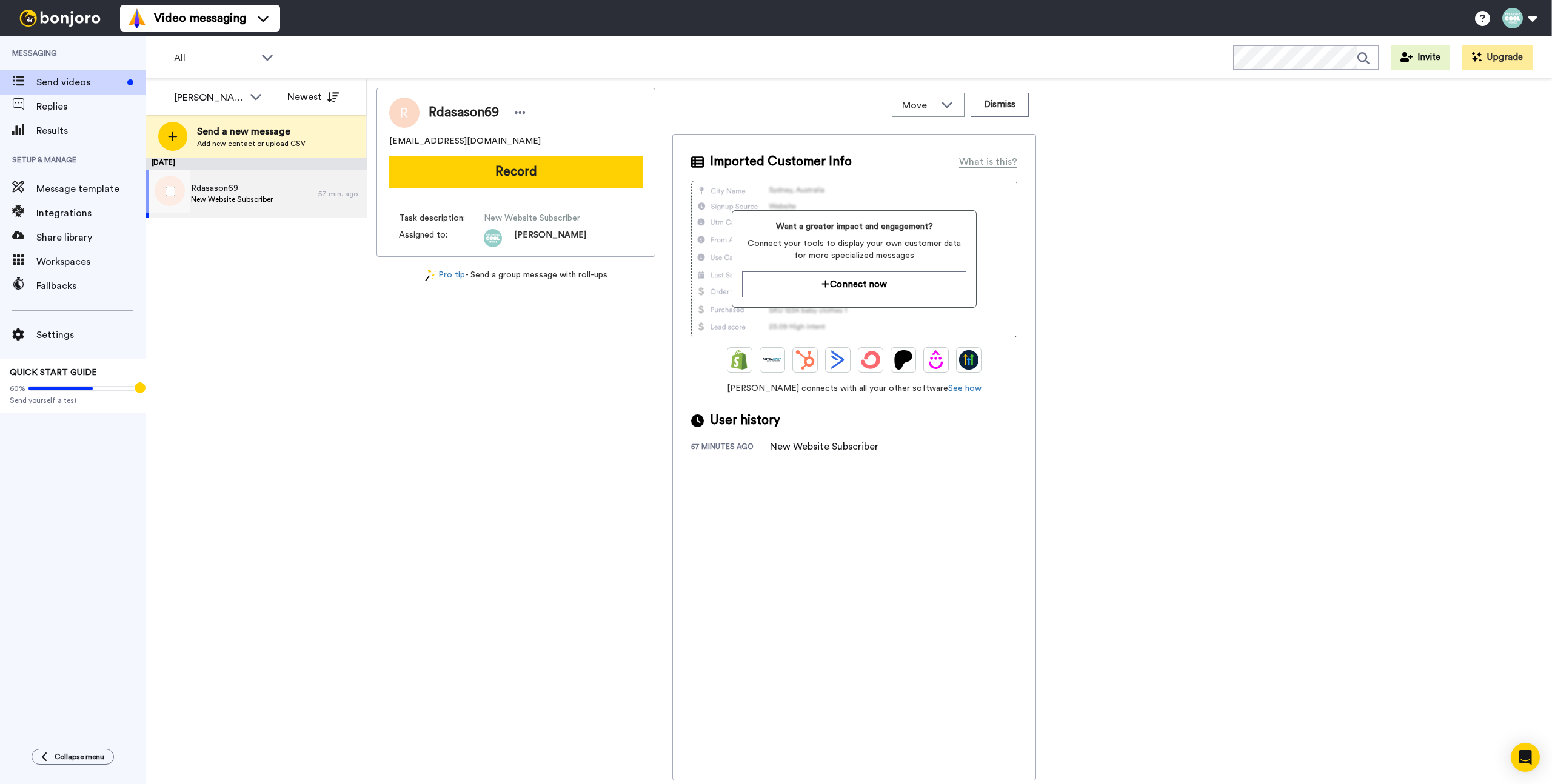
click at [223, 196] on span "New Website Subscriber" at bounding box center [231, 200] width 81 height 10
drag, startPoint x: 390, startPoint y: 143, endPoint x: 422, endPoint y: 144, distance: 32.0
click at [422, 144] on span "rdasason69@gmail.com" at bounding box center [465, 141] width 152 height 12
click at [422, 144] on span "[EMAIL_ADDRESS][DOMAIN_NAME]" at bounding box center [465, 141] width 152 height 12
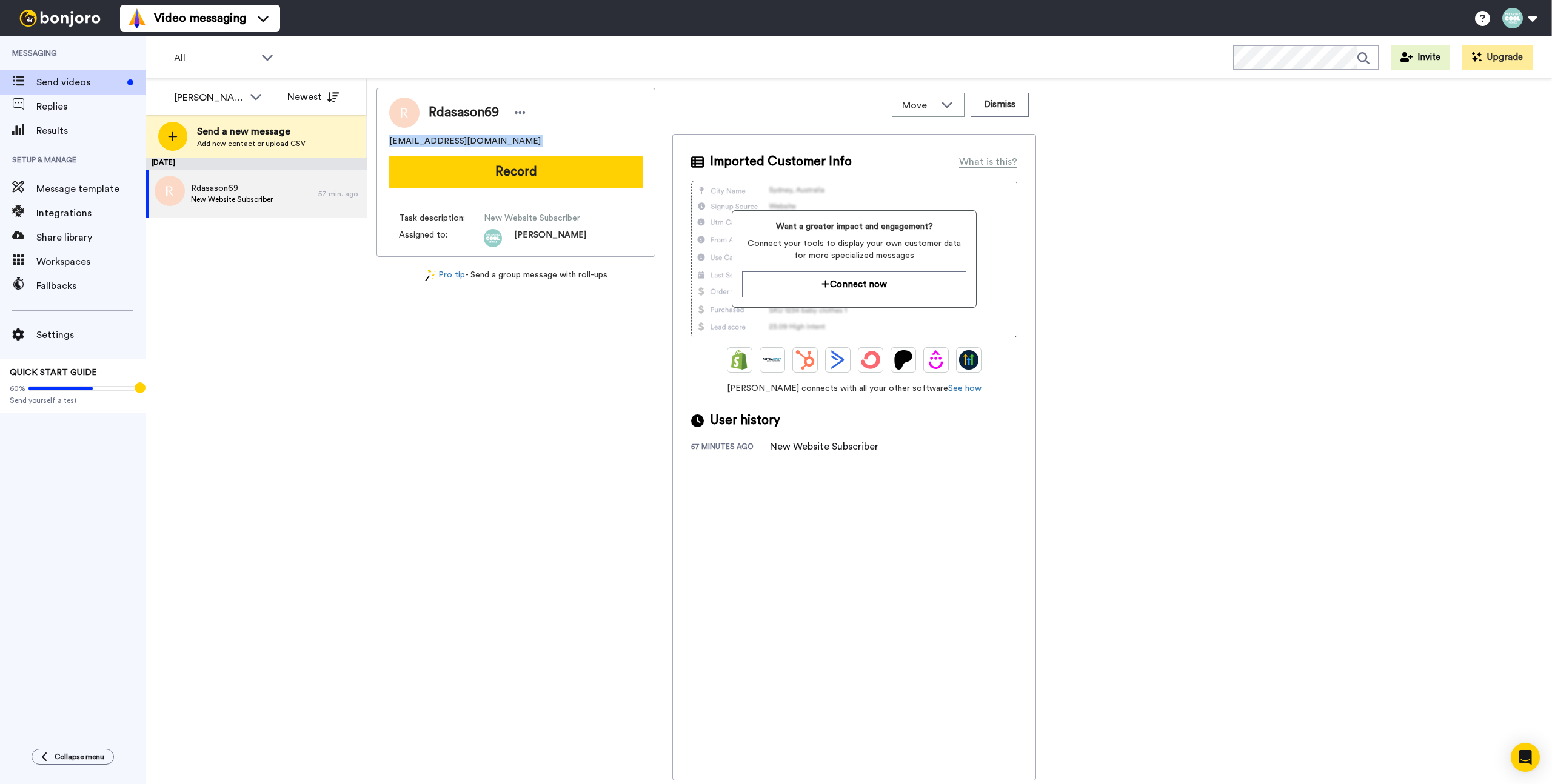
click at [422, 144] on span "[EMAIL_ADDRESS][DOMAIN_NAME]" at bounding box center [465, 141] width 152 height 12
drag, startPoint x: 423, startPoint y: 143, endPoint x: 376, endPoint y: 143, distance: 47.0
click at [376, 143] on div "Rdasason69 rdasason69@gmail.com Record Task description : New Website Subscribe…" at bounding box center [516, 172] width 279 height 169
copy span "rdasason"
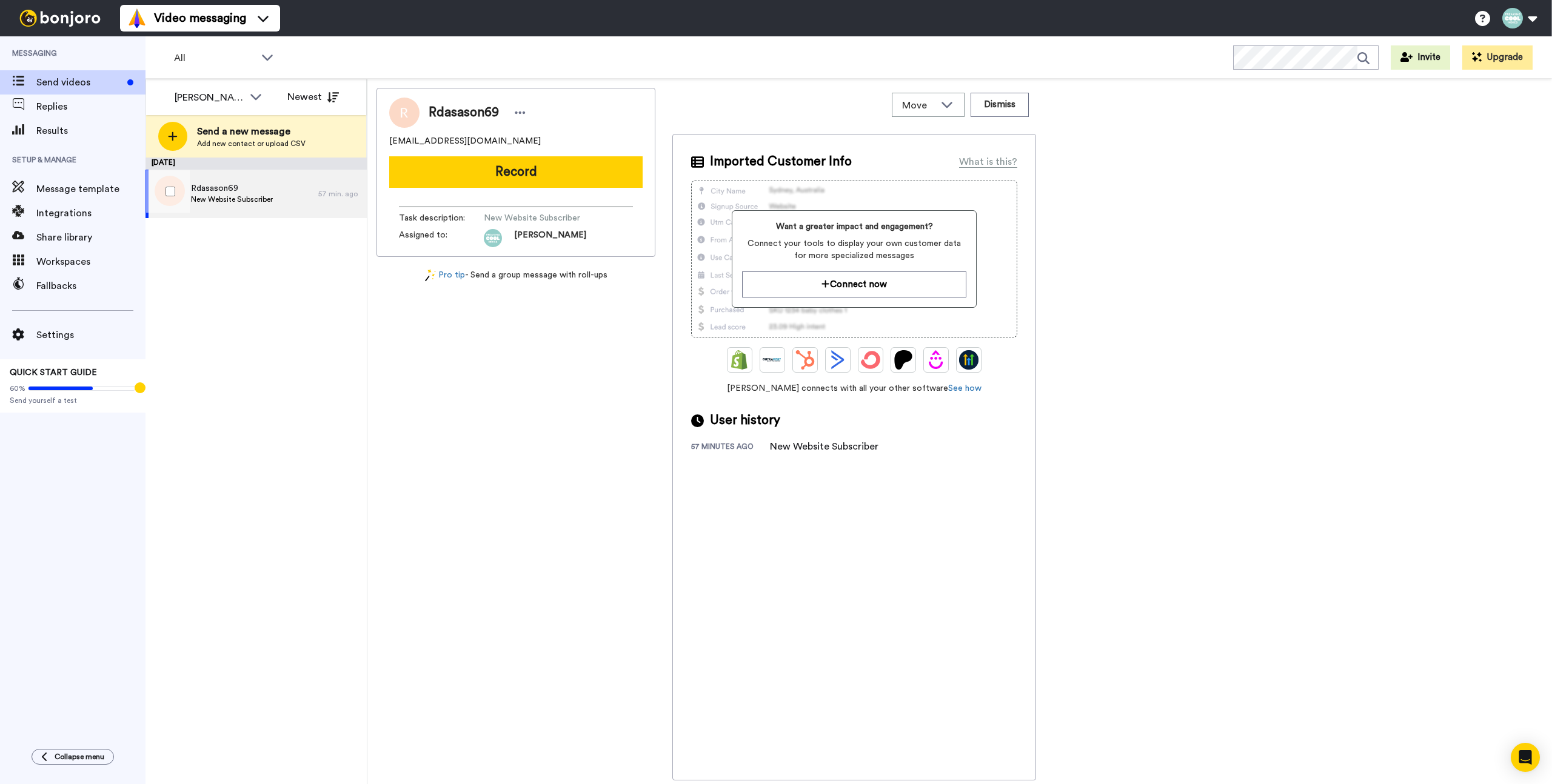
click at [260, 190] on span "Rdasason69" at bounding box center [231, 188] width 81 height 12
click at [519, 187] on button "Record" at bounding box center [516, 172] width 254 height 32
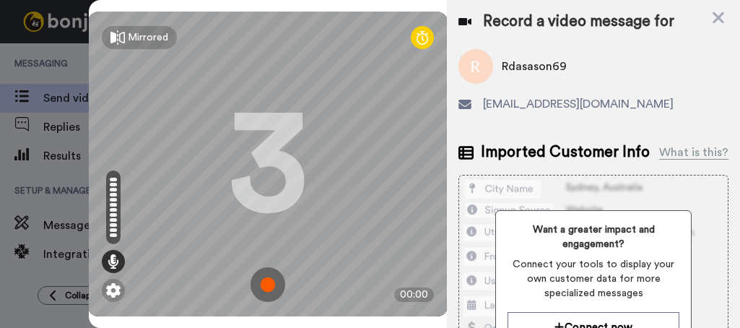
click at [264, 267] on img at bounding box center [268, 284] width 35 height 35
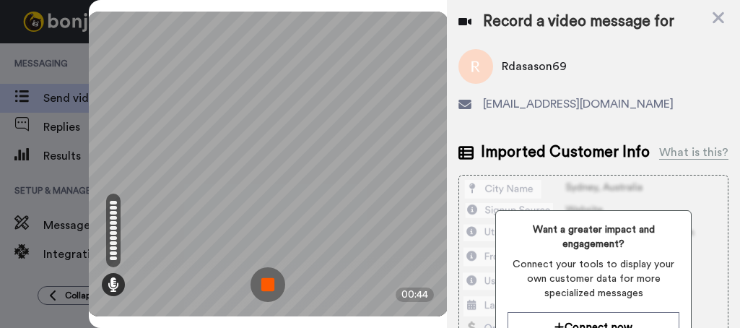
click at [267, 269] on img at bounding box center [268, 284] width 35 height 35
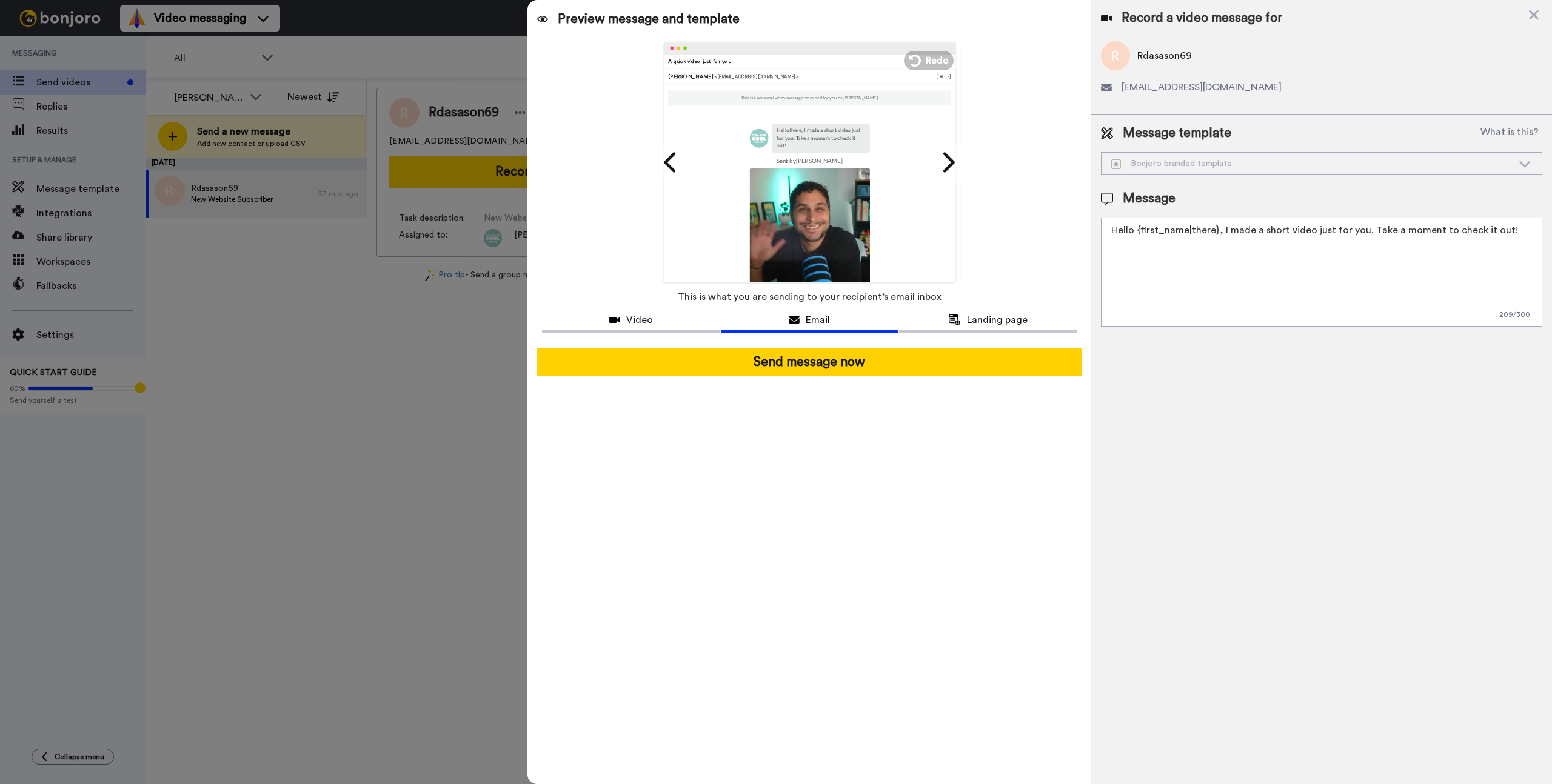
click at [1189, 280] on textarea "Hello {first_name|there}, I made a short video just for you. Take a moment to c…" at bounding box center [1322, 272] width 442 height 109
click at [1167, 238] on textarea "Hello {first_name|there}, I made a short video just for you. Take a moment to c…" at bounding box center [1322, 272] width 442 height 109
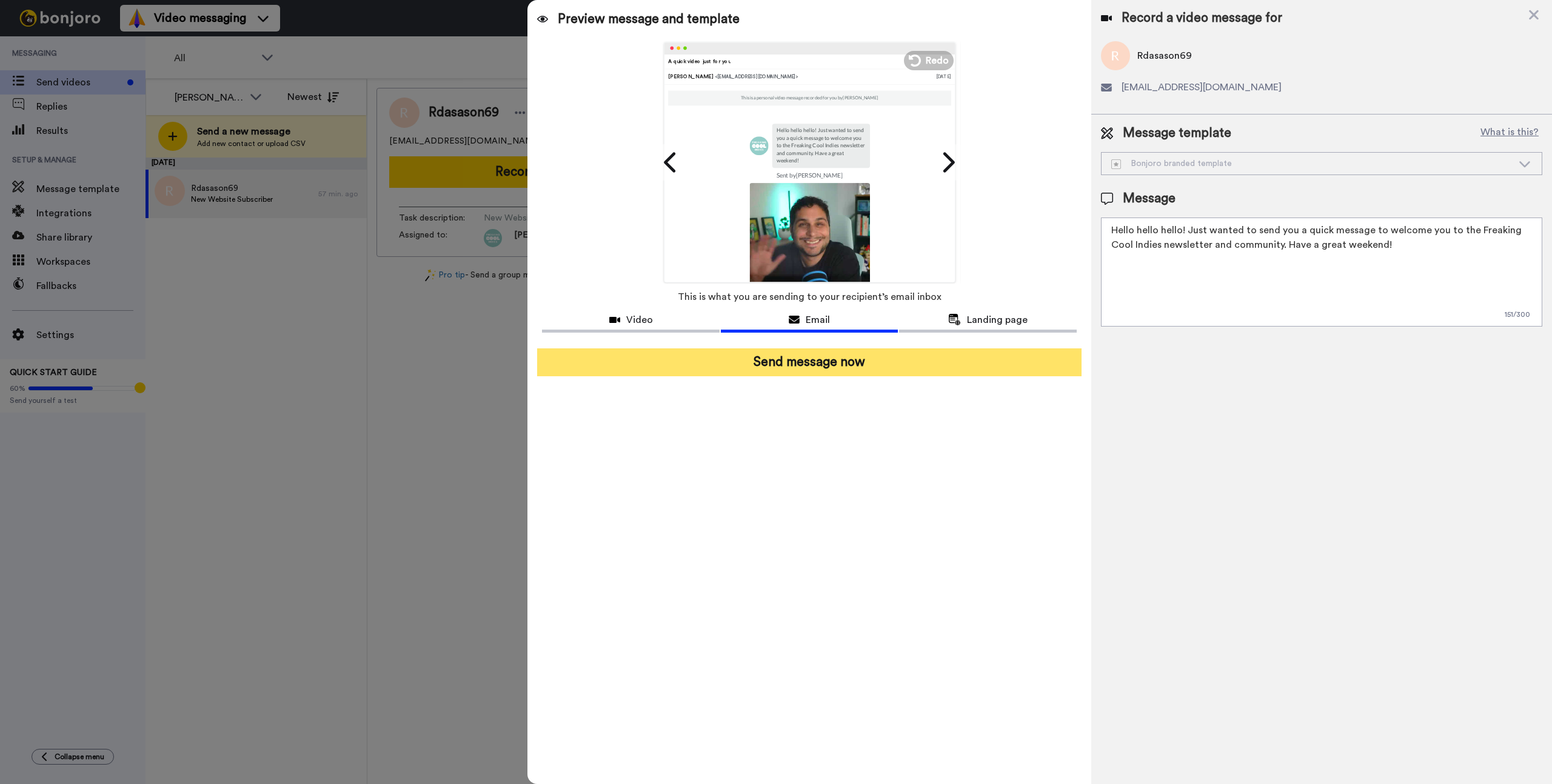
type textarea "Hello hello hello! Just wanted to send you a quick message to welcome you to th…"
click at [885, 374] on button "Send message now" at bounding box center [810, 362] width 544 height 28
